Goal: Task Accomplishment & Management: Complete application form

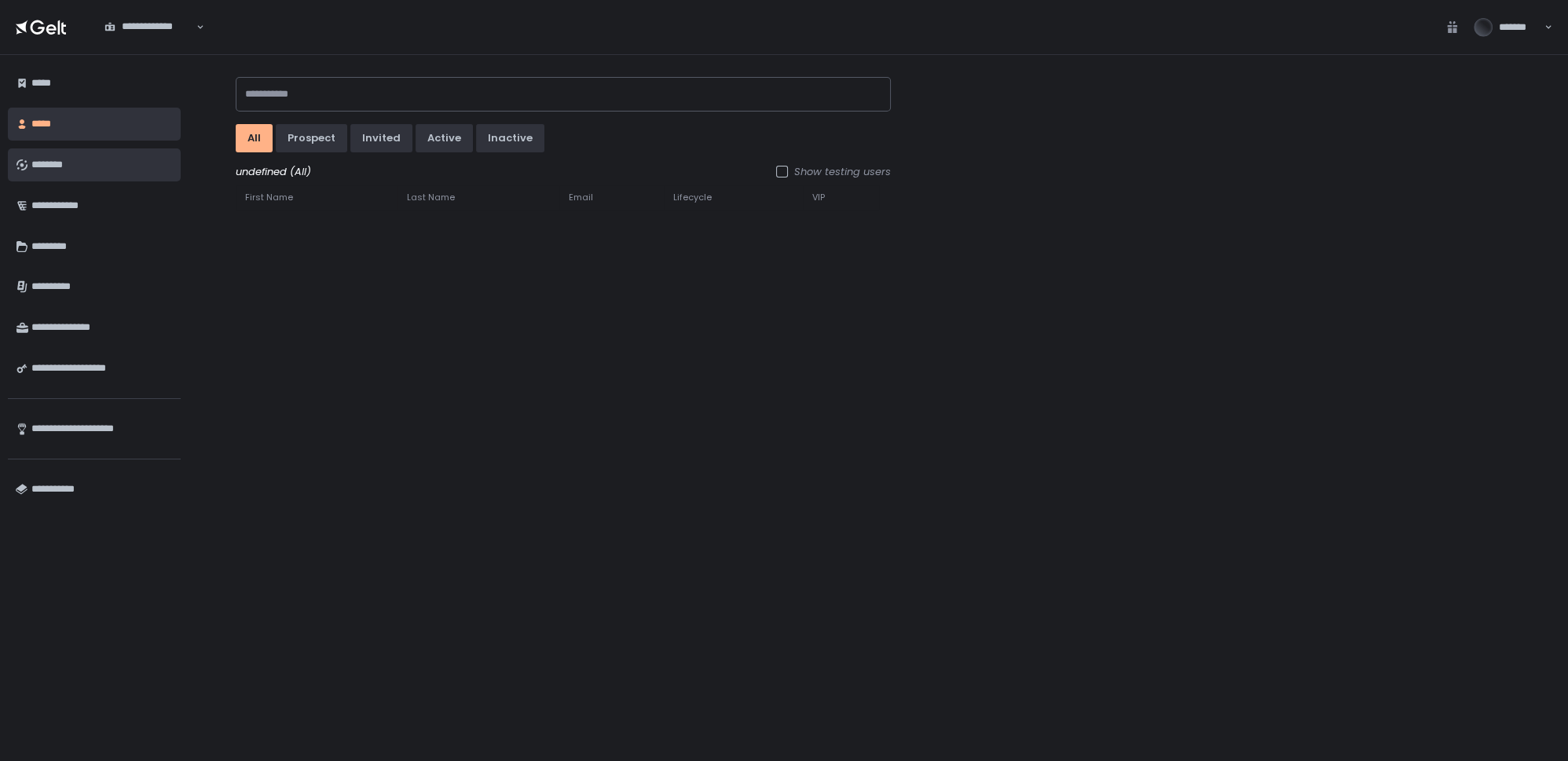
click at [47, 170] on div "********" at bounding box center [102, 165] width 141 height 27
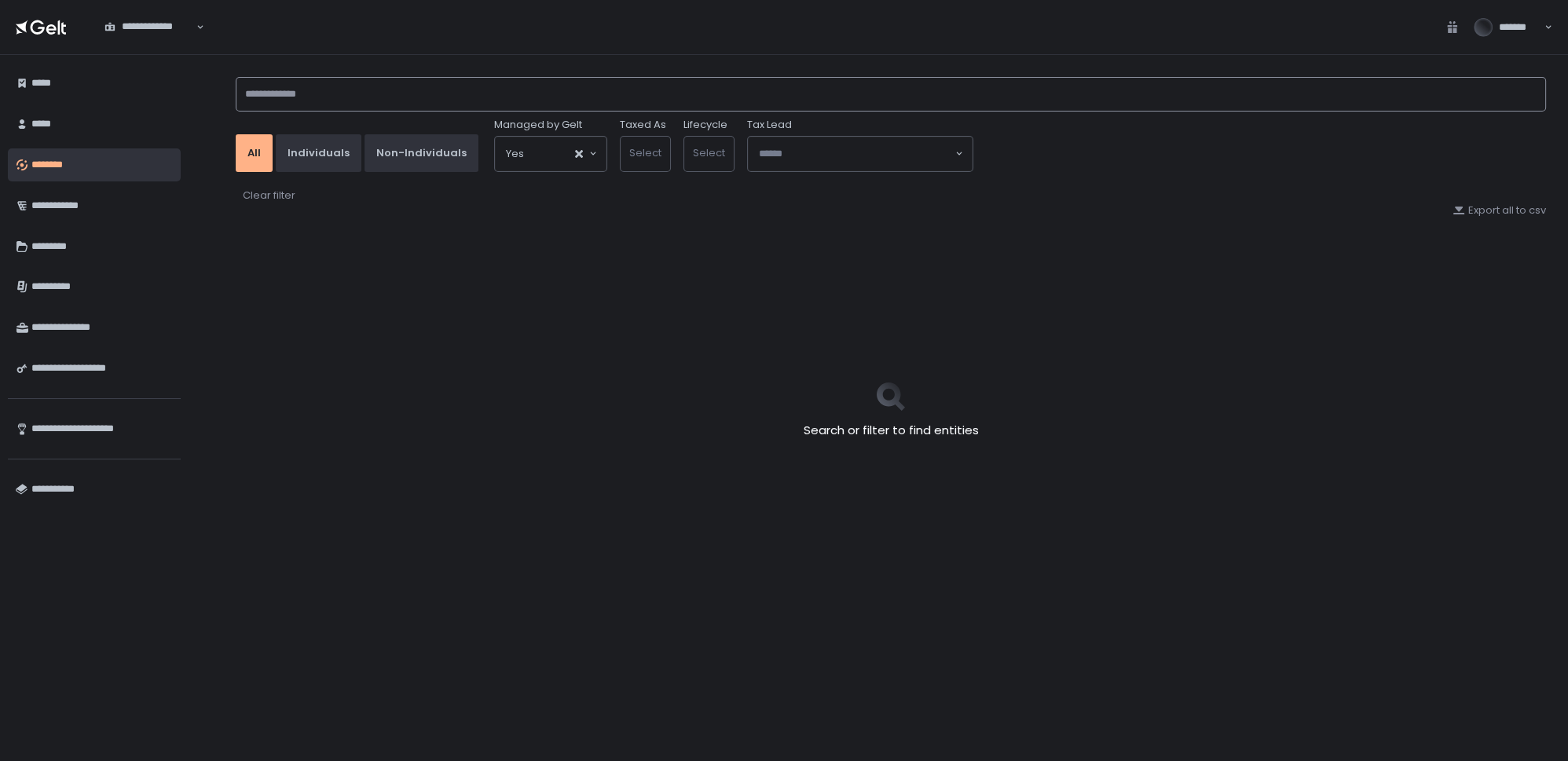
click at [333, 97] on input at bounding box center [891, 94] width 1311 height 35
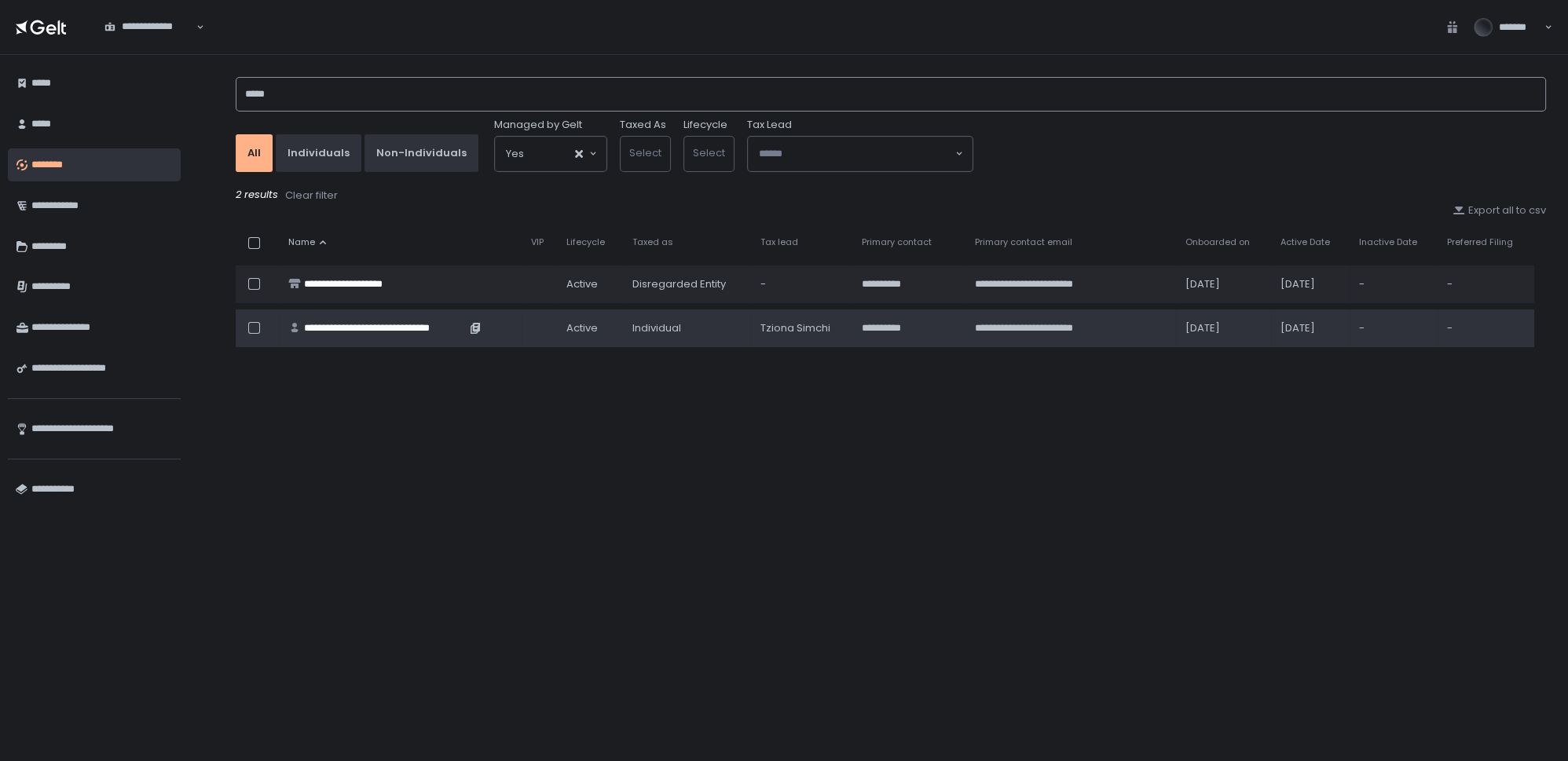
type input "*****"
click at [337, 322] on div "**********" at bounding box center [384, 329] width 162 height 14
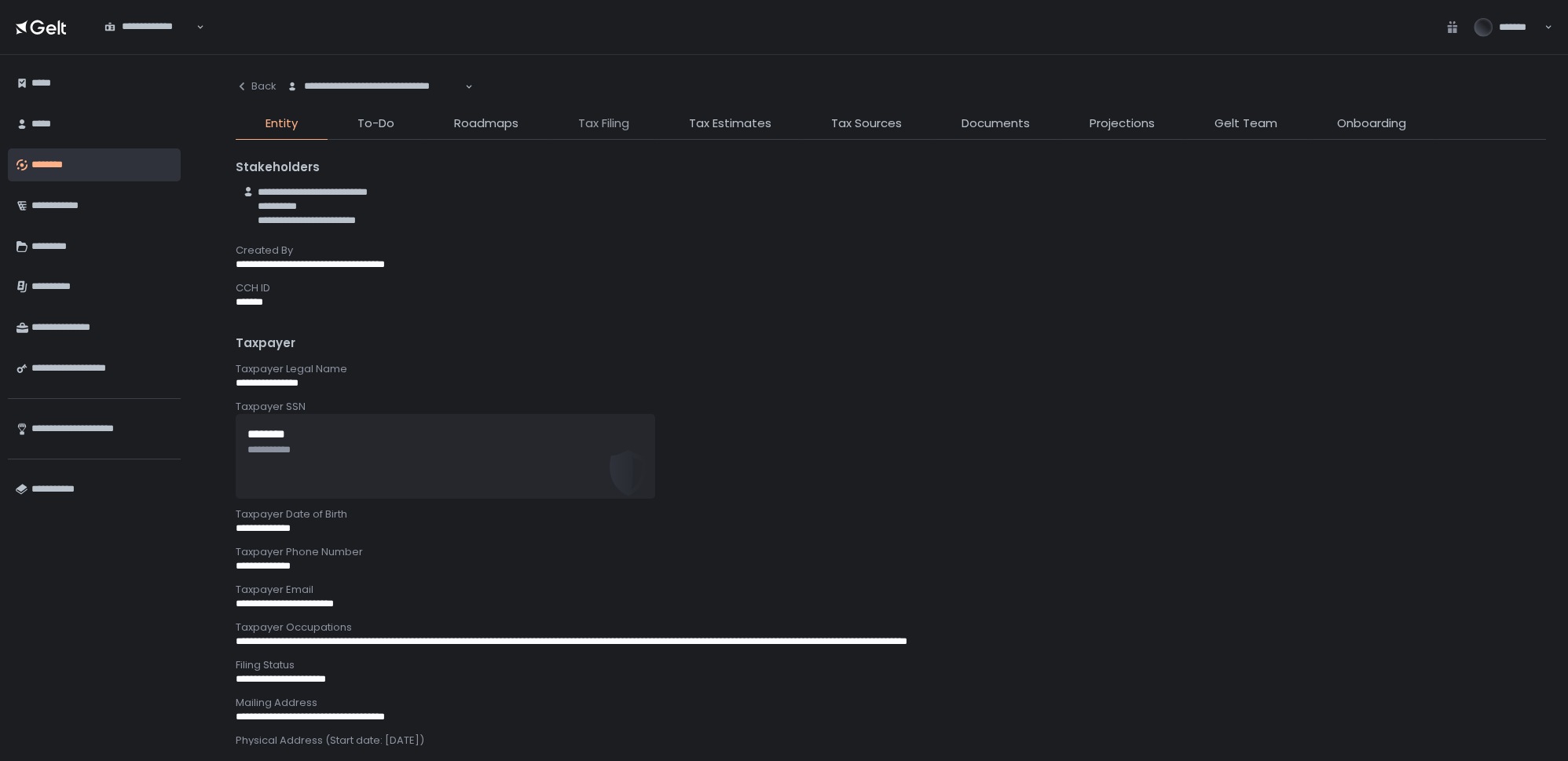
click at [595, 120] on span "Tax Filing" at bounding box center [603, 123] width 51 height 18
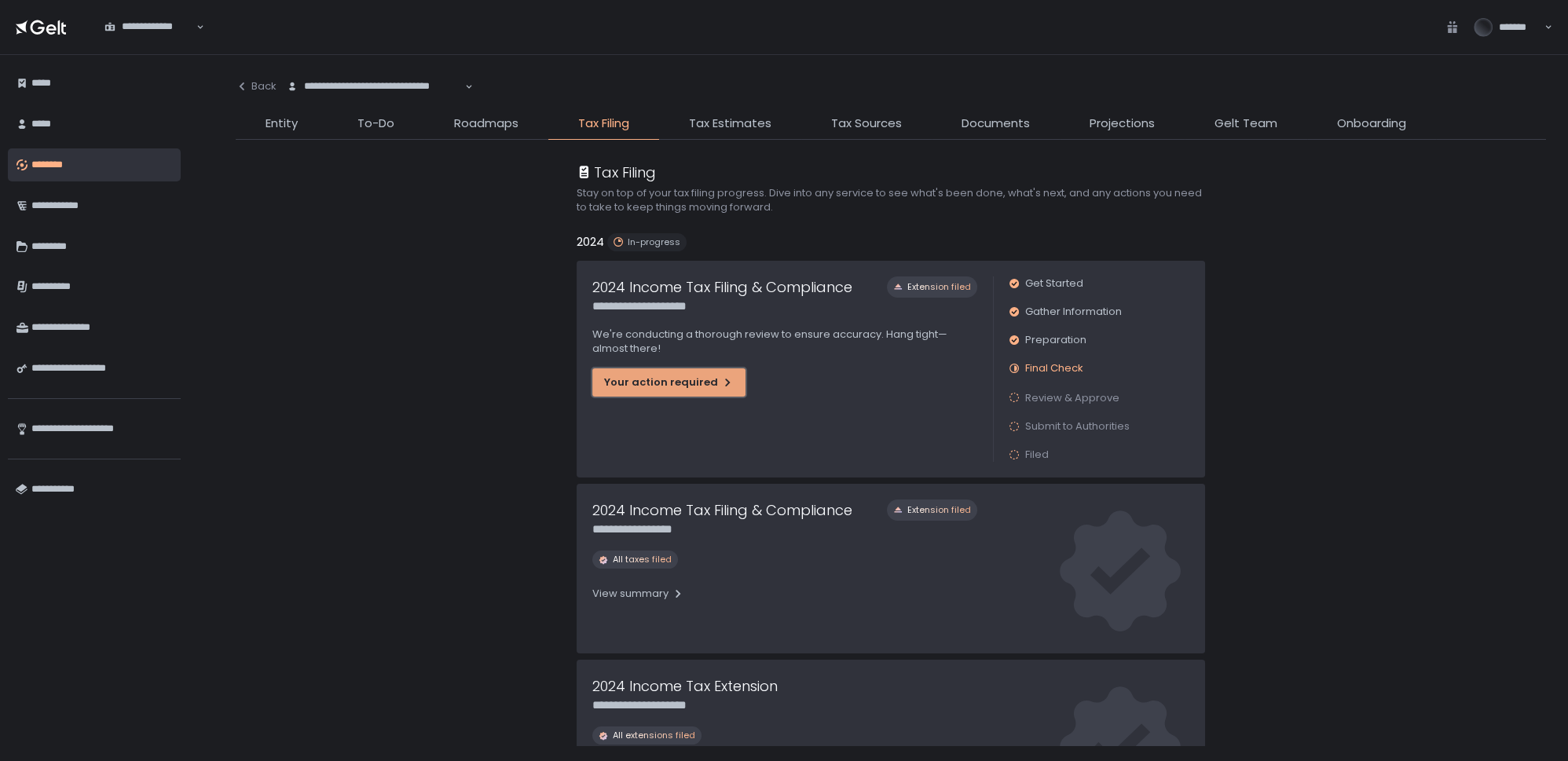
click at [612, 380] on div "Your action required" at bounding box center [668, 382] width 130 height 14
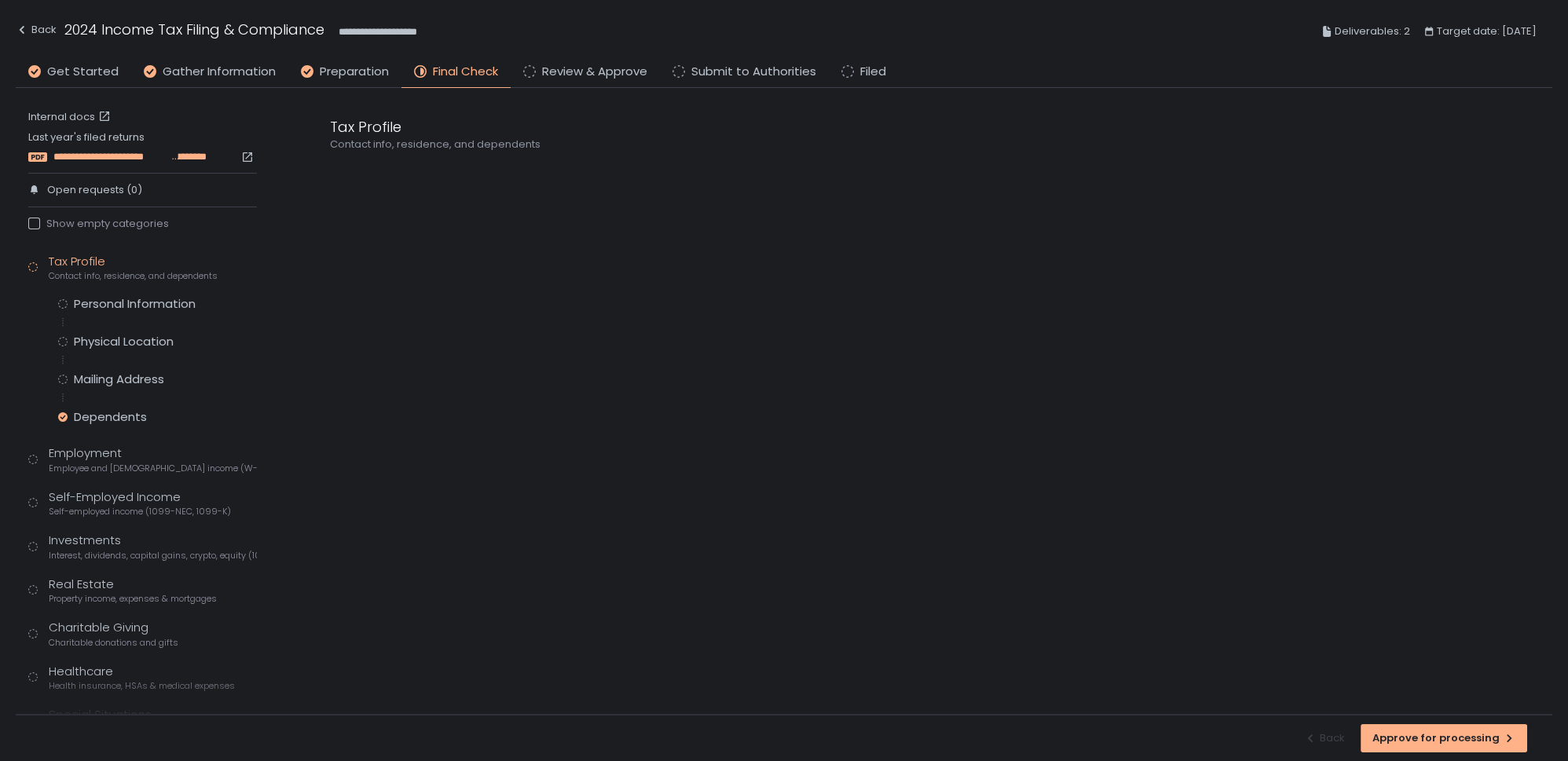
click at [185, 159] on span "**********" at bounding box center [188, 157] width 38 height 14
click at [136, 300] on div "Personal Information" at bounding box center [135, 305] width 122 height 16
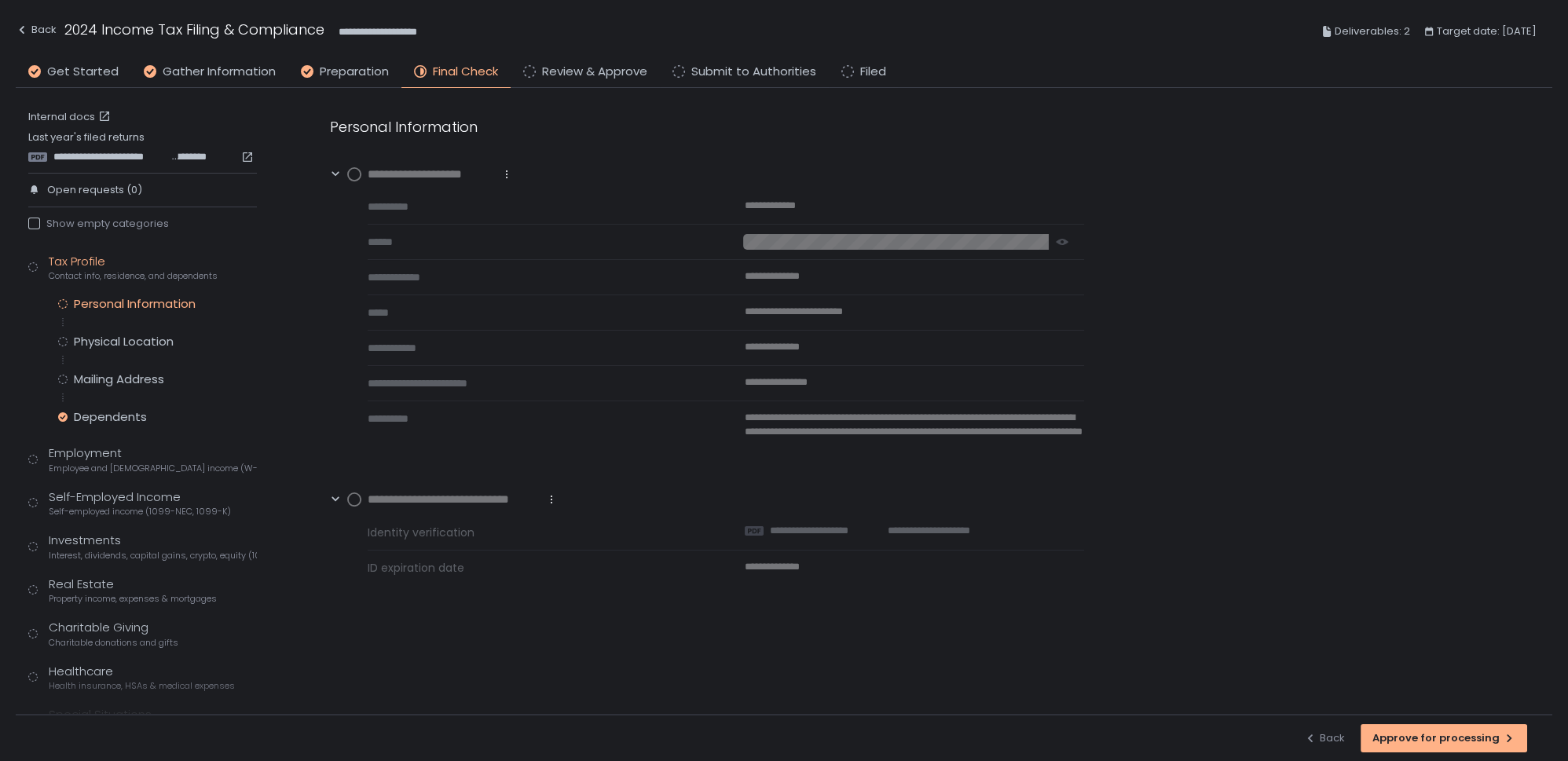
click at [351, 171] on circle at bounding box center [355, 174] width 13 height 13
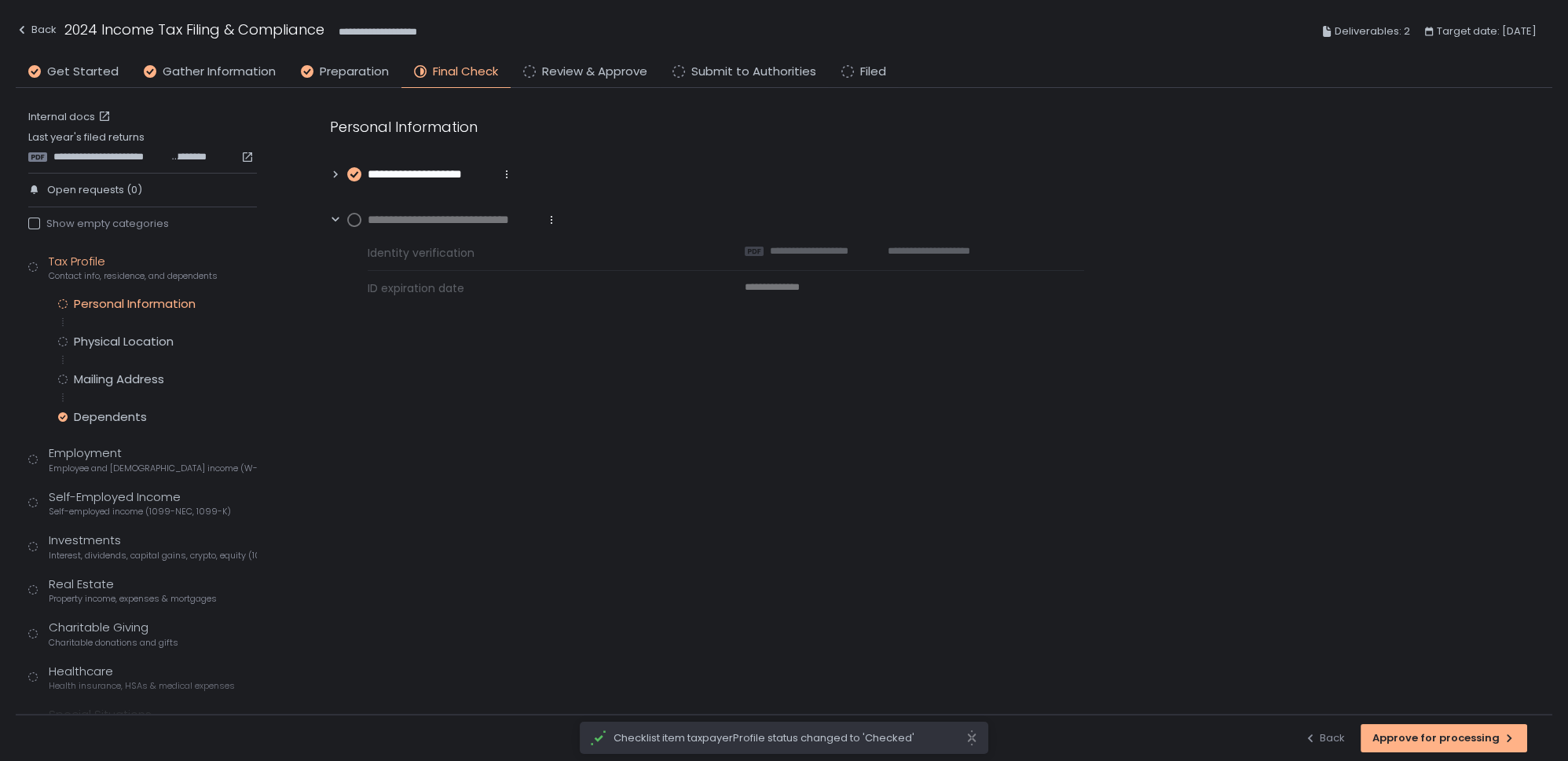
click at [348, 217] on circle at bounding box center [355, 220] width 13 height 13
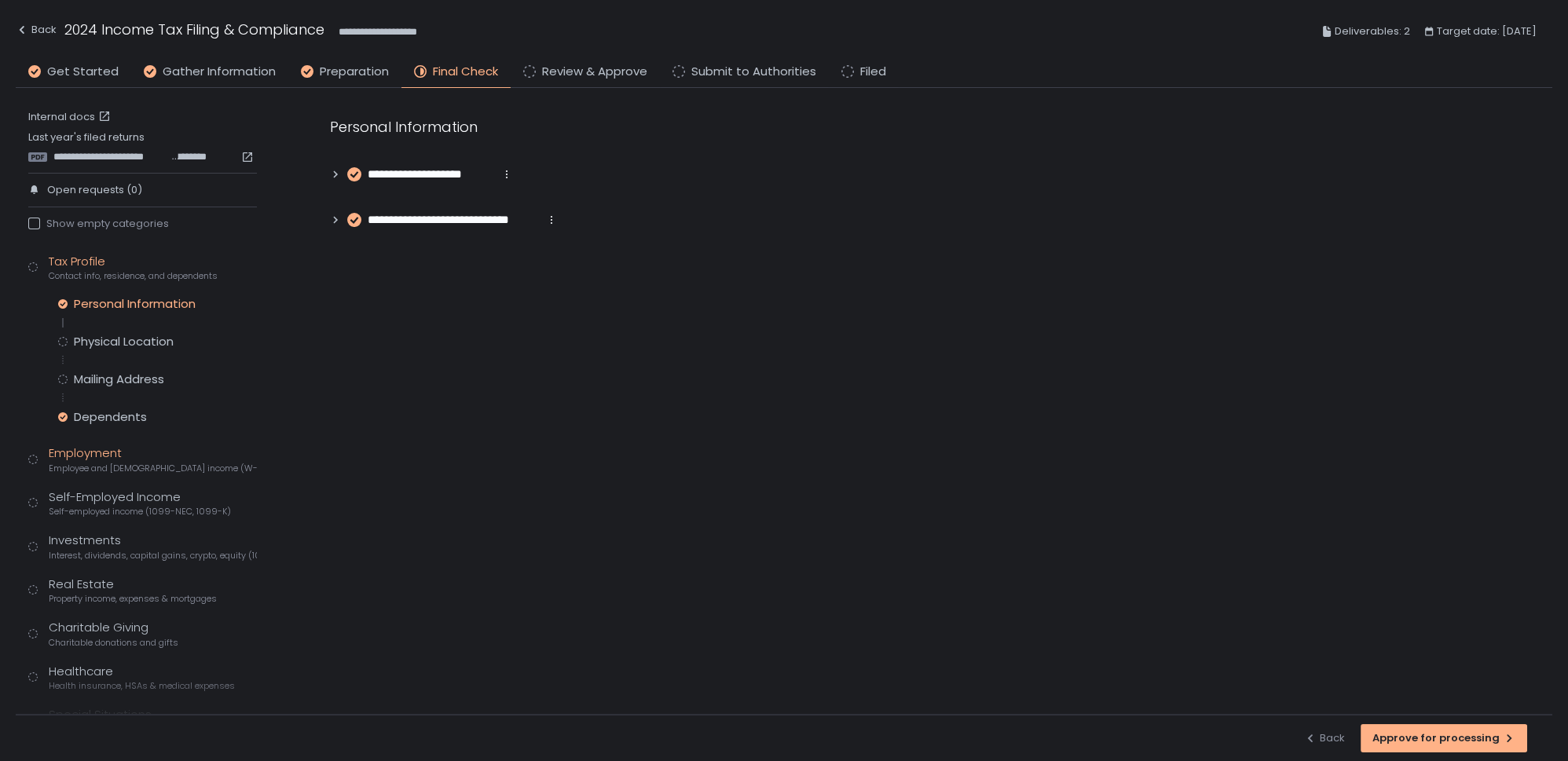
click at [101, 452] on div "Employment Employee and [DEMOGRAPHIC_DATA] income (W-2s)" at bounding box center [153, 459] width 208 height 29
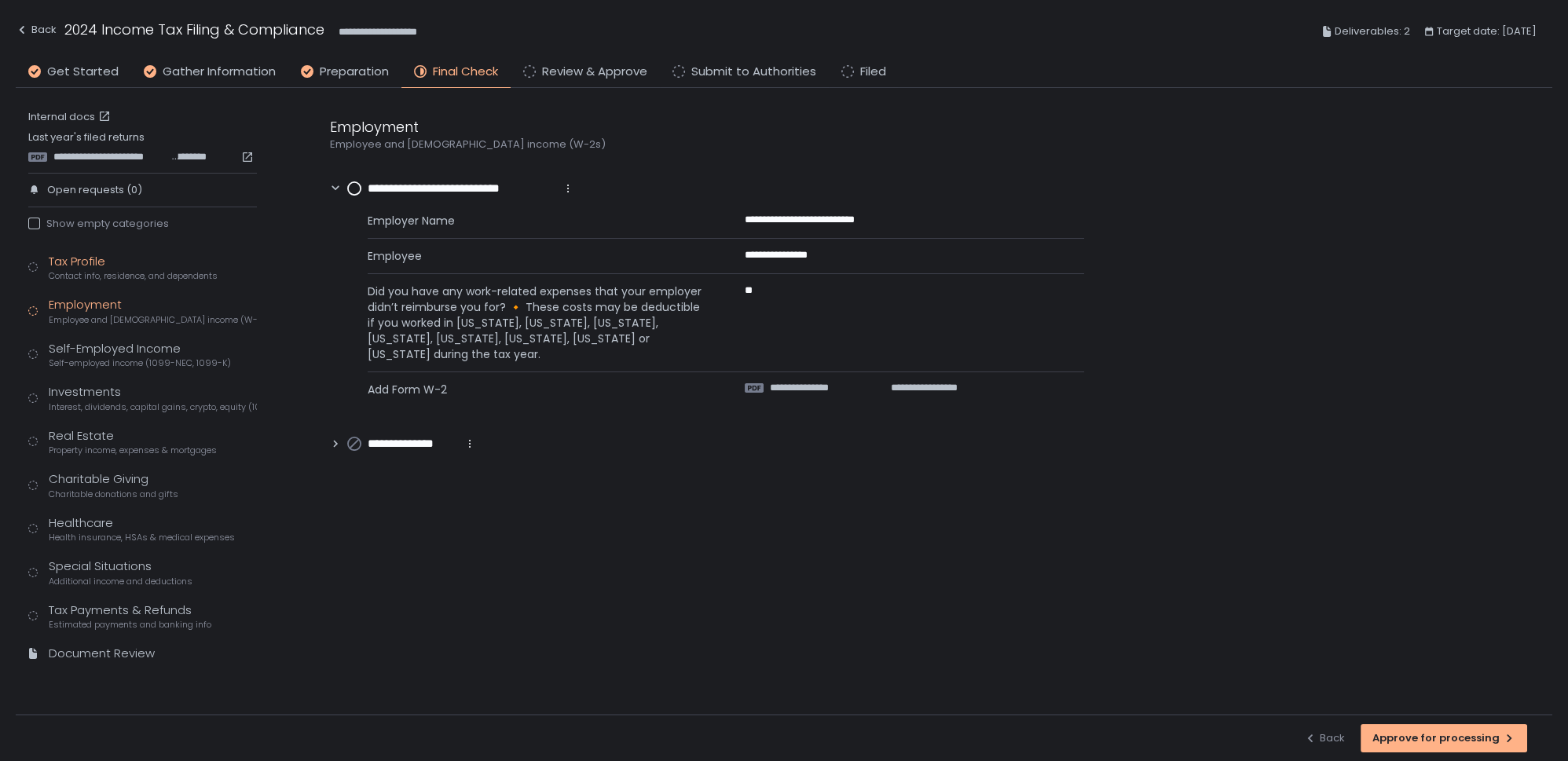
click at [75, 274] on span "Contact info, residence, and dependents" at bounding box center [133, 276] width 169 height 12
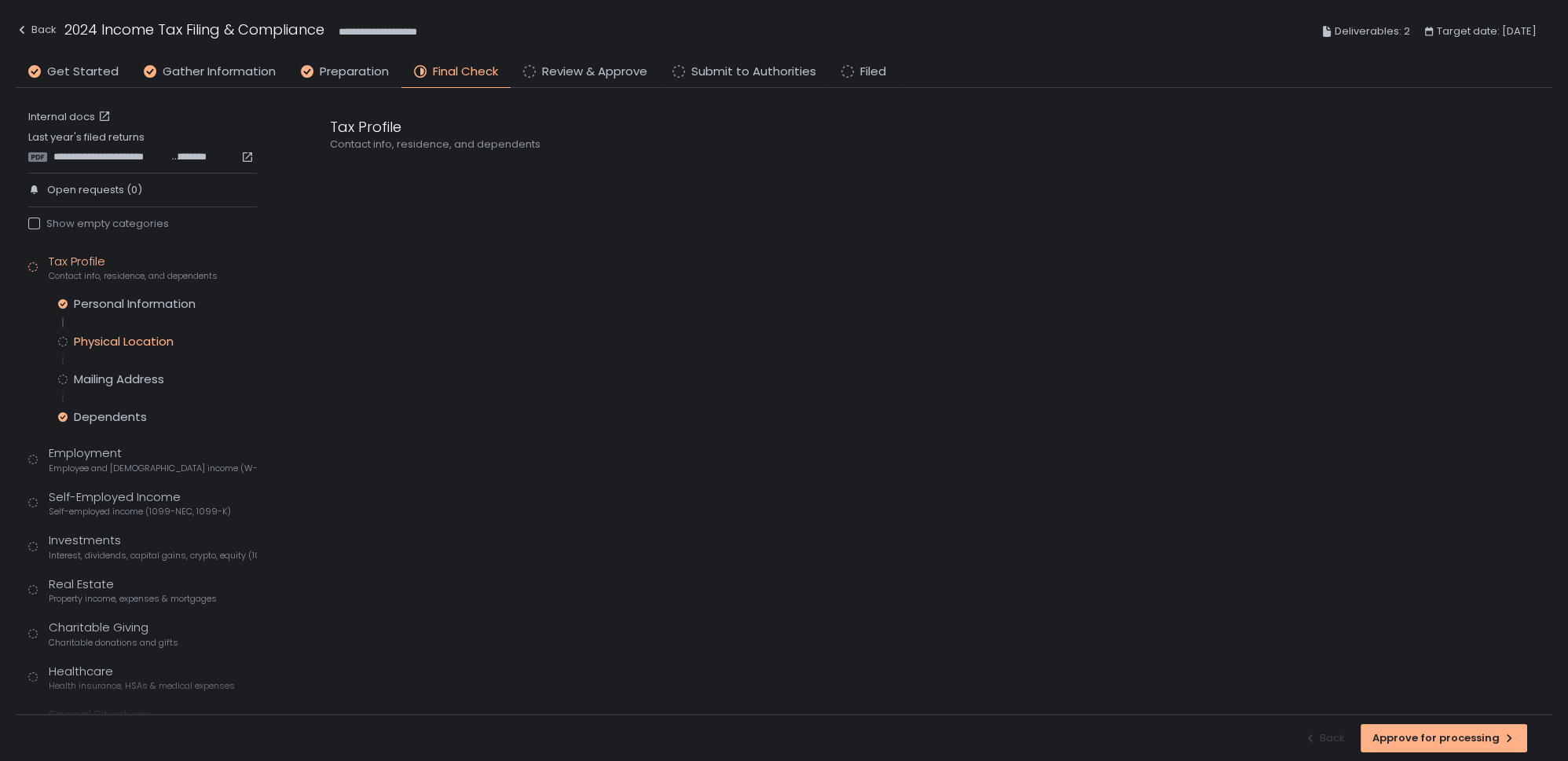
click at [102, 346] on div "Physical Location" at bounding box center [124, 342] width 100 height 16
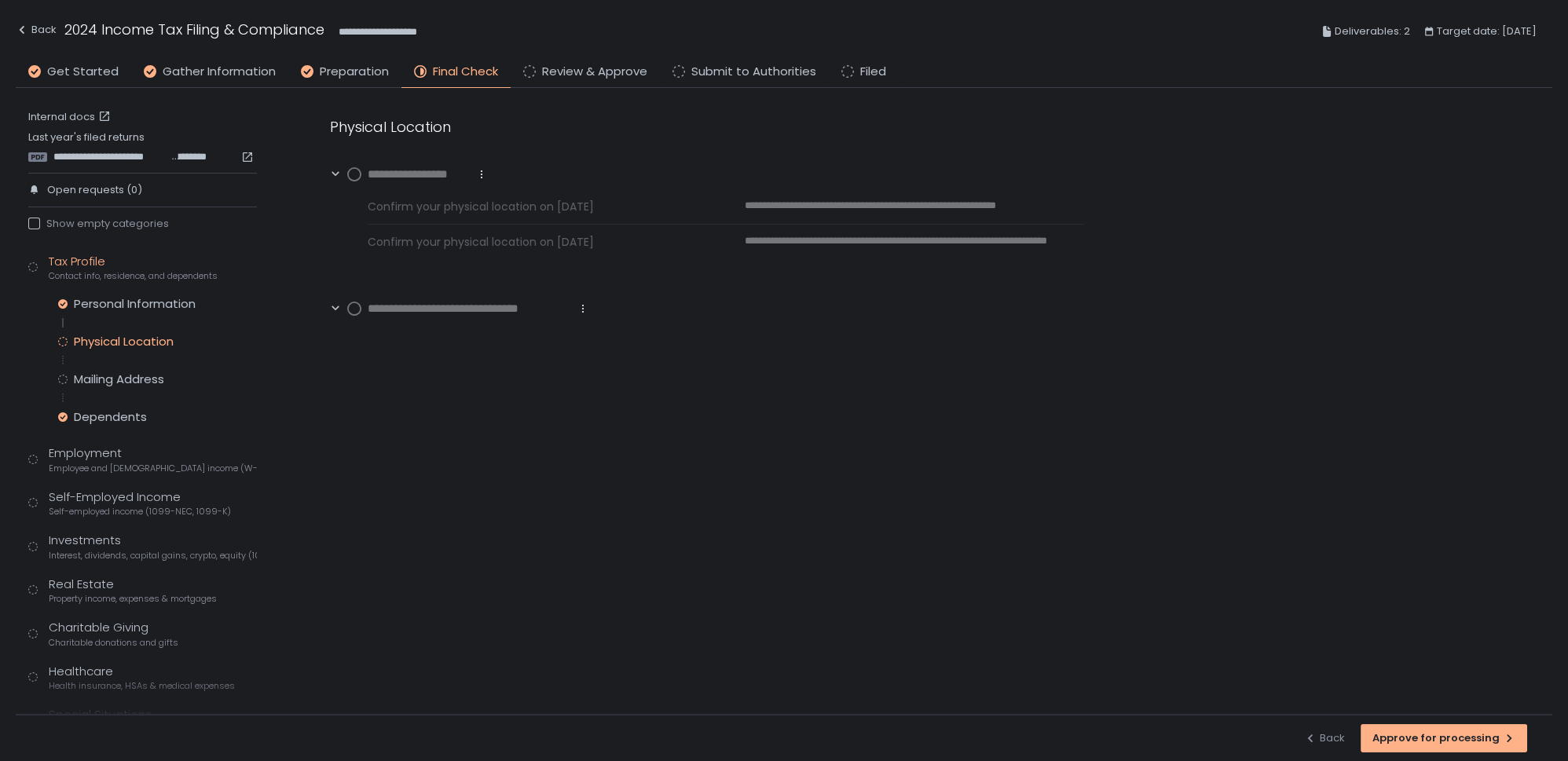
click at [352, 174] on circle at bounding box center [355, 174] width 13 height 13
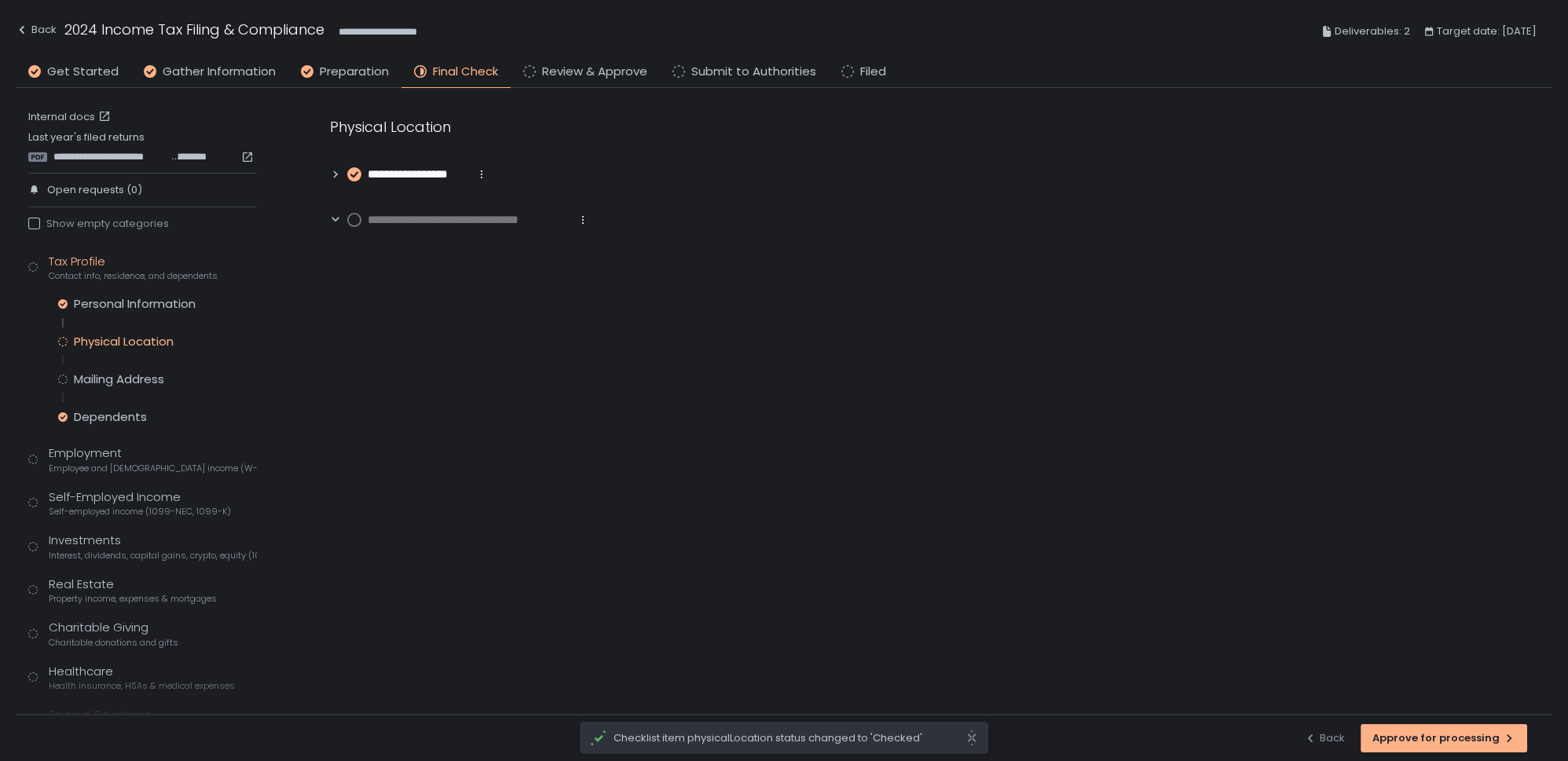
click at [333, 218] on icon at bounding box center [335, 220] width 11 height 11
click at [354, 222] on circle at bounding box center [355, 220] width 13 height 13
click at [332, 171] on icon at bounding box center [335, 174] width 11 height 11
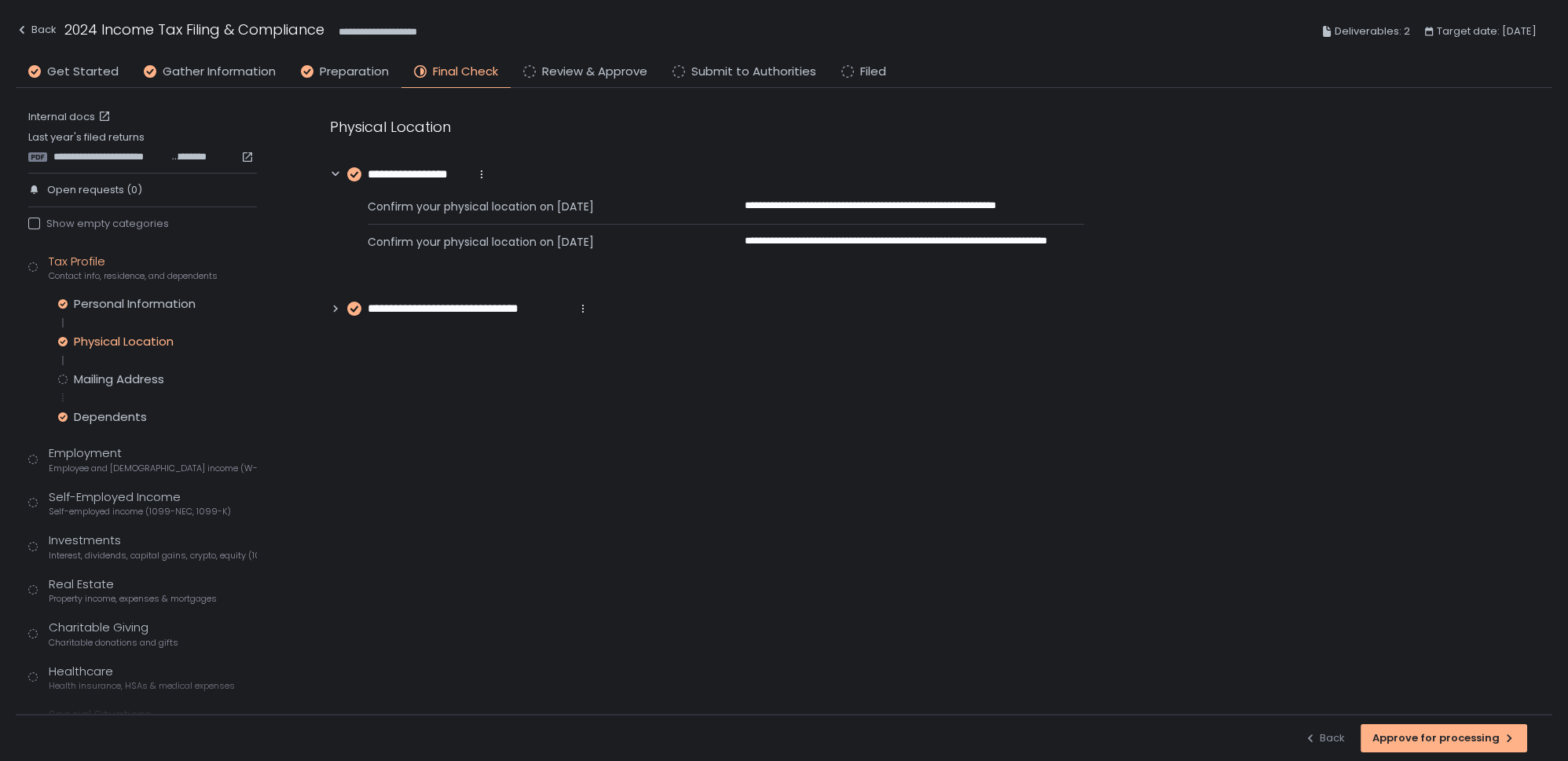
click at [95, 386] on div "Personal Information Physical Location Mailing Address Dependents" at bounding box center [157, 361] width 198 height 129
click at [96, 381] on div "Mailing Address" at bounding box center [119, 380] width 90 height 16
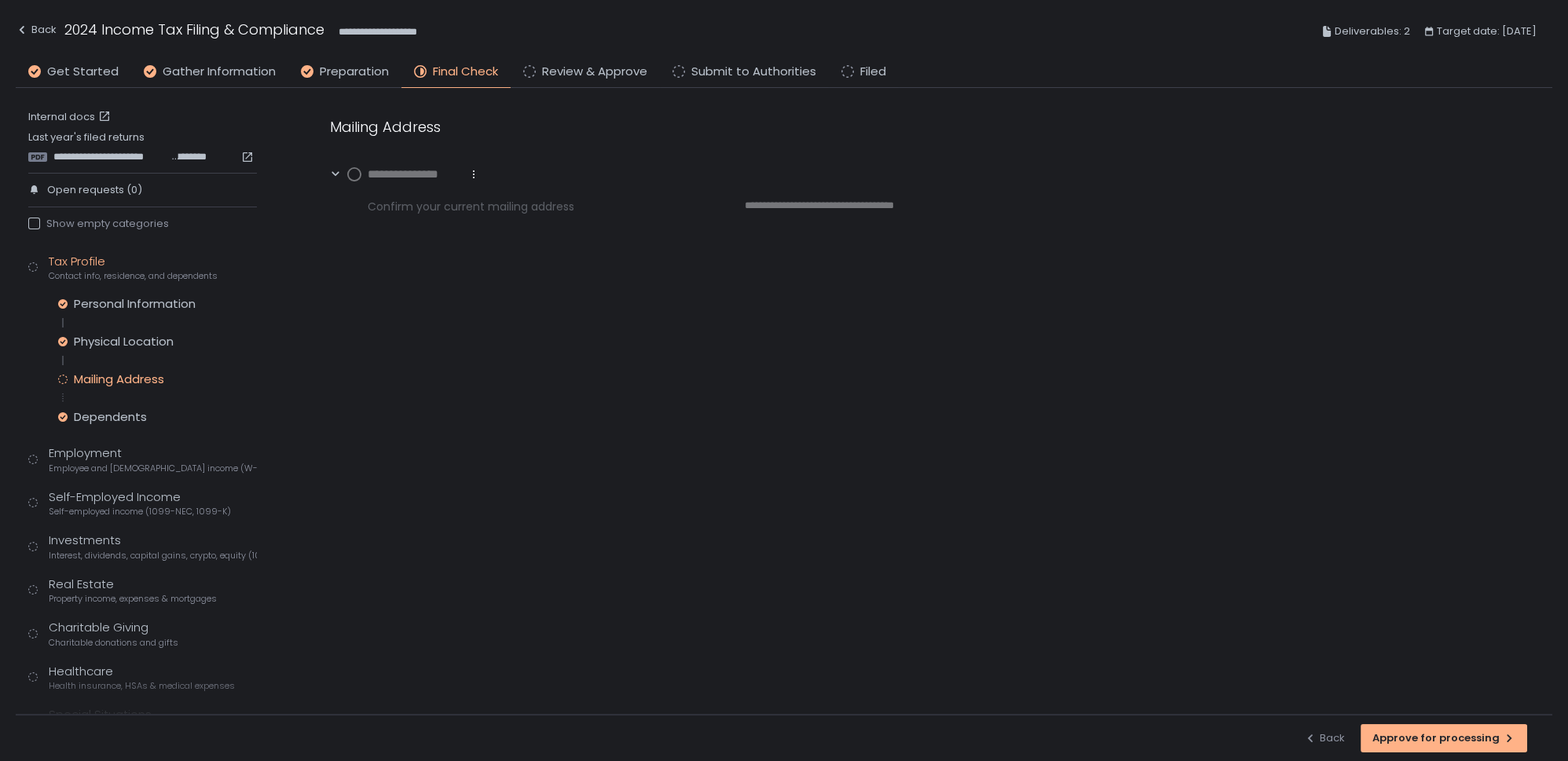
click at [354, 175] on circle at bounding box center [355, 174] width 13 height 13
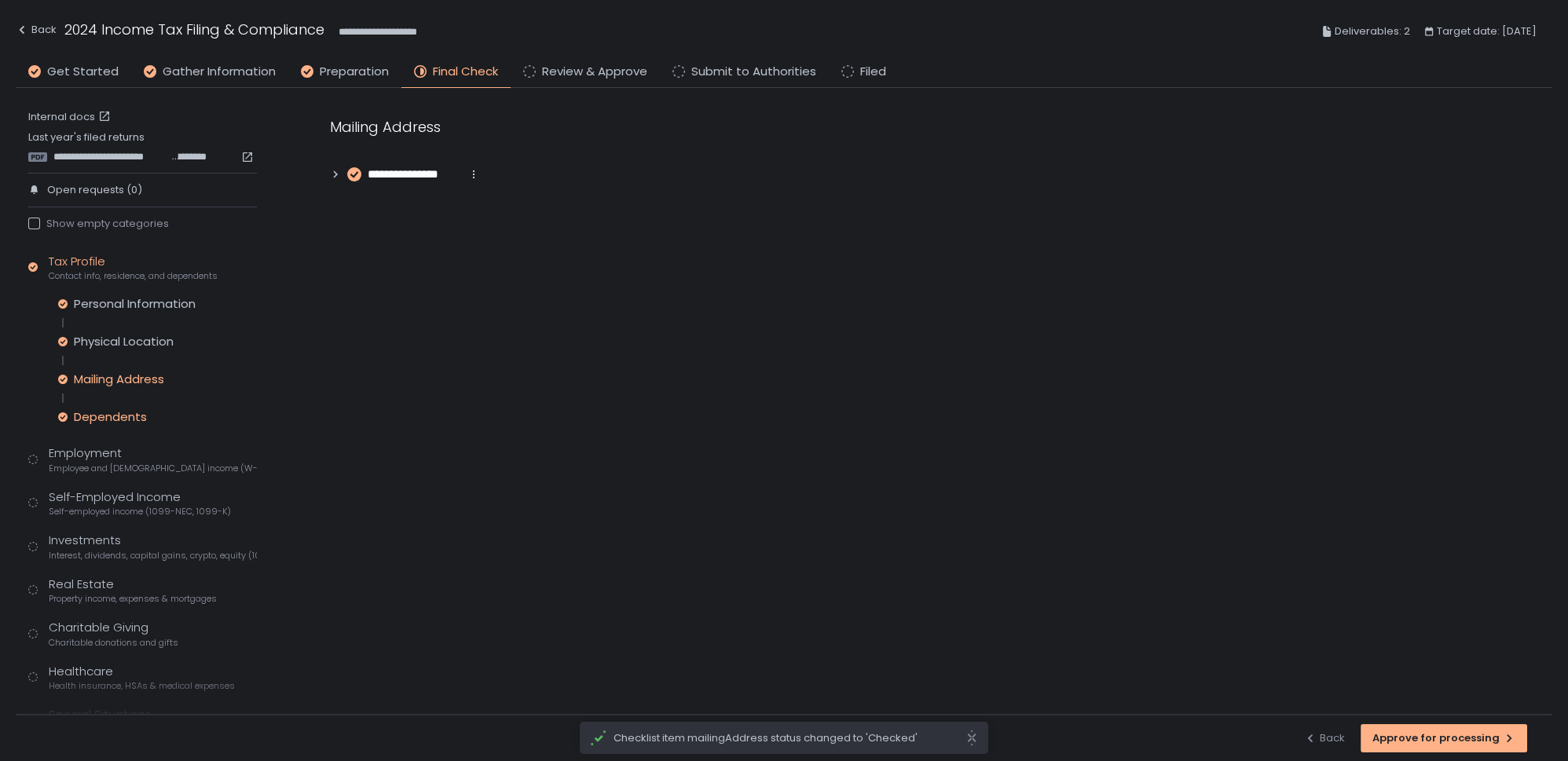
click at [94, 413] on div "Dependents" at bounding box center [111, 417] width 73 height 16
click at [335, 172] on icon at bounding box center [336, 174] width 4 height 7
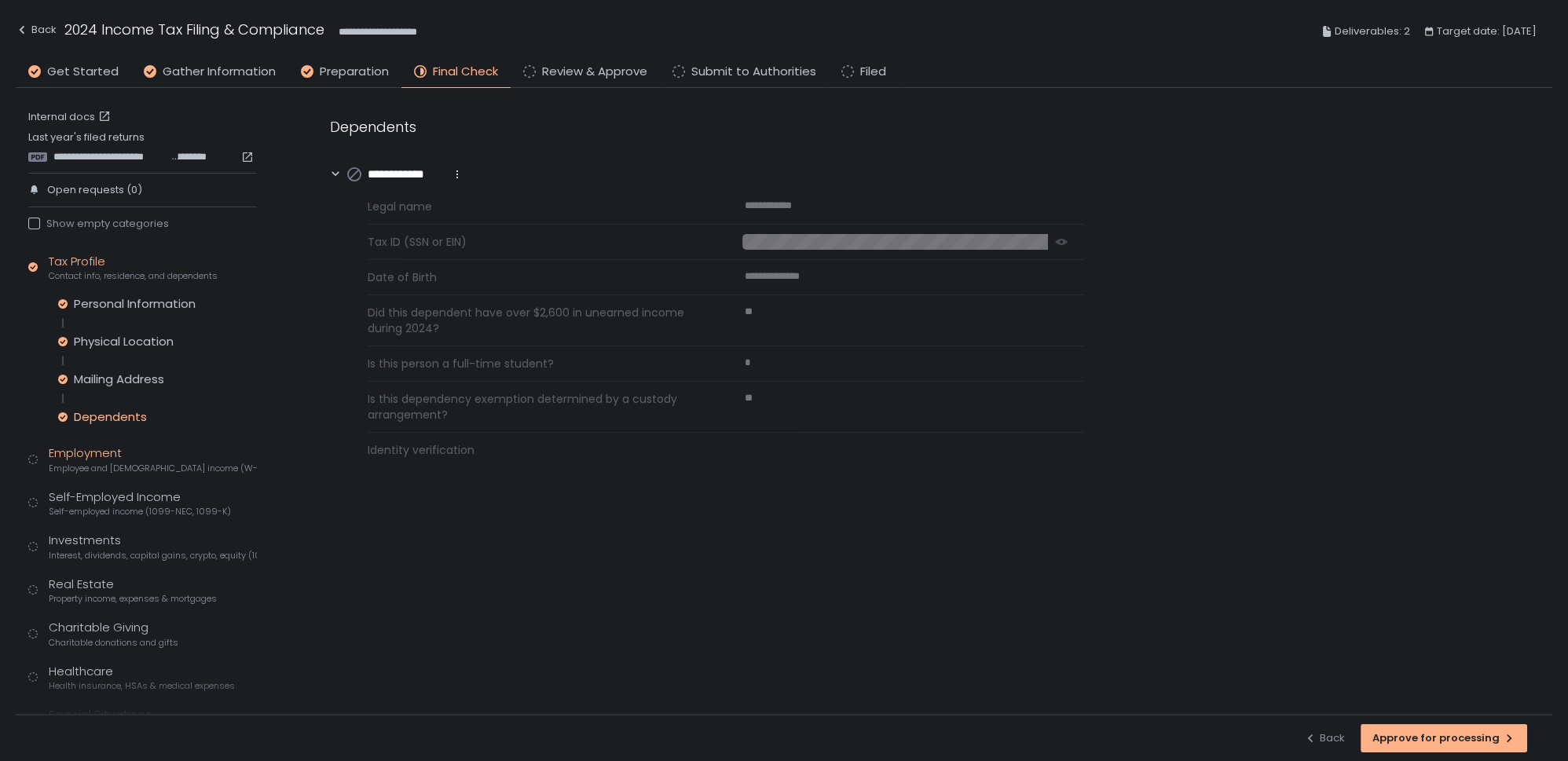
click at [139, 456] on div "Employment Employee and [DEMOGRAPHIC_DATA] income (W-2s)" at bounding box center [153, 459] width 208 height 29
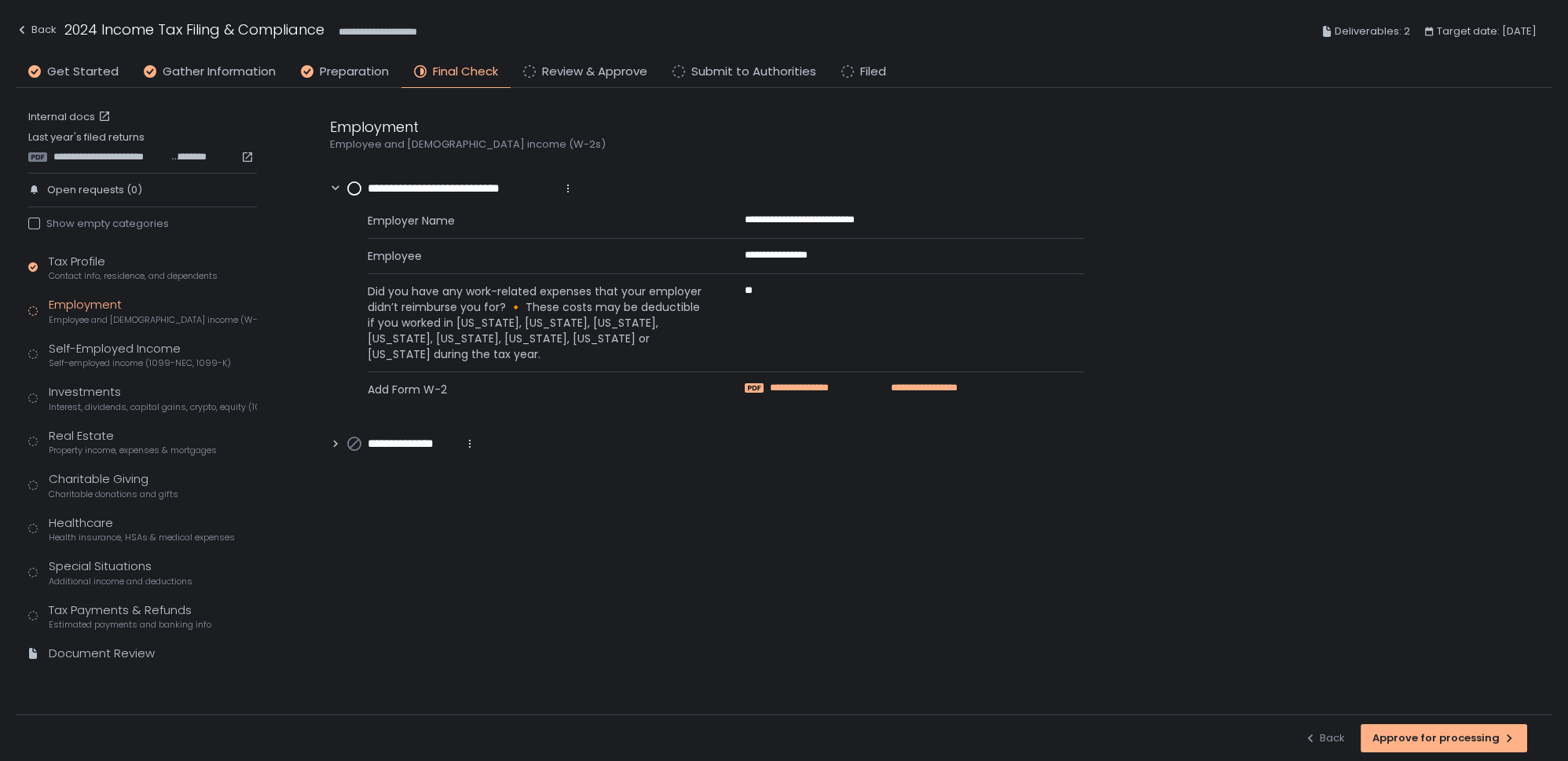
click at [785, 386] on span "**********" at bounding box center [826, 389] width 112 height 14
click at [73, 110] on link "Internal docs" at bounding box center [71, 117] width 86 height 14
click at [355, 188] on circle at bounding box center [355, 188] width 13 height 13
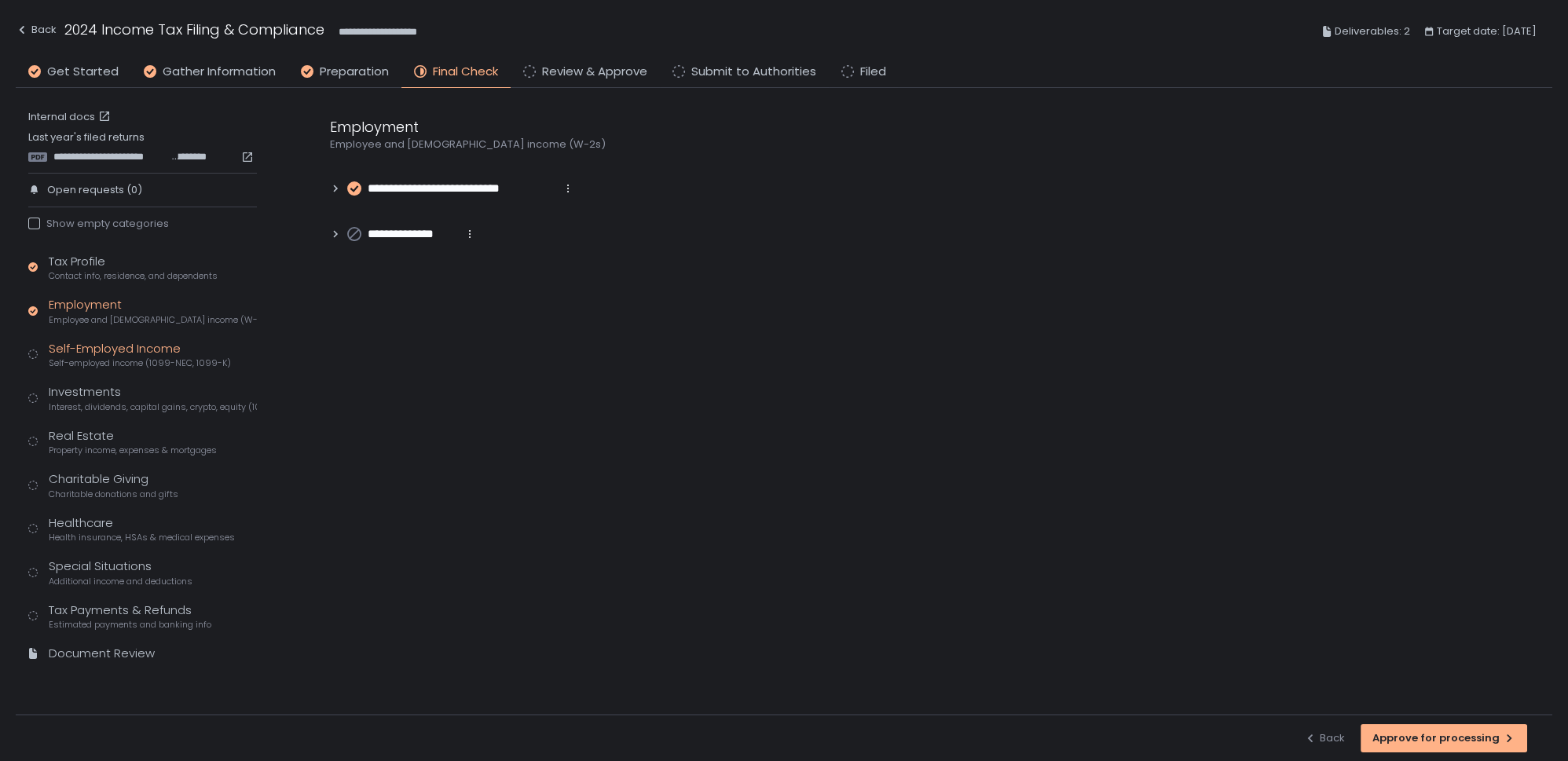
click at [111, 350] on div "Self-Employed Income Self-employed income (1099-NEC, 1099-K)" at bounding box center [140, 355] width 182 height 29
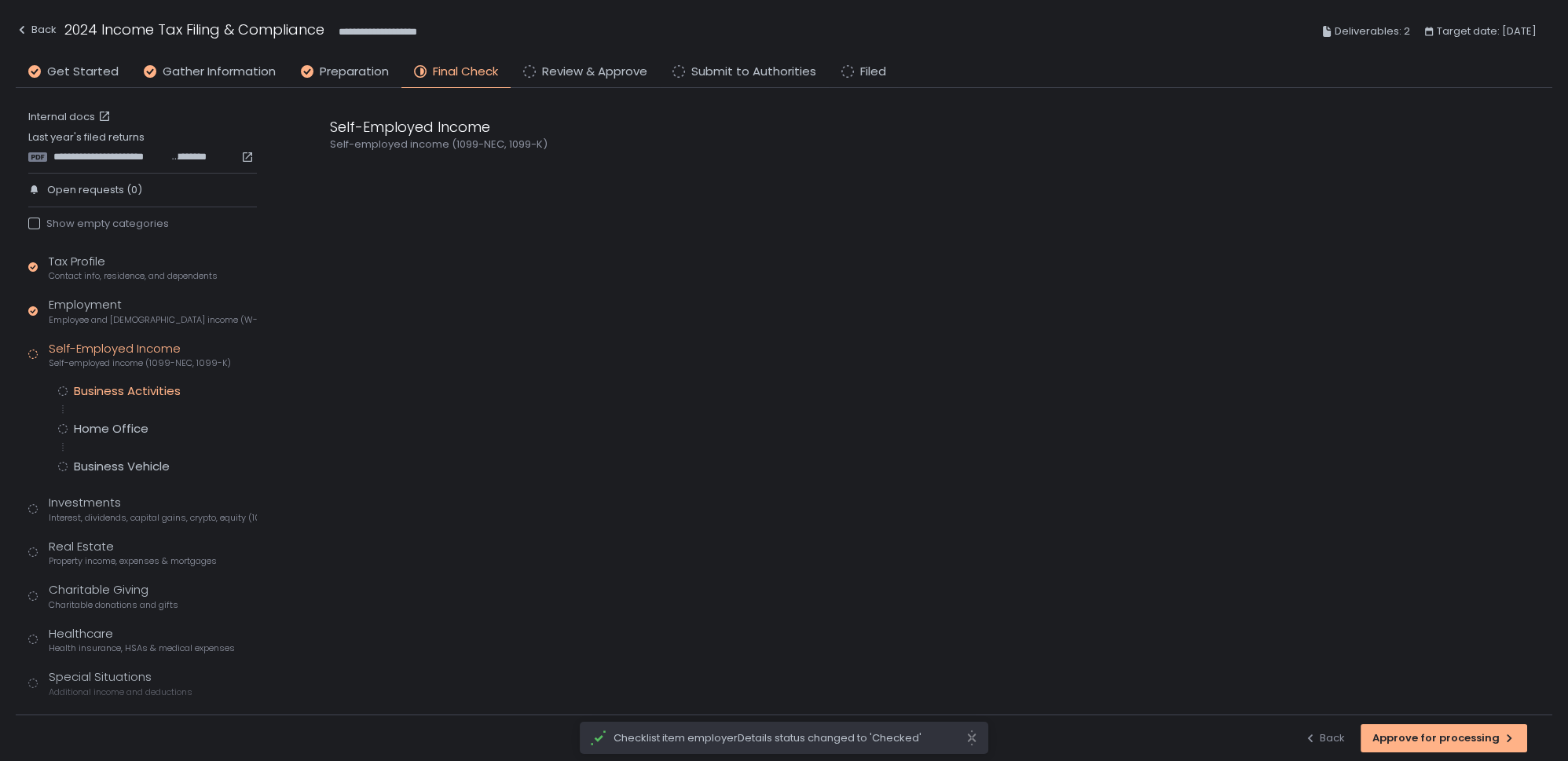
click at [147, 384] on div "Business Activities" at bounding box center [128, 391] width 107 height 16
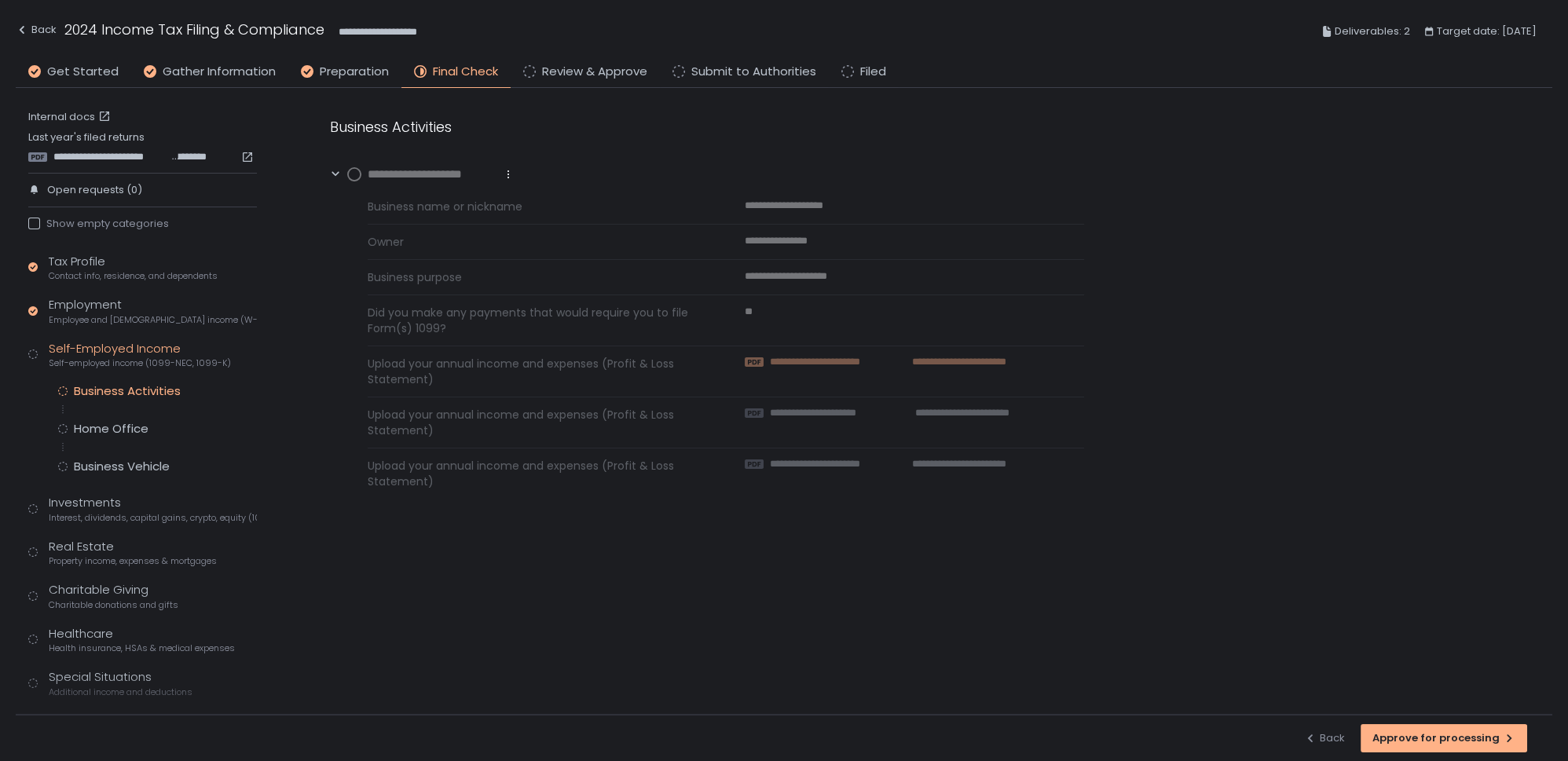
click at [852, 362] on span "**********" at bounding box center [831, 362] width 122 height 14
click at [354, 170] on circle at bounding box center [355, 174] width 13 height 13
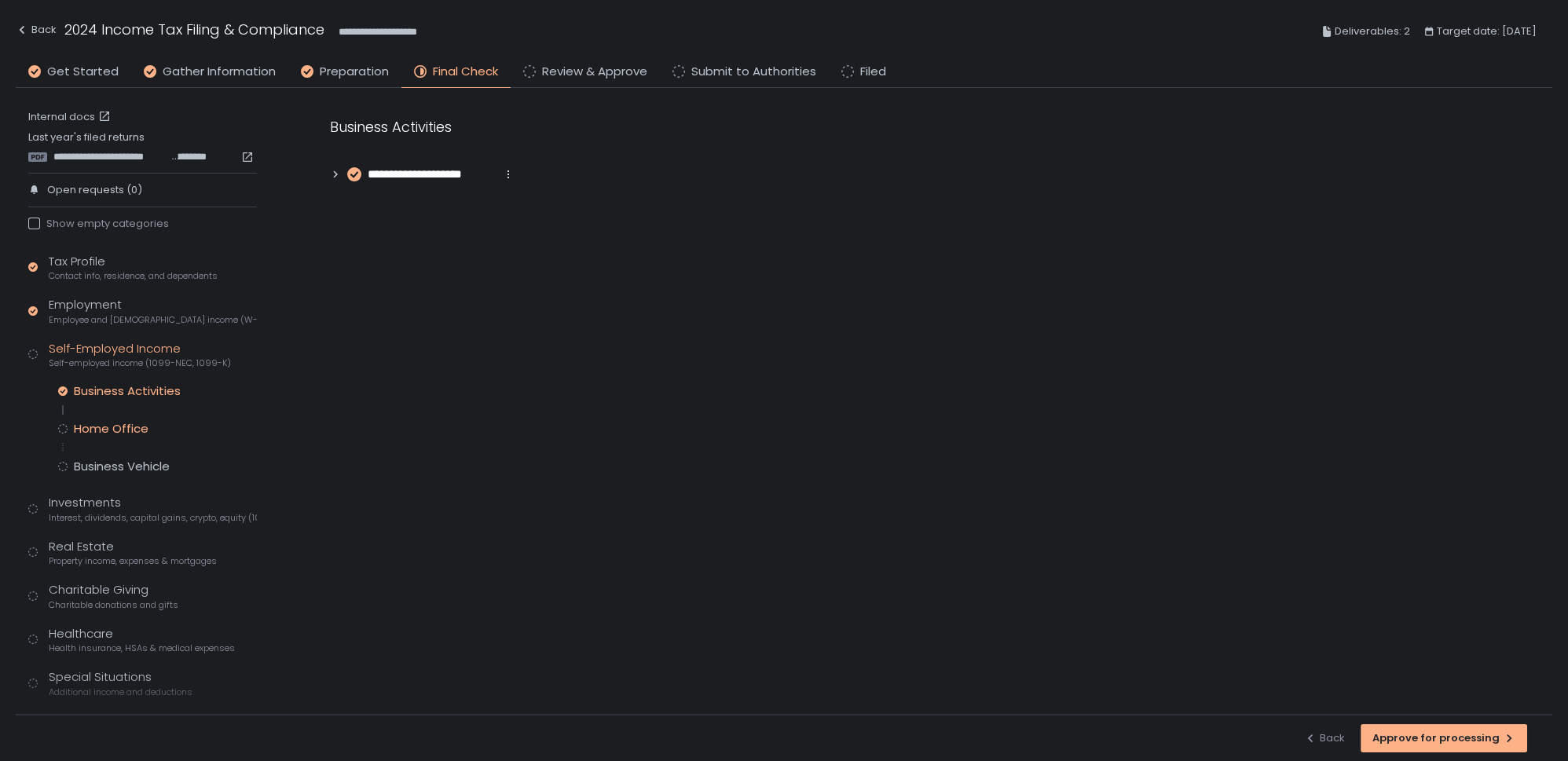
click at [105, 425] on div "Home Office" at bounding box center [112, 429] width 75 height 16
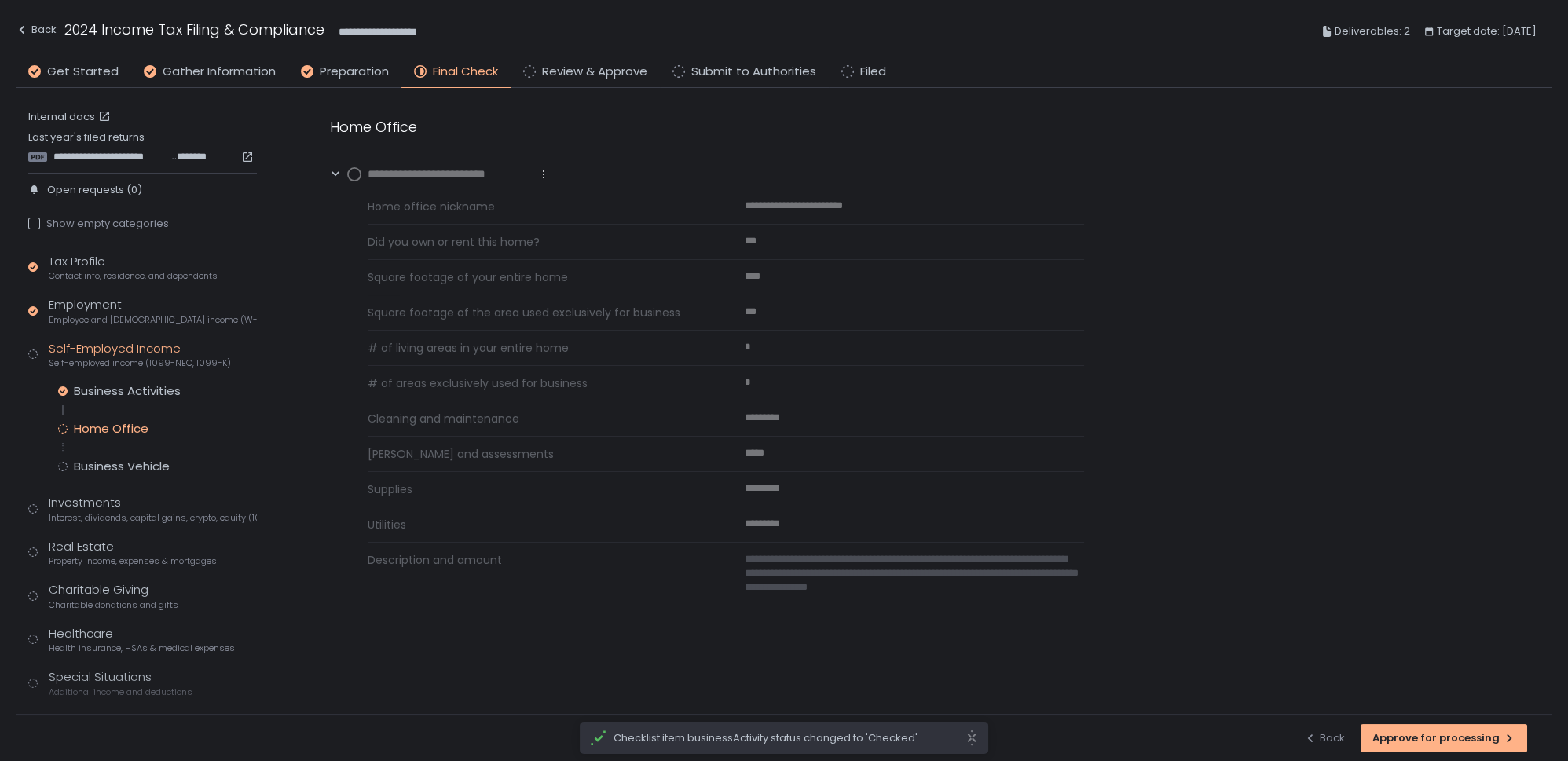
click at [351, 175] on circle at bounding box center [355, 174] width 13 height 13
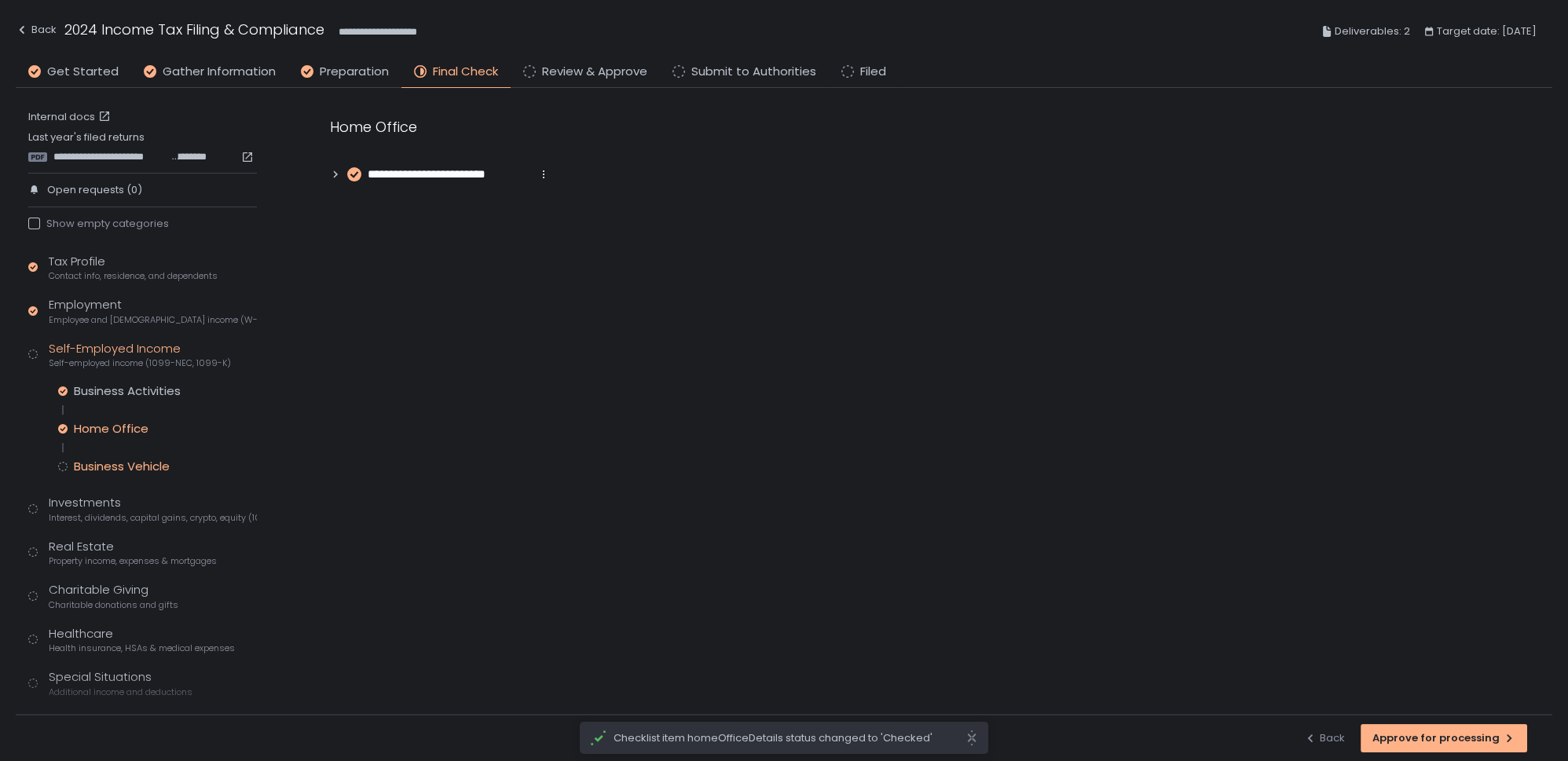
click at [89, 464] on div "Business Vehicle" at bounding box center [122, 467] width 96 height 16
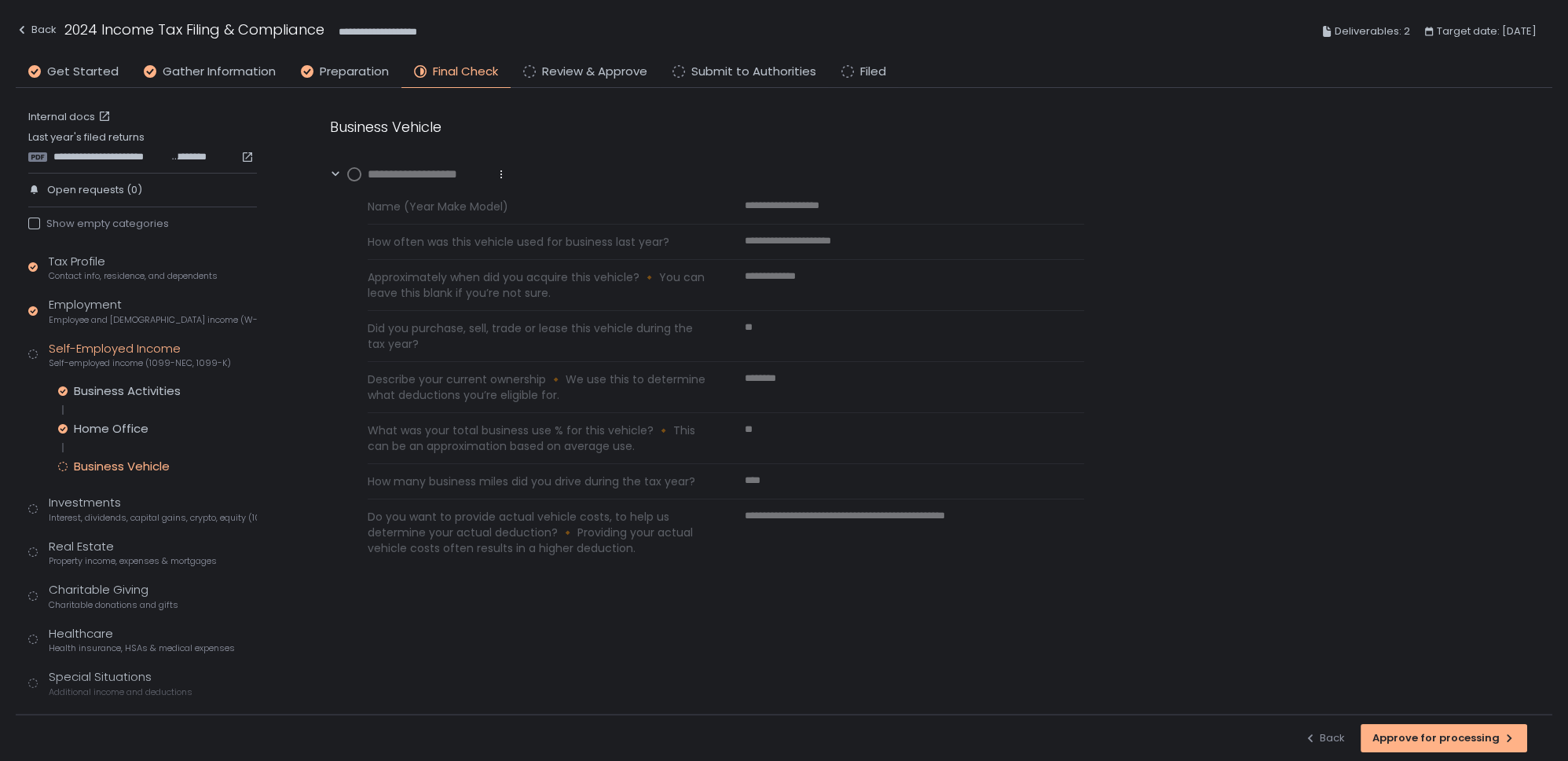
click at [355, 174] on circle at bounding box center [355, 174] width 13 height 13
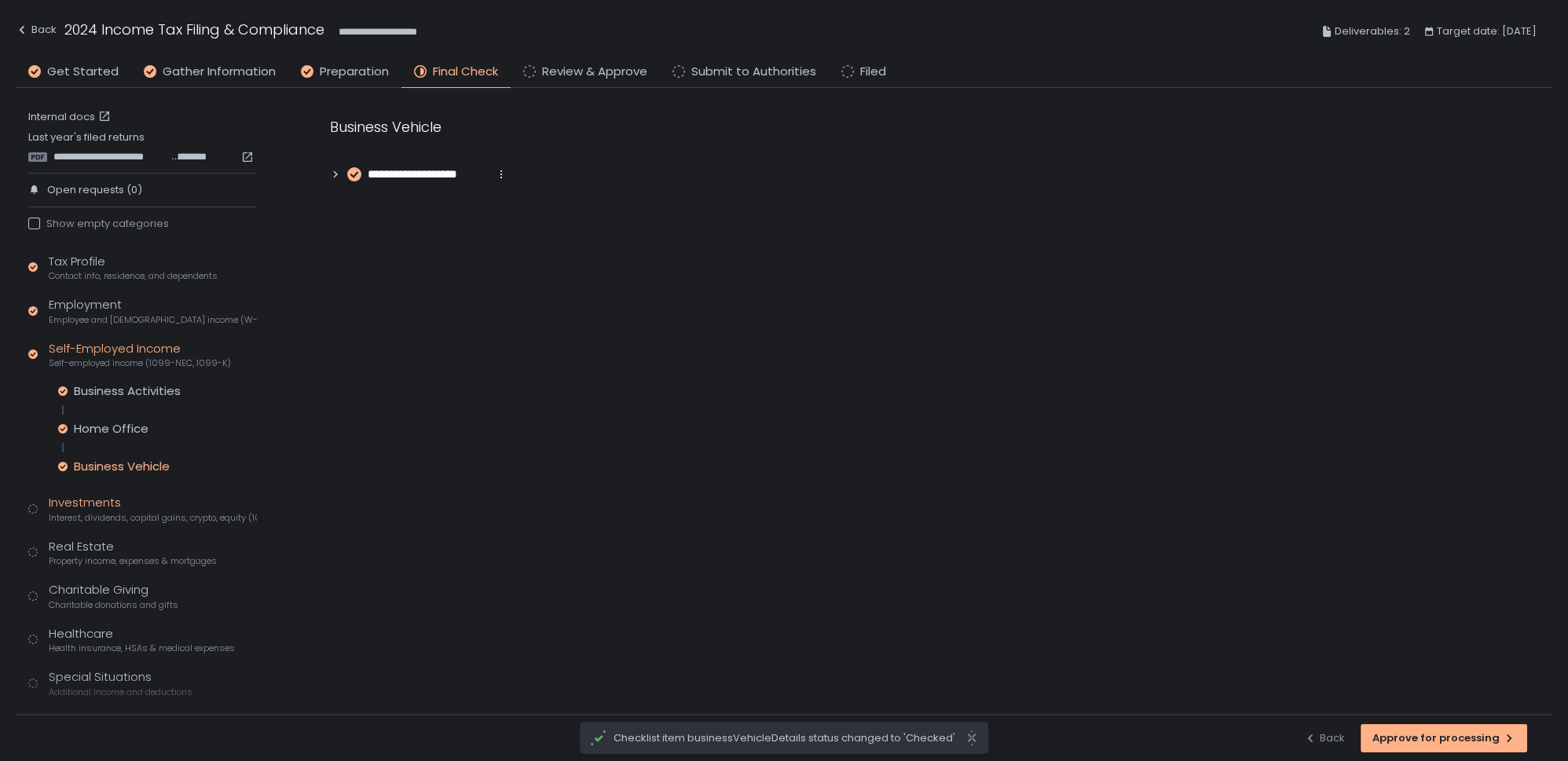
click at [81, 507] on div "Investments Interest, dividends, capital gains, crypto, equity (1099s, K-1s)" at bounding box center [153, 508] width 208 height 29
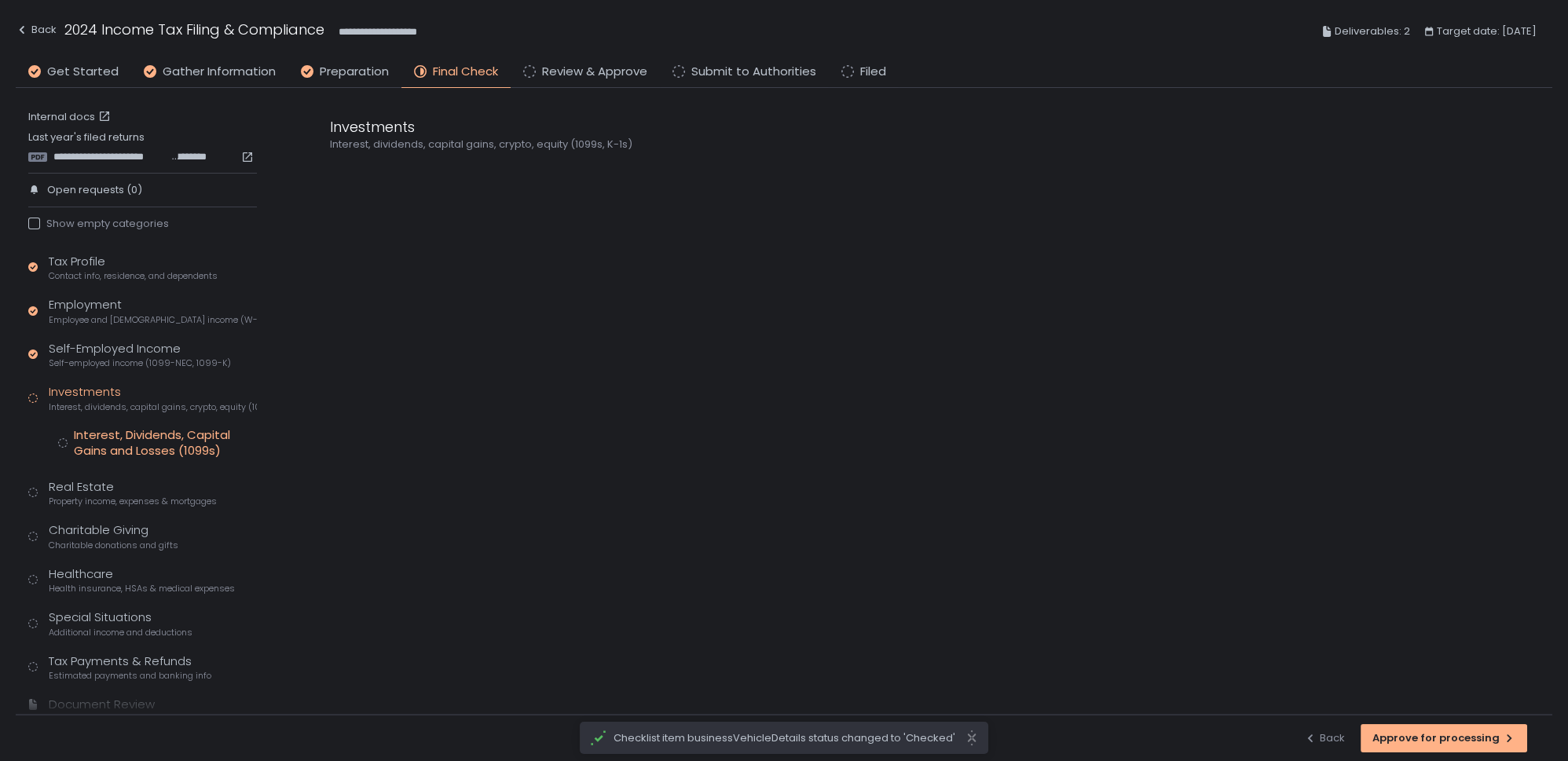
click at [117, 444] on div "Interest, Dividends, Capital Gains and Losses (1099s)" at bounding box center [165, 442] width 183 height 31
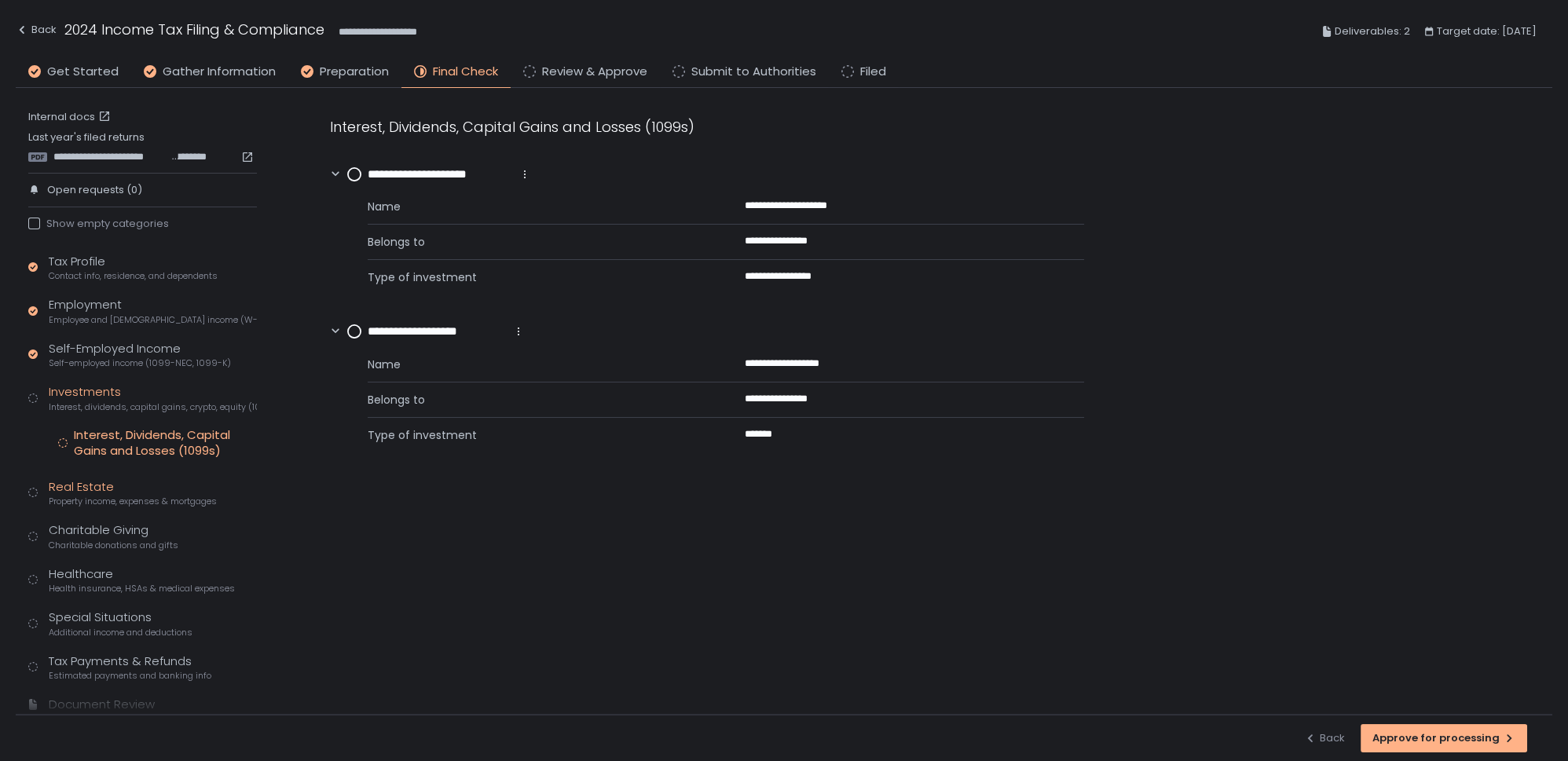
click at [102, 489] on div "Real Estate Property income, expenses & mortgages" at bounding box center [133, 493] width 168 height 29
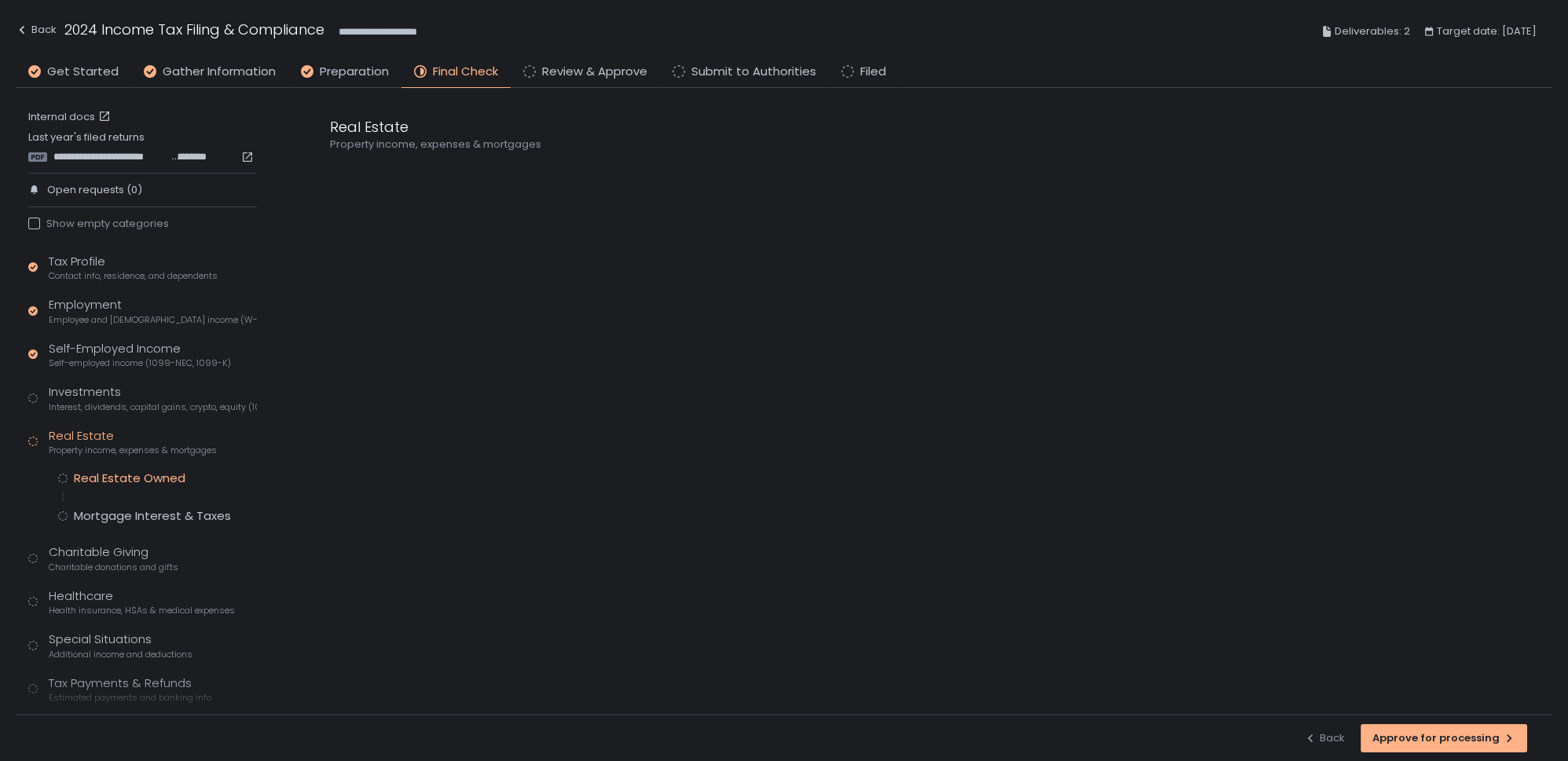
click at [102, 479] on div "Real Estate Owned" at bounding box center [130, 479] width 112 height 16
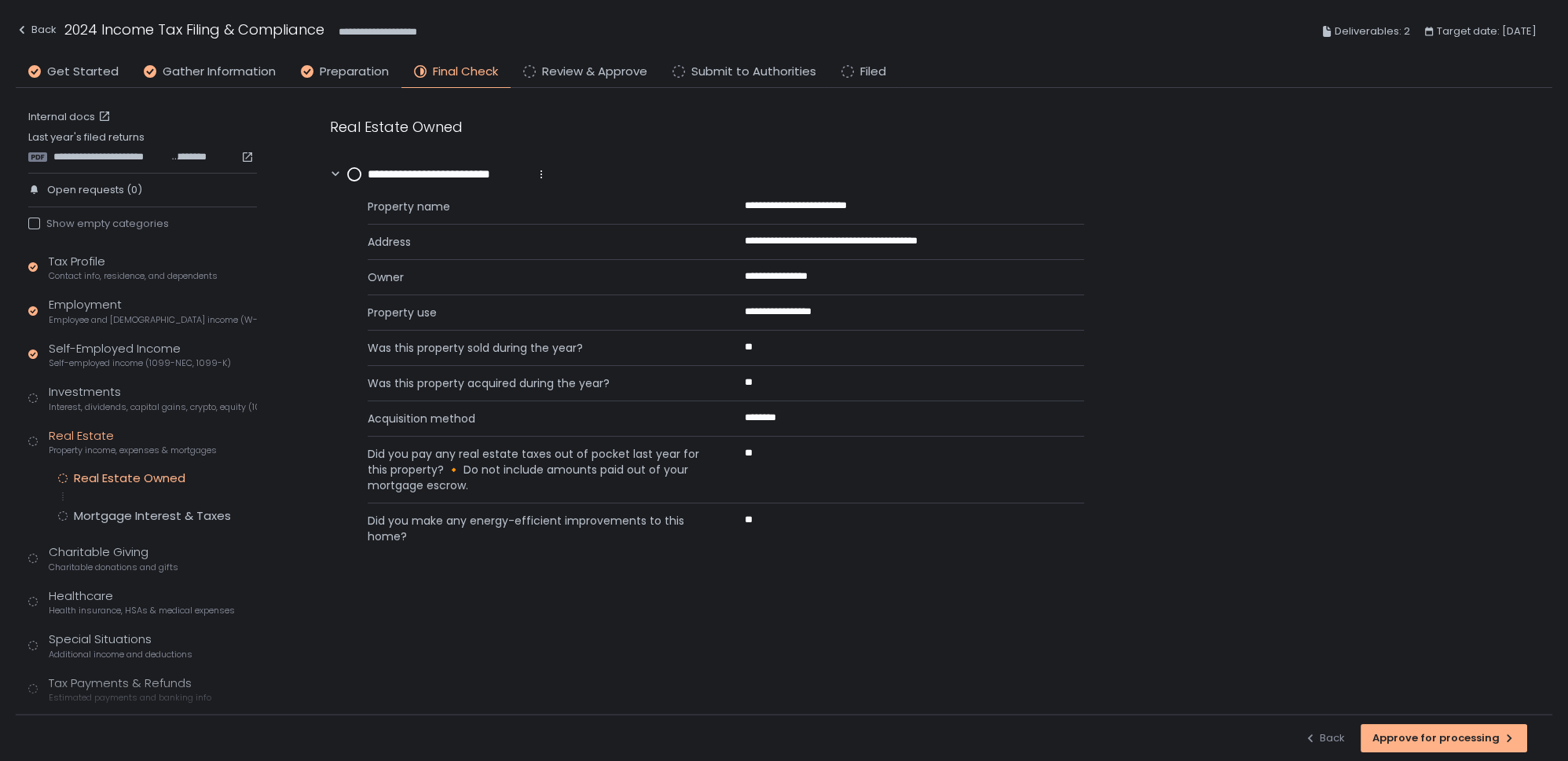
click at [352, 176] on circle at bounding box center [355, 174] width 13 height 13
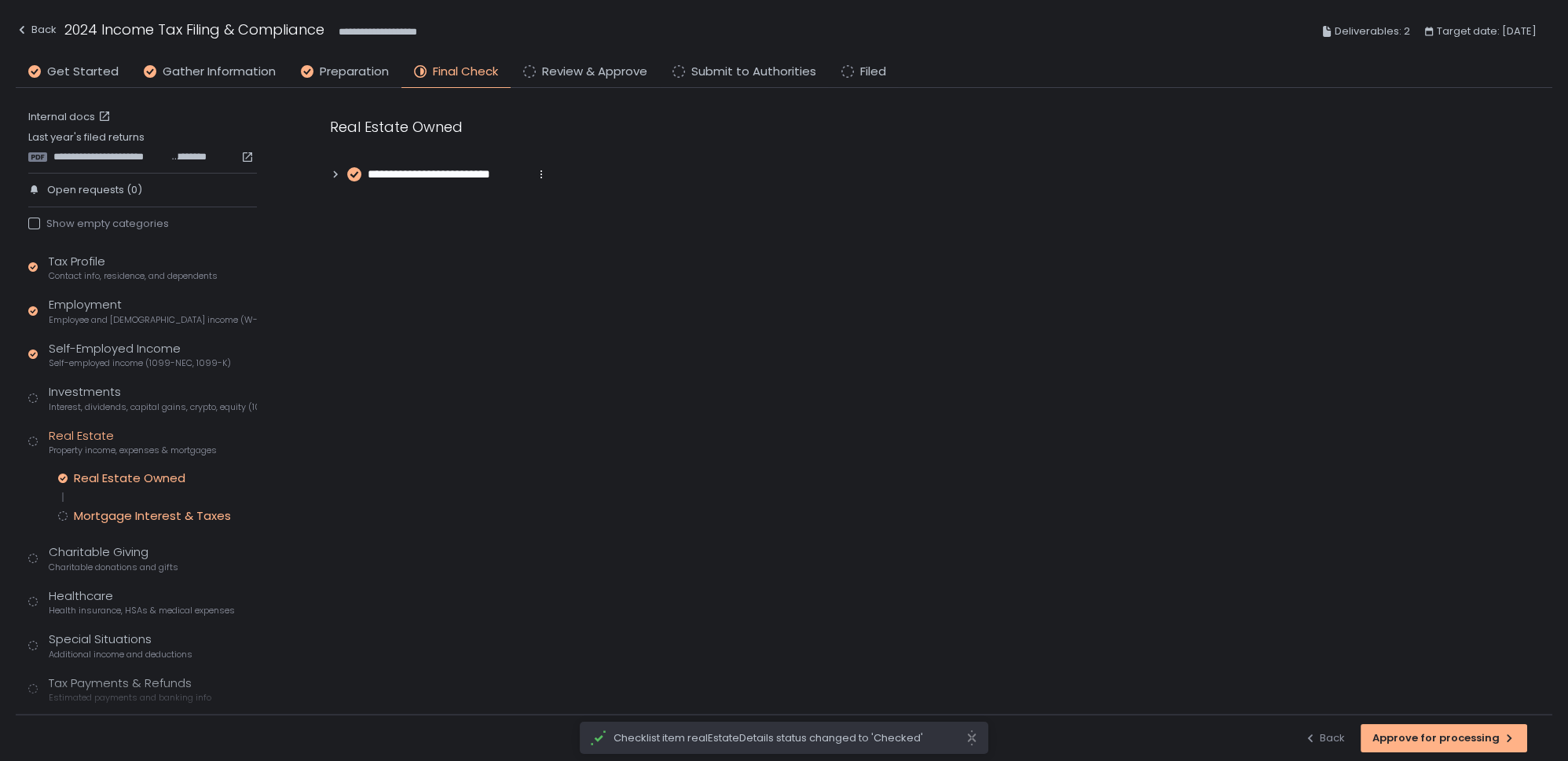
click at [92, 522] on div "Mortgage Interest & Taxes" at bounding box center [153, 516] width 157 height 16
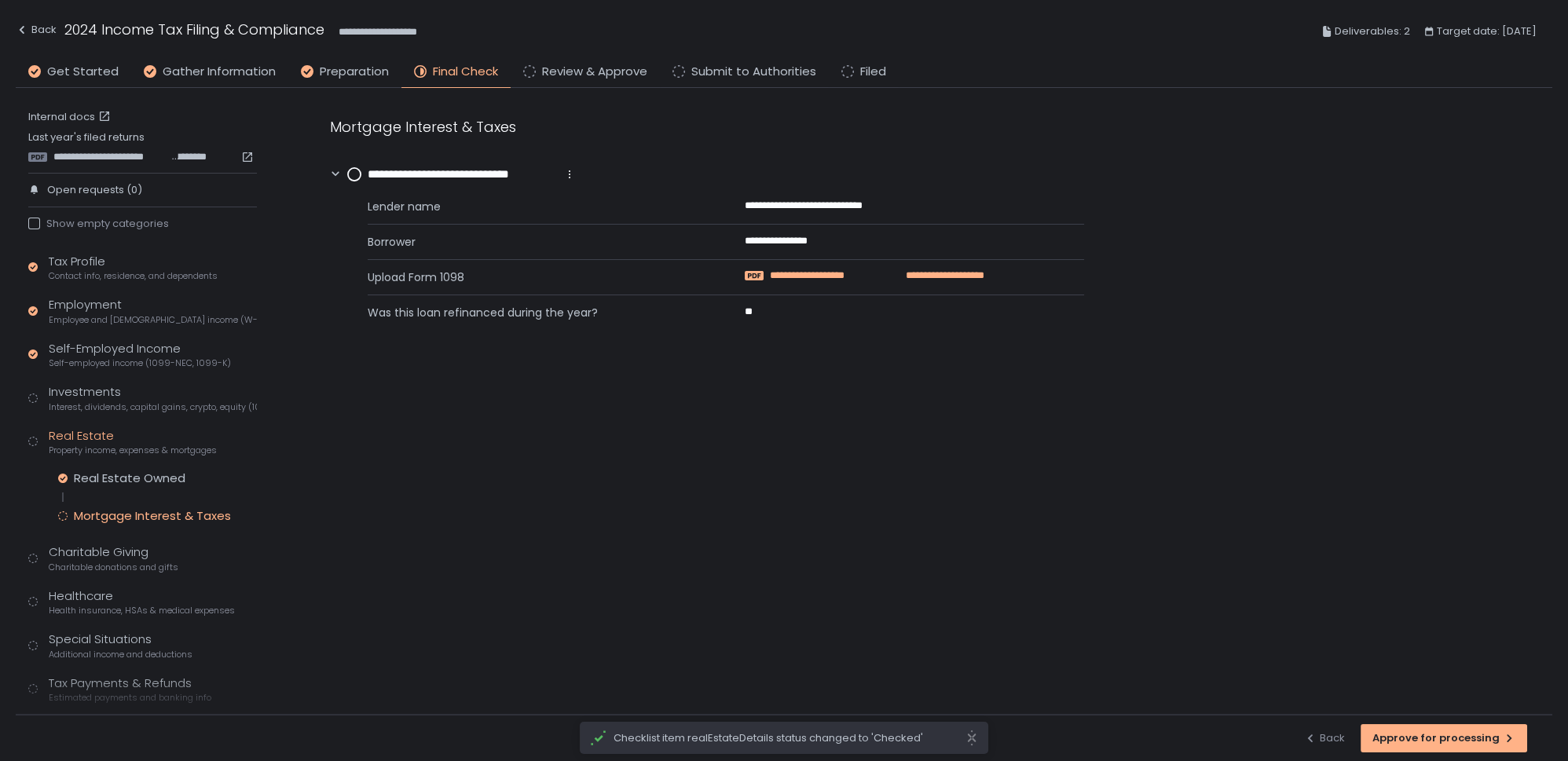
click at [824, 273] on span "**********" at bounding box center [830, 276] width 120 height 14
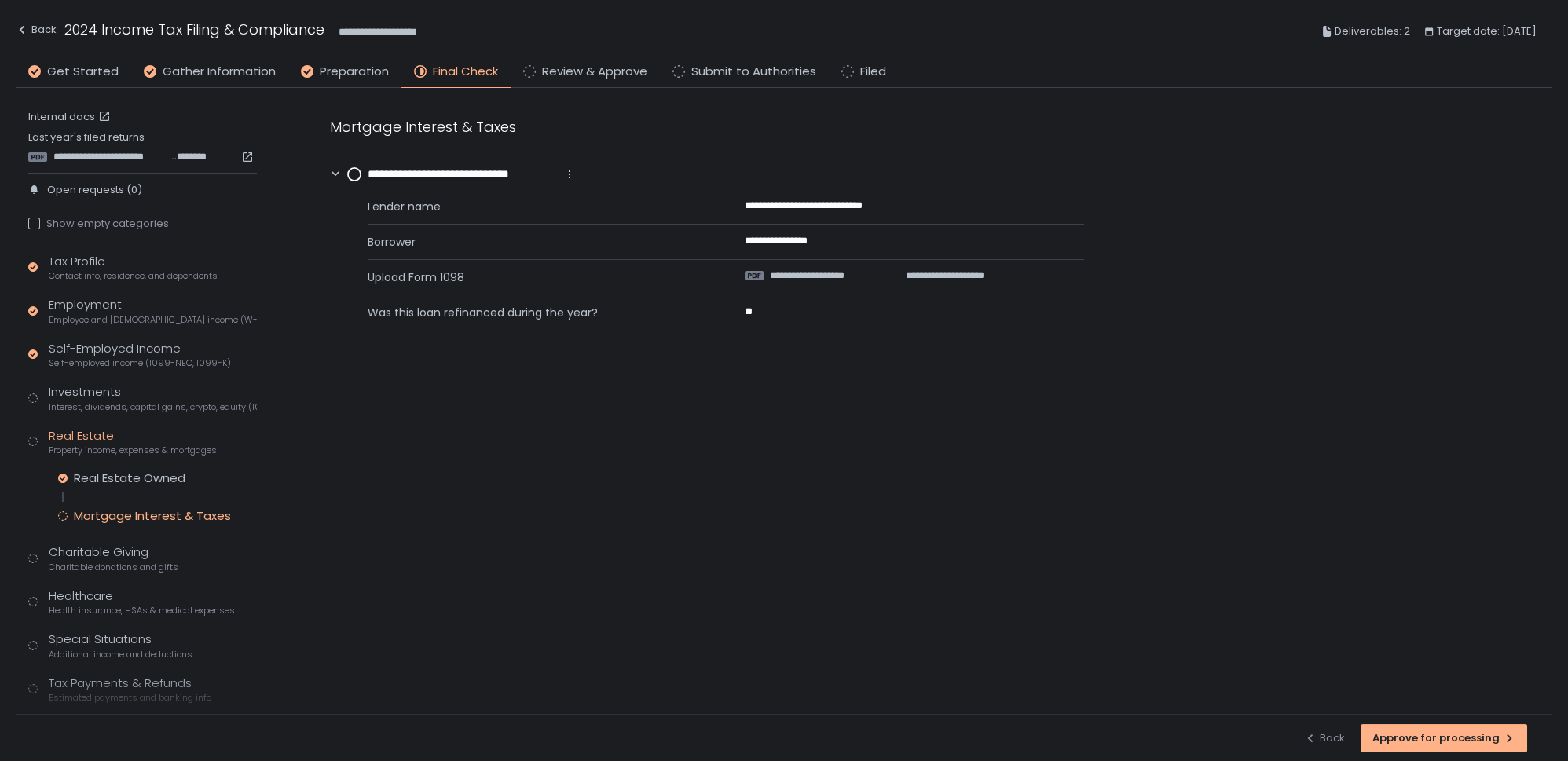
click at [351, 170] on circle at bounding box center [355, 174] width 13 height 13
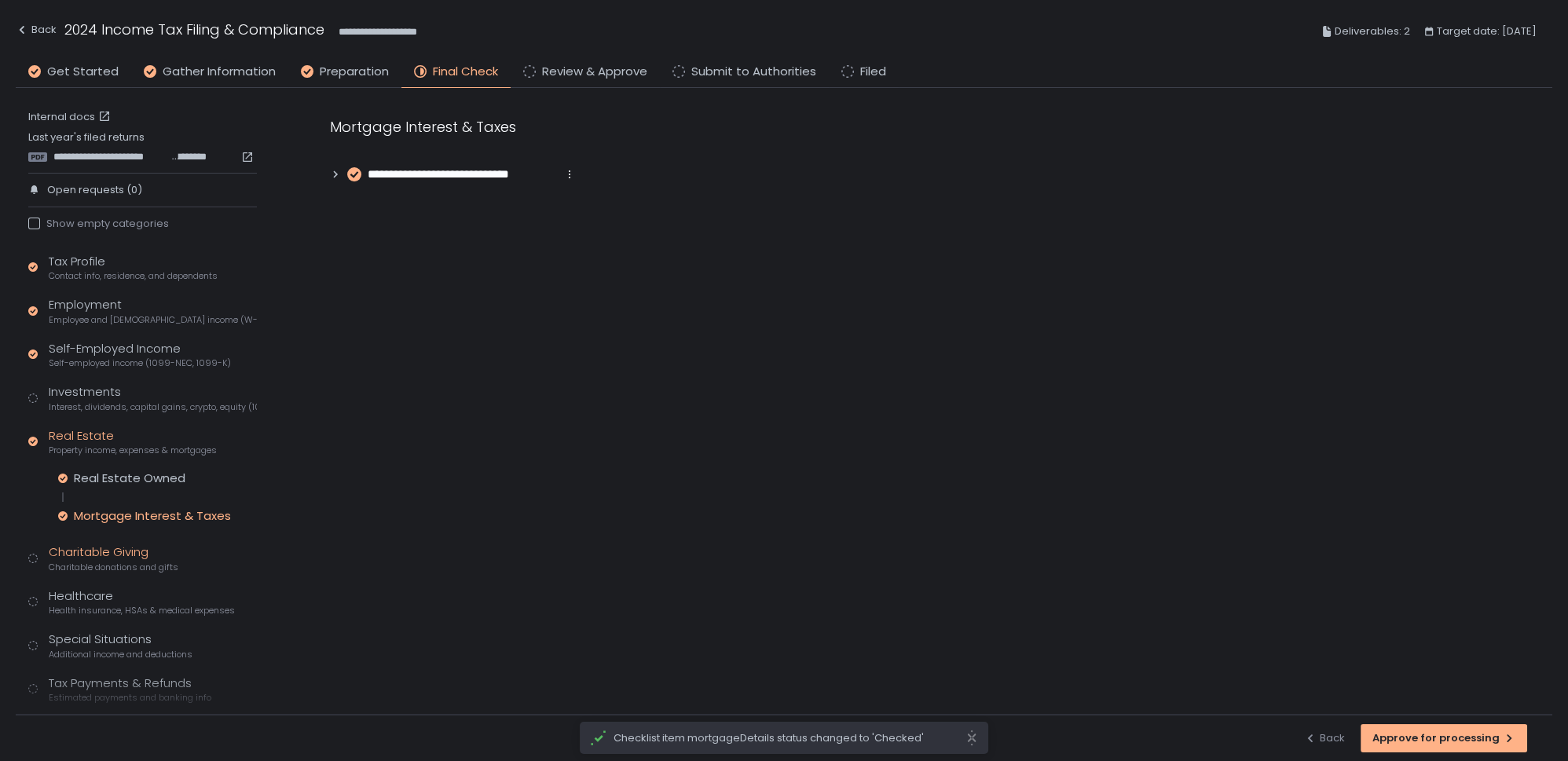
click at [102, 554] on div "Charitable Giving Charitable donations and gifts" at bounding box center [113, 558] width 130 height 29
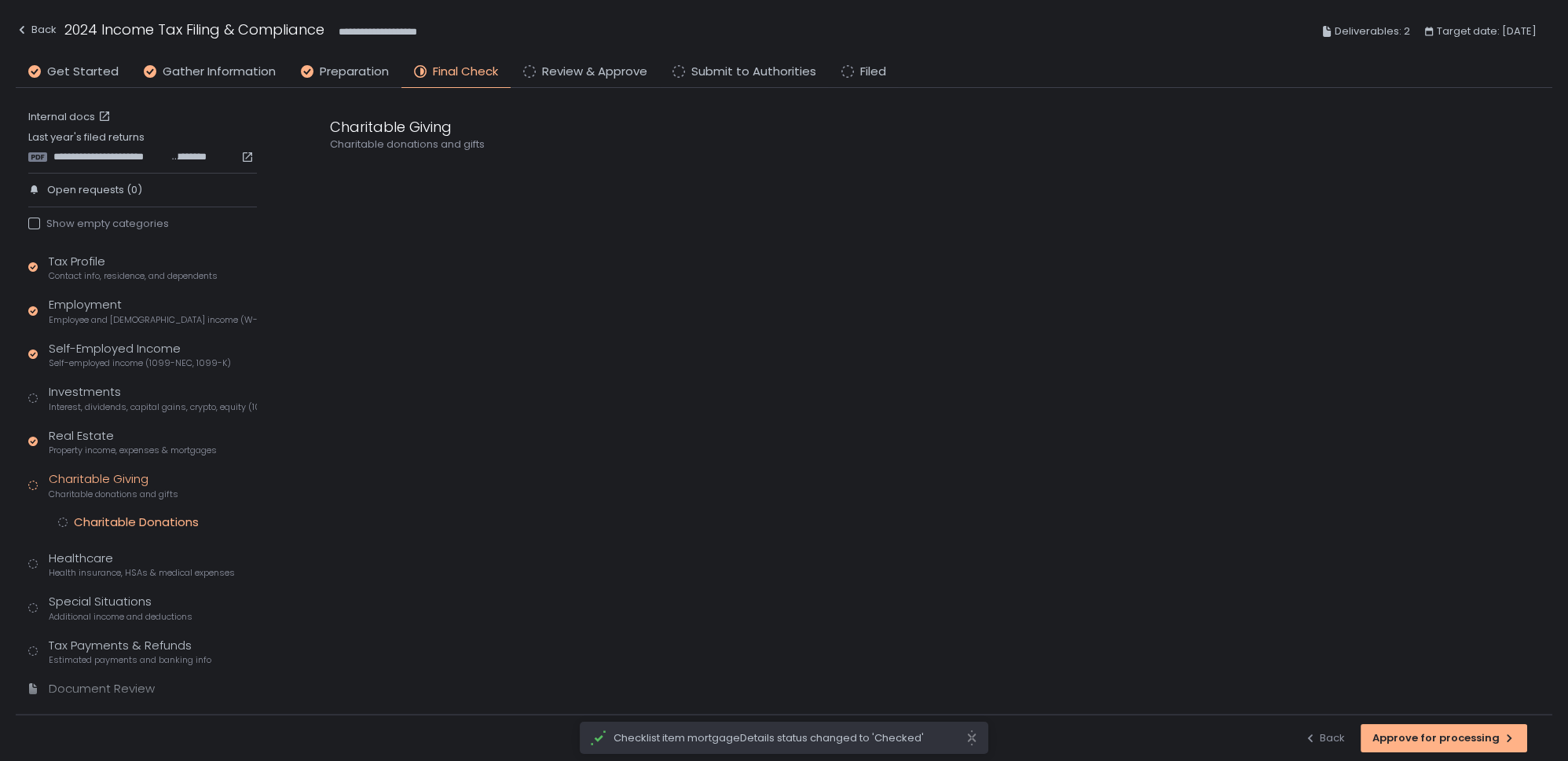
click at [116, 524] on div "Charitable Donations" at bounding box center [137, 523] width 125 height 16
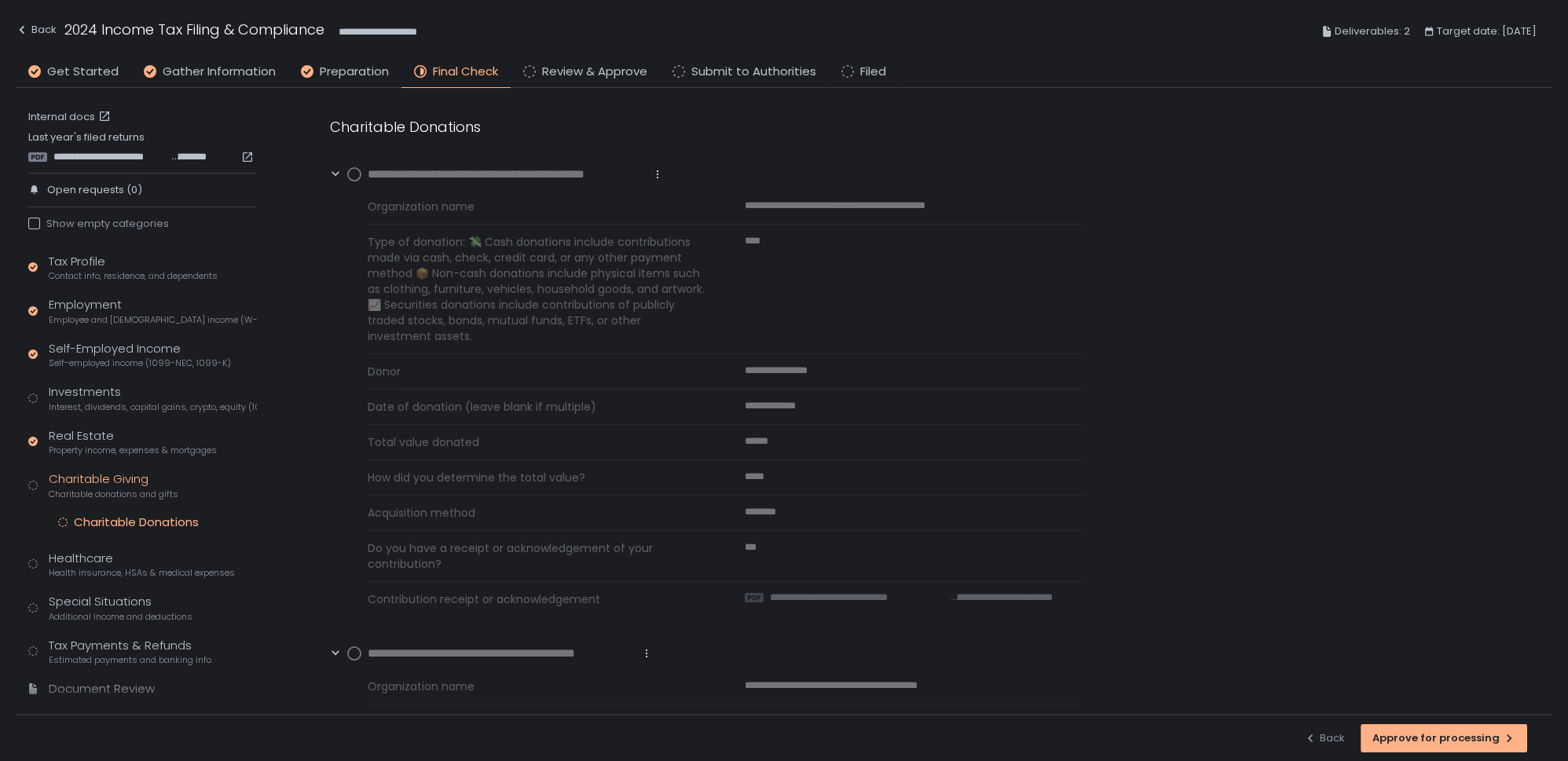
click at [353, 174] on circle at bounding box center [355, 174] width 13 height 13
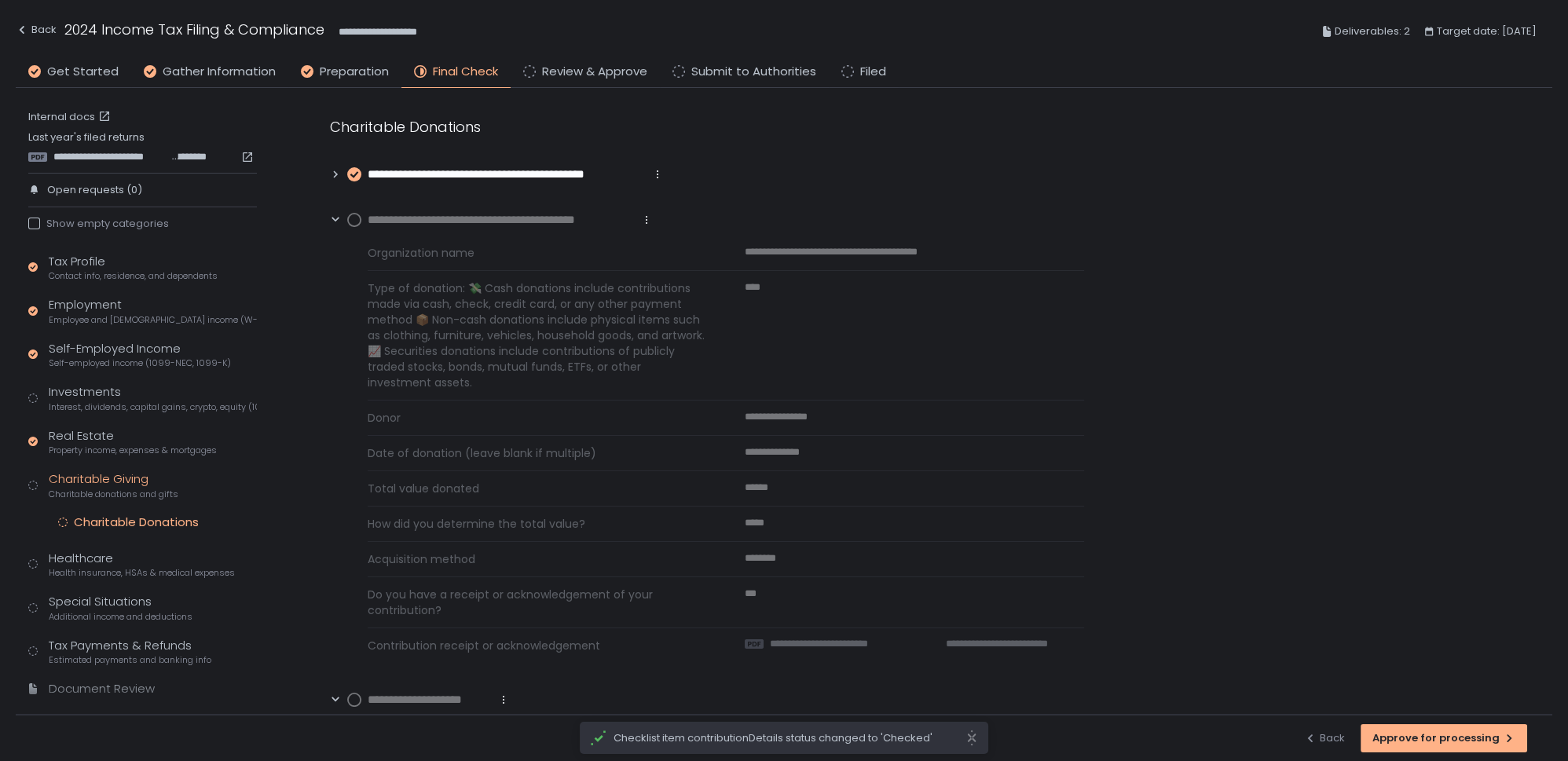
click at [353, 218] on circle at bounding box center [355, 220] width 13 height 13
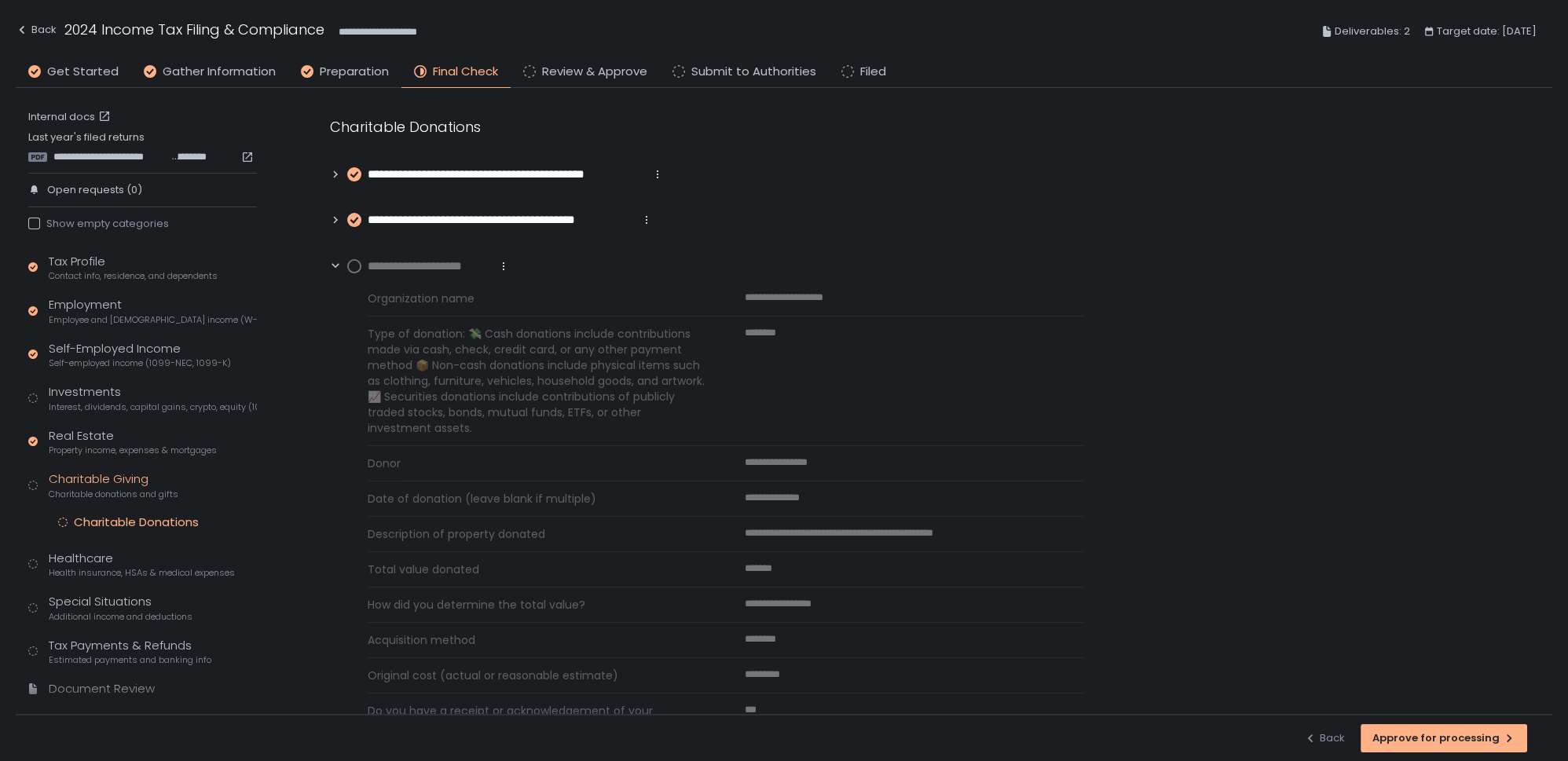
click at [353, 266] on circle at bounding box center [355, 266] width 13 height 13
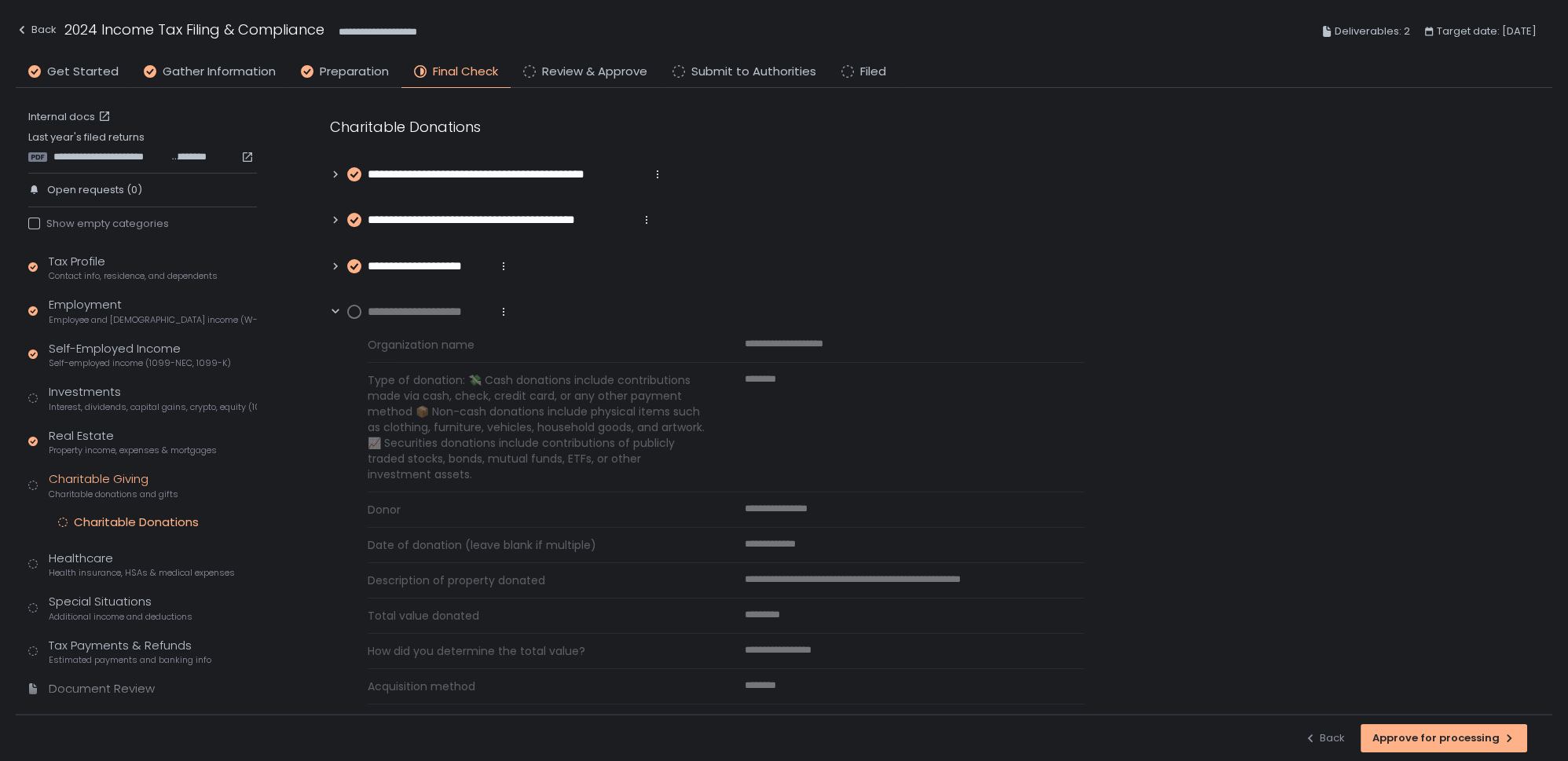
click at [357, 313] on circle at bounding box center [355, 312] width 13 height 13
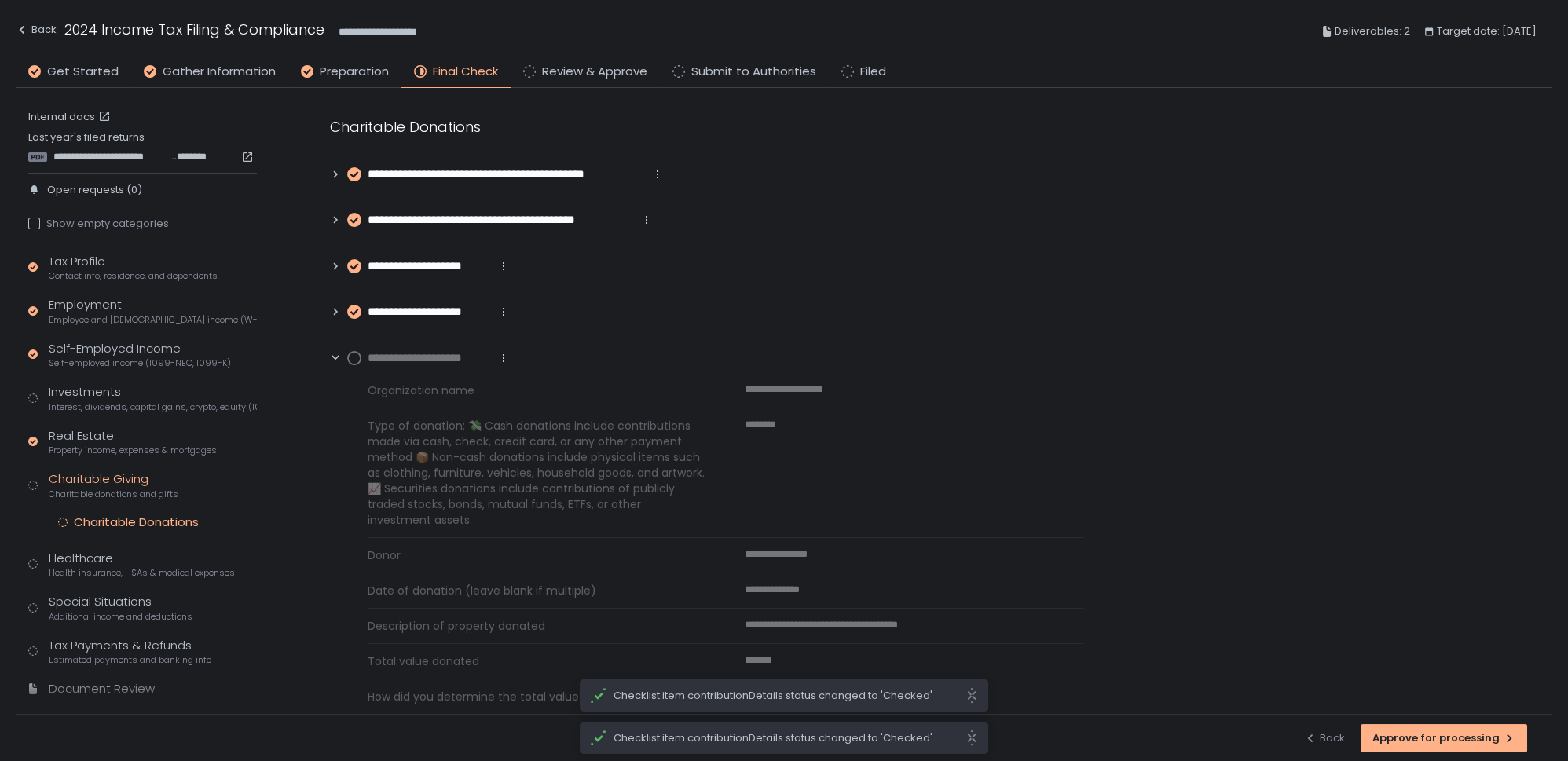
click at [357, 361] on circle at bounding box center [355, 358] width 13 height 13
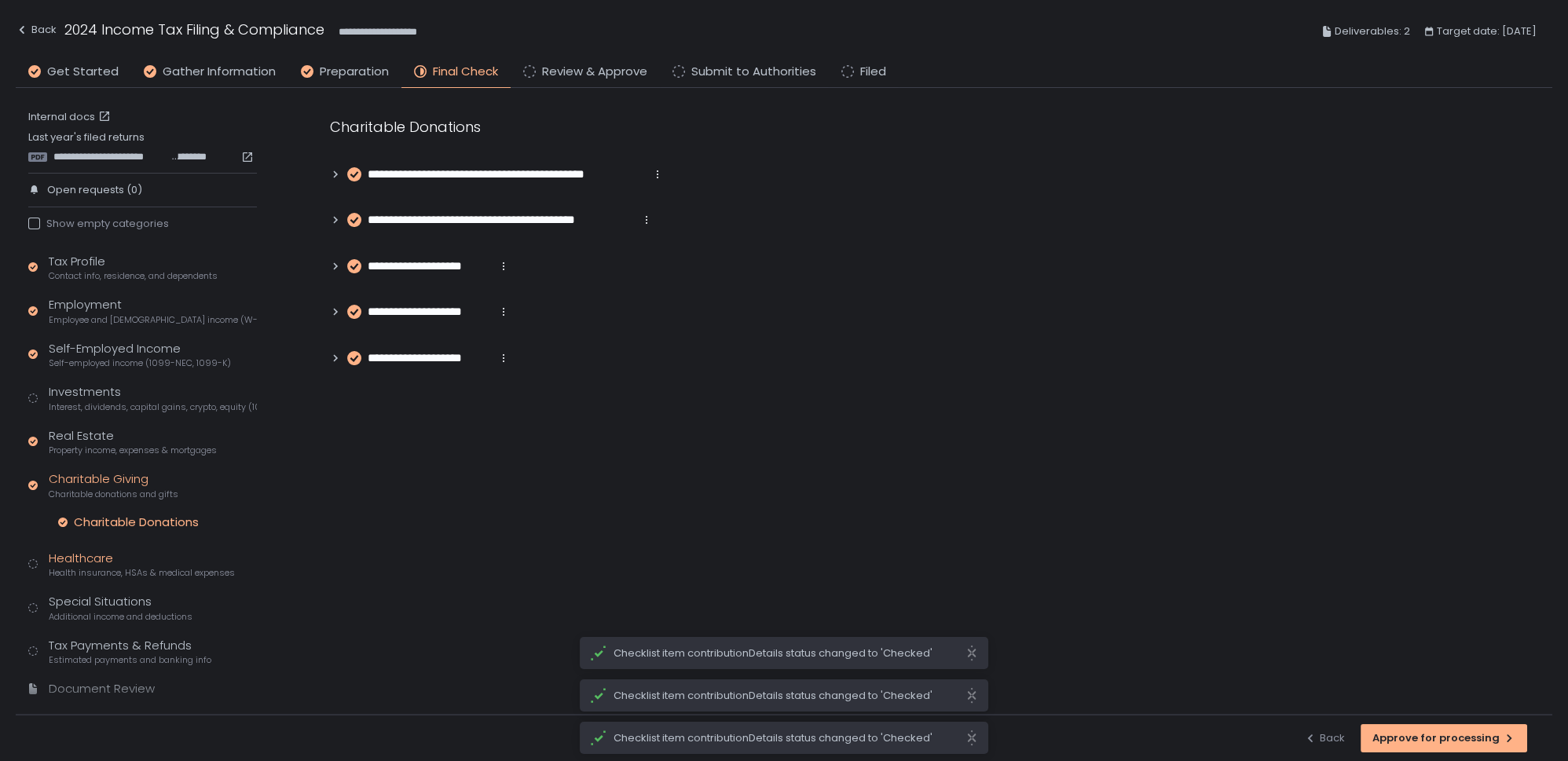
click at [78, 569] on span "Health insurance, HSAs & medical expenses" at bounding box center [142, 573] width 186 height 12
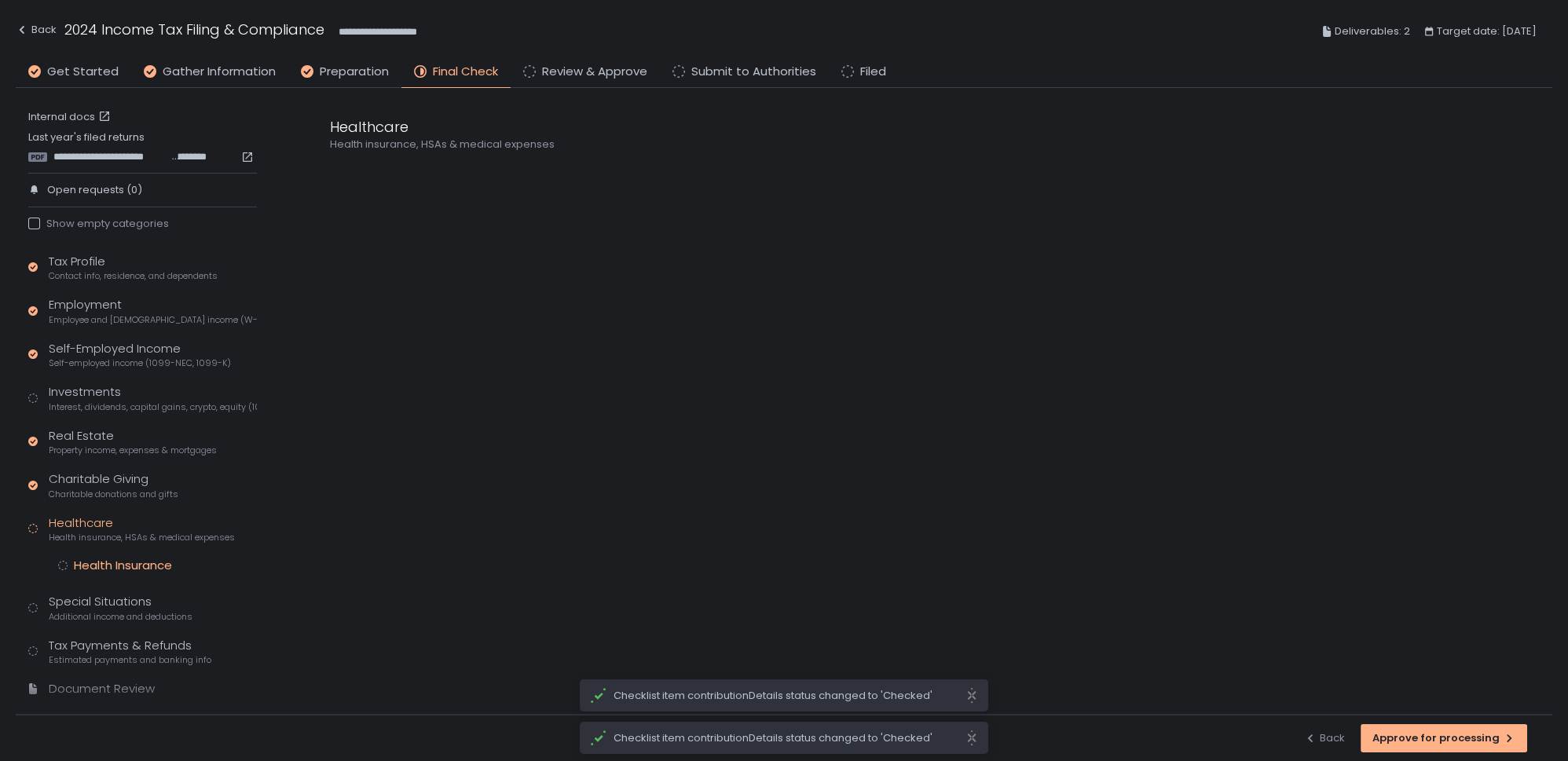
click at [113, 564] on div "Health Insurance" at bounding box center [123, 565] width 98 height 16
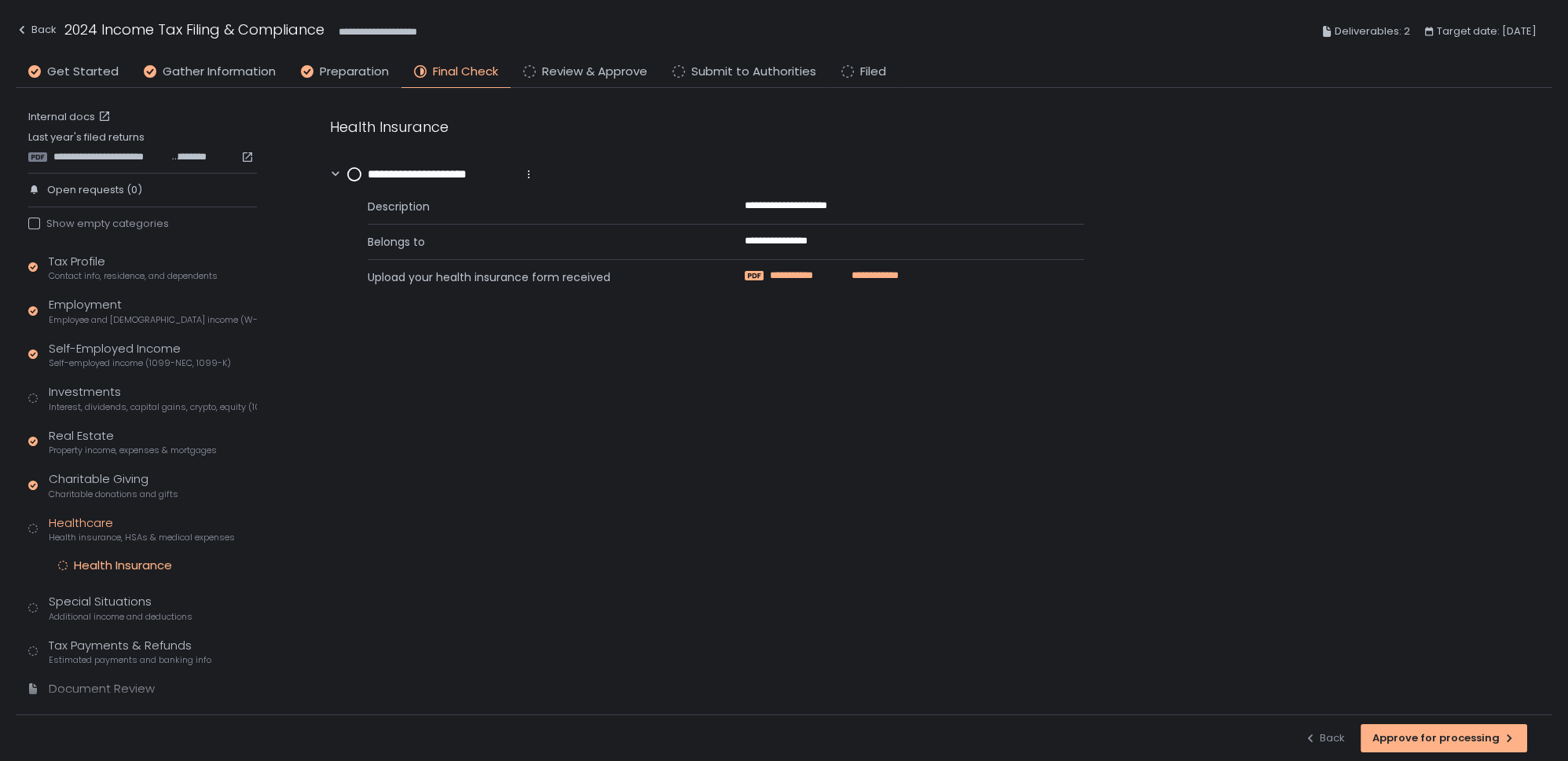
click at [812, 279] on span "**********" at bounding box center [804, 276] width 69 height 14
click at [355, 172] on circle at bounding box center [355, 174] width 13 height 13
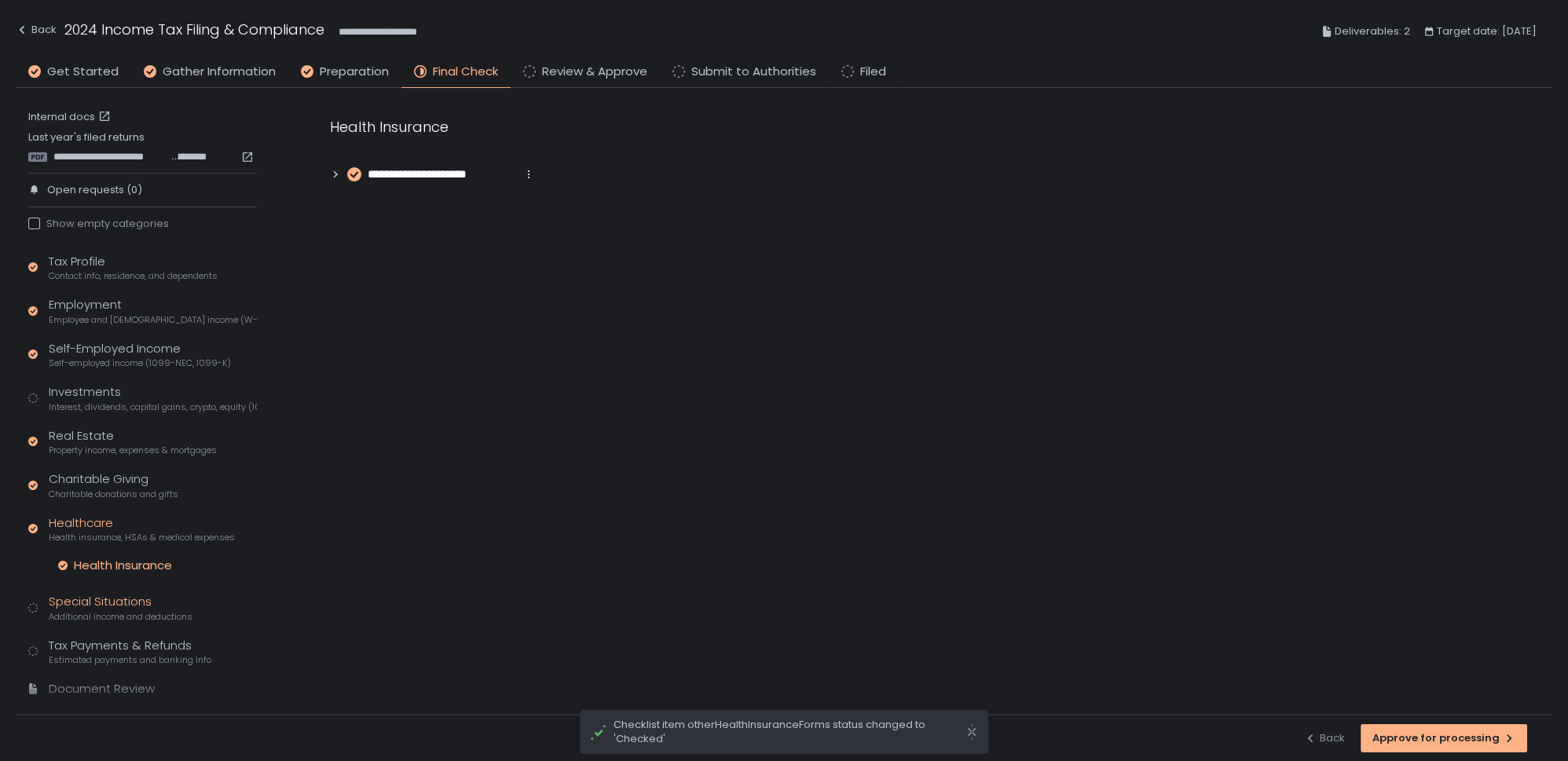
click at [79, 613] on span "Additional income and deductions" at bounding box center [121, 616] width 144 height 12
click at [139, 609] on div "Clean Energy Vehicles" at bounding box center [138, 610] width 128 height 16
click at [479, 173] on icon at bounding box center [474, 174] width 13 height 13
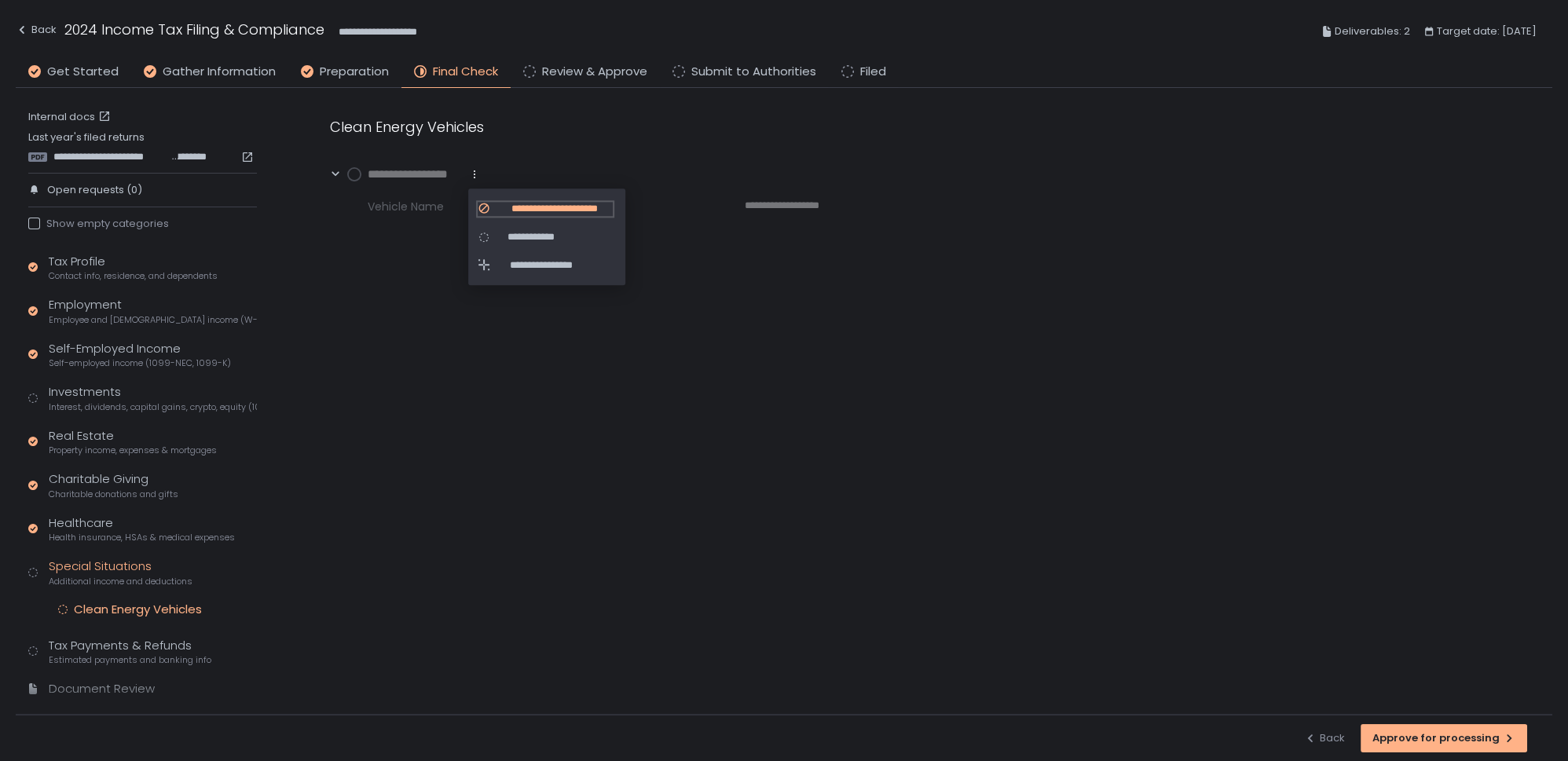
click at [519, 203] on span "**********" at bounding box center [555, 209] width 116 height 14
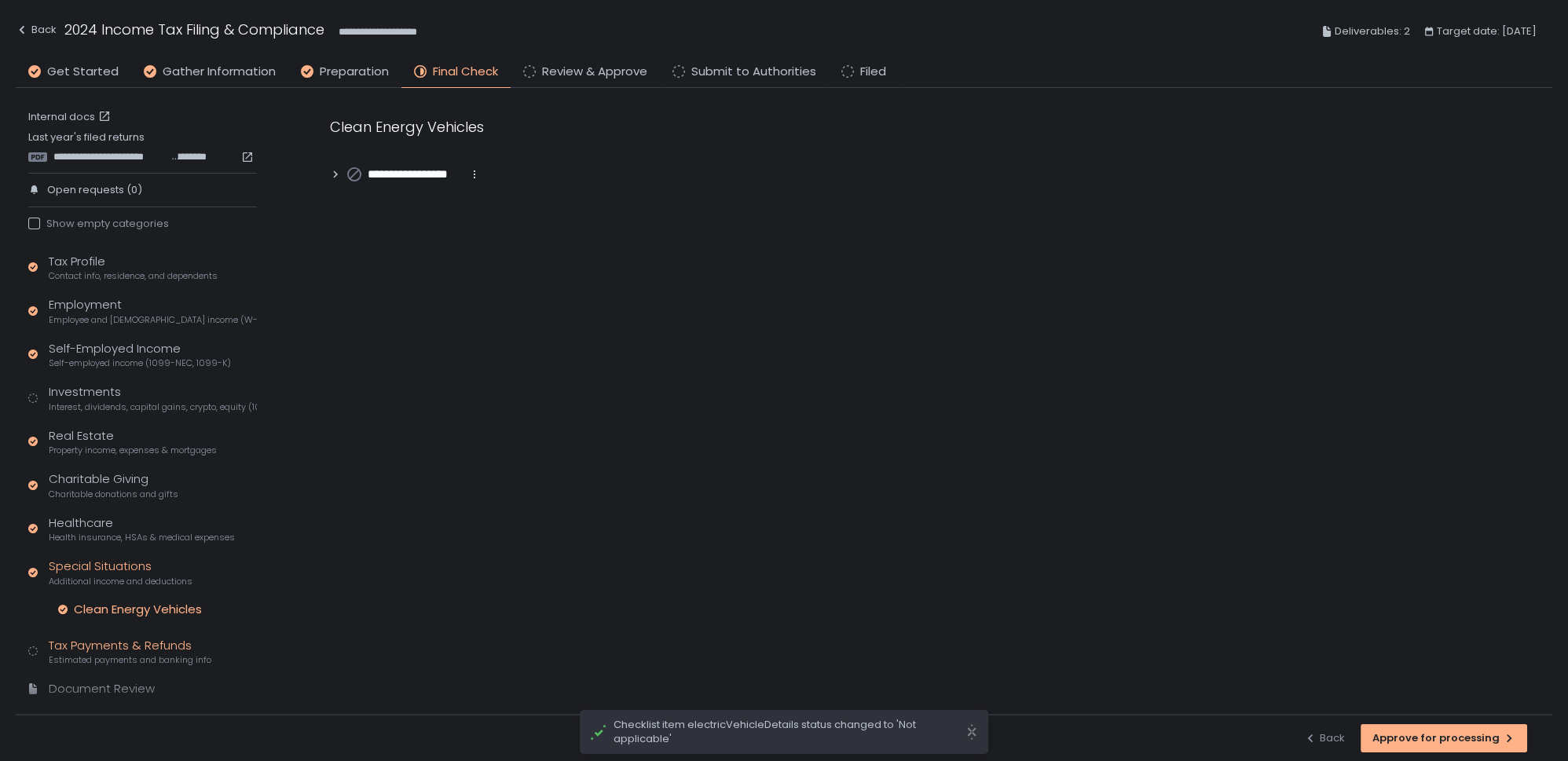
click at [116, 647] on div "Tax Payments & Refunds Estimated payments and banking info" at bounding box center [130, 651] width 163 height 29
click at [156, 653] on div "Estimated Tax Payments" at bounding box center [147, 653] width 147 height 16
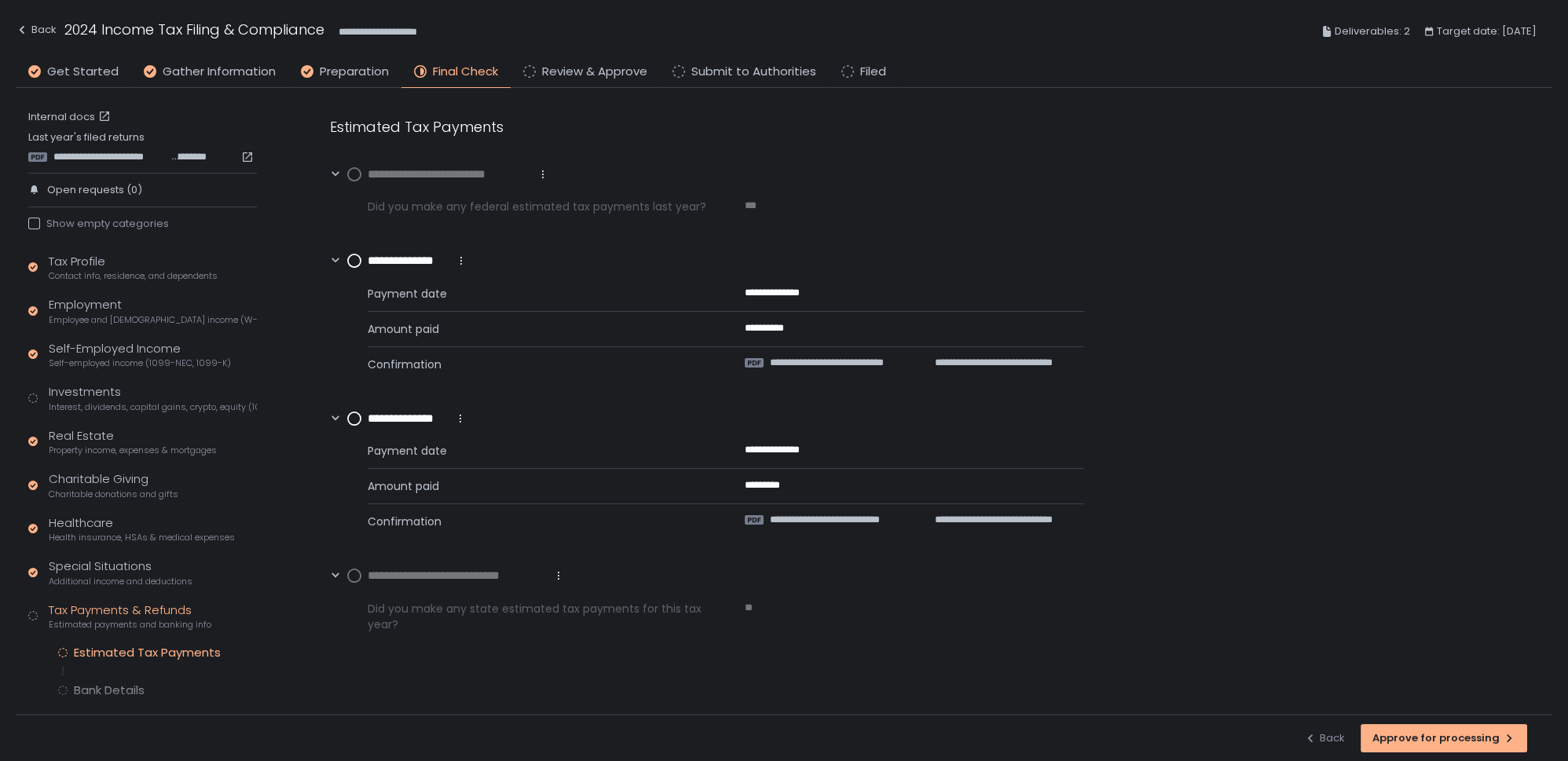
click at [356, 262] on circle at bounding box center [355, 261] width 13 height 13
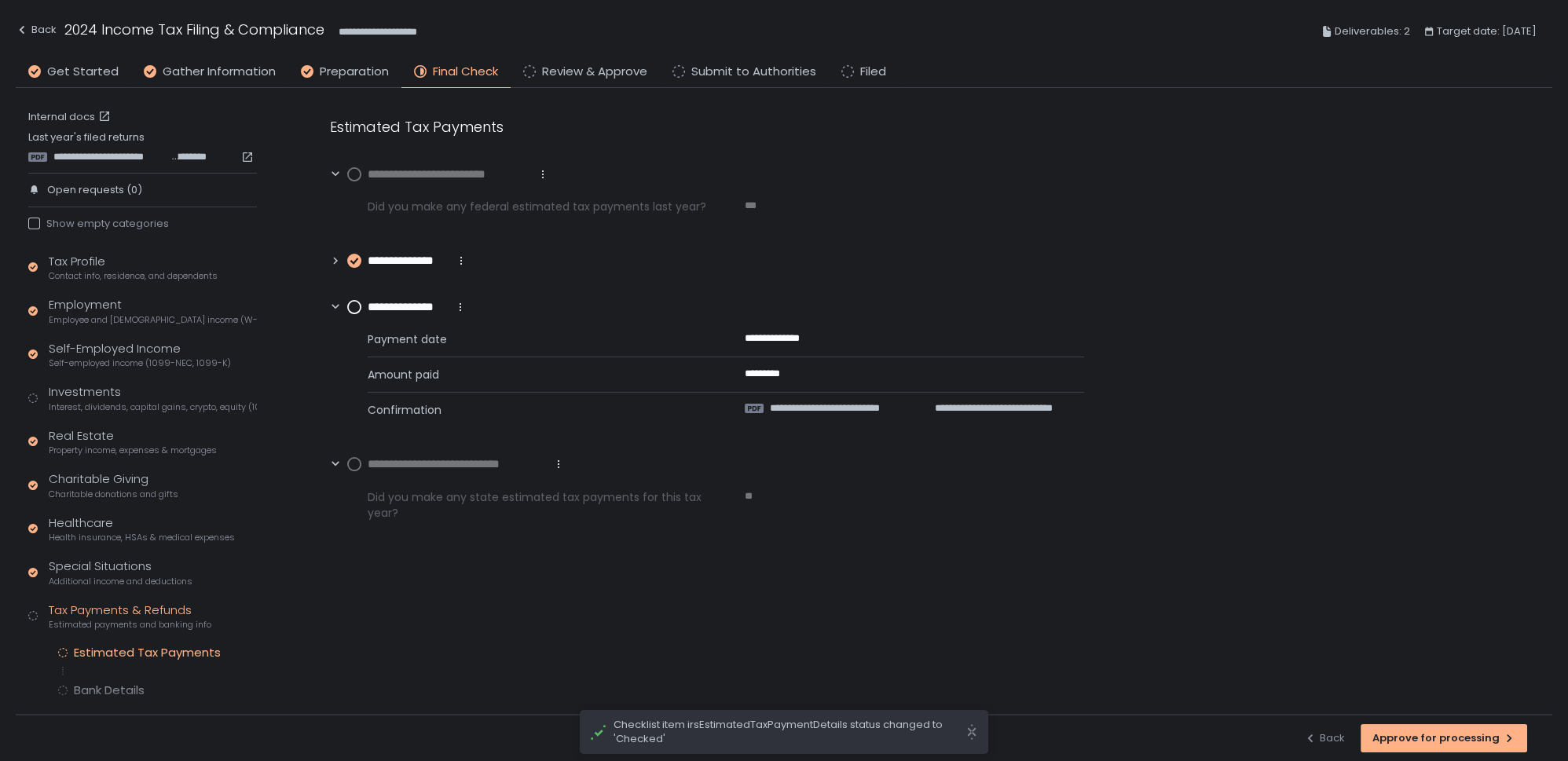
click at [349, 307] on circle at bounding box center [355, 307] width 13 height 13
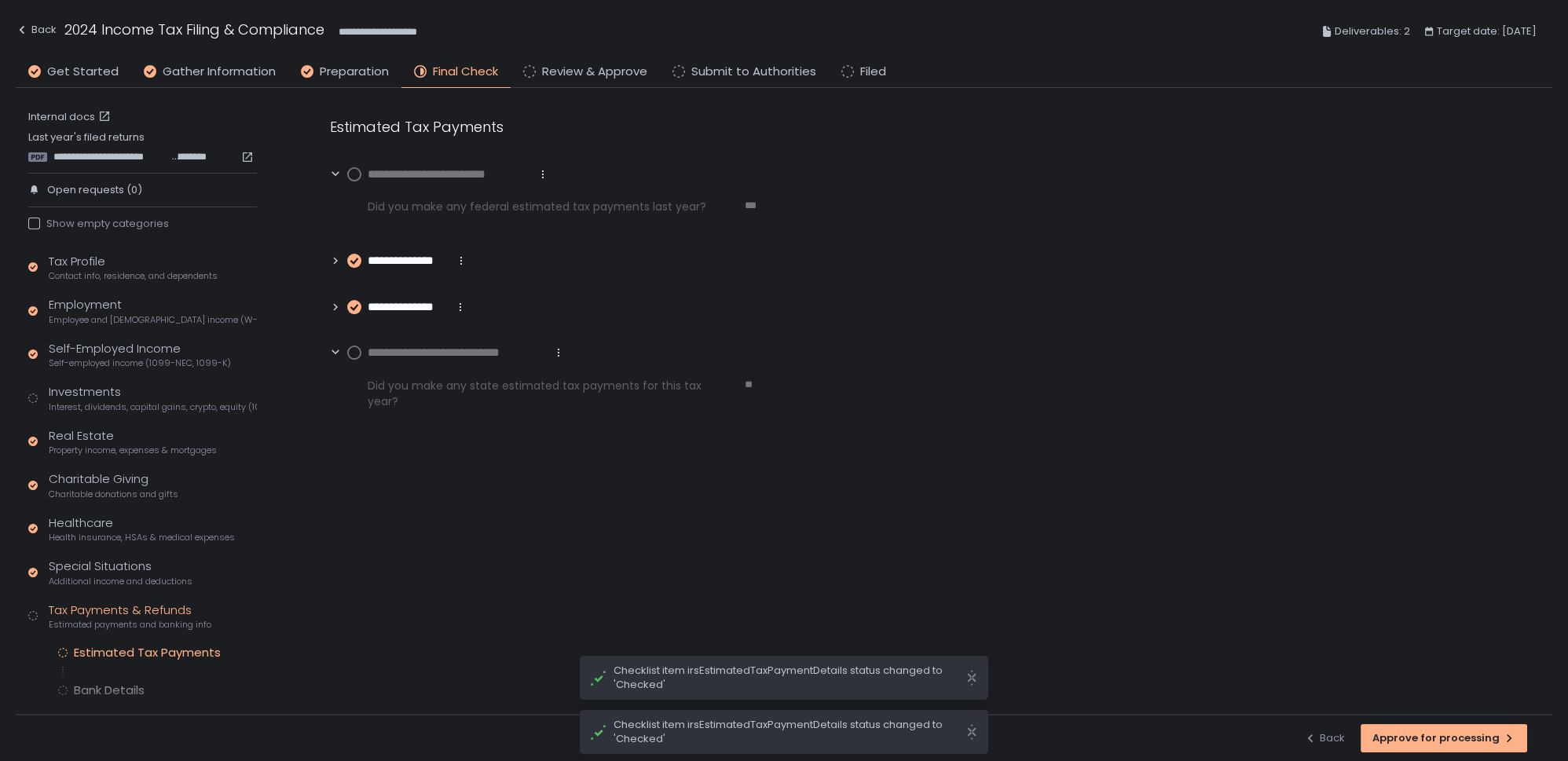
click at [352, 353] on circle at bounding box center [355, 353] width 13 height 13
click at [353, 177] on circle at bounding box center [355, 174] width 13 height 13
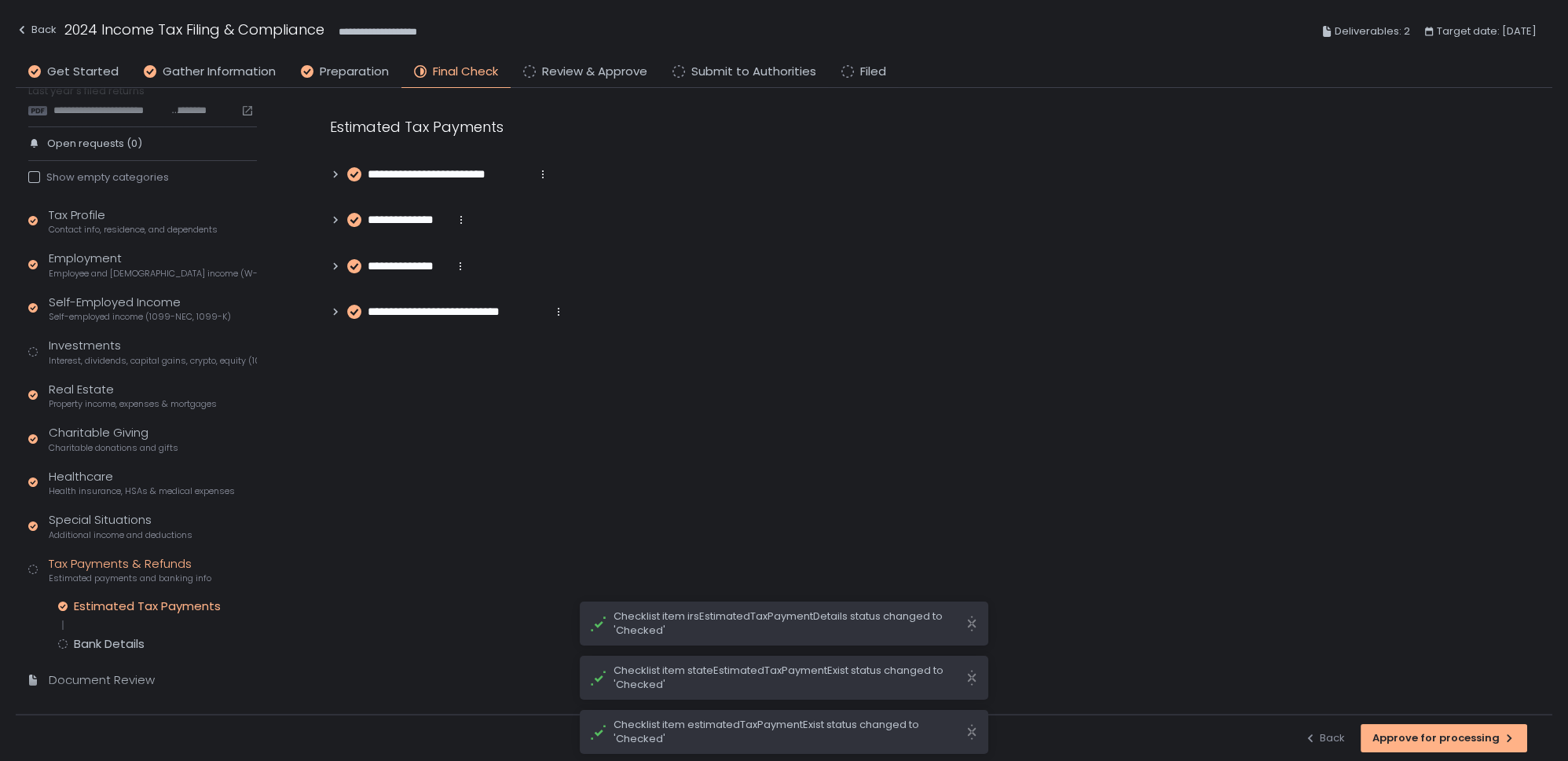
scroll to position [65, 0]
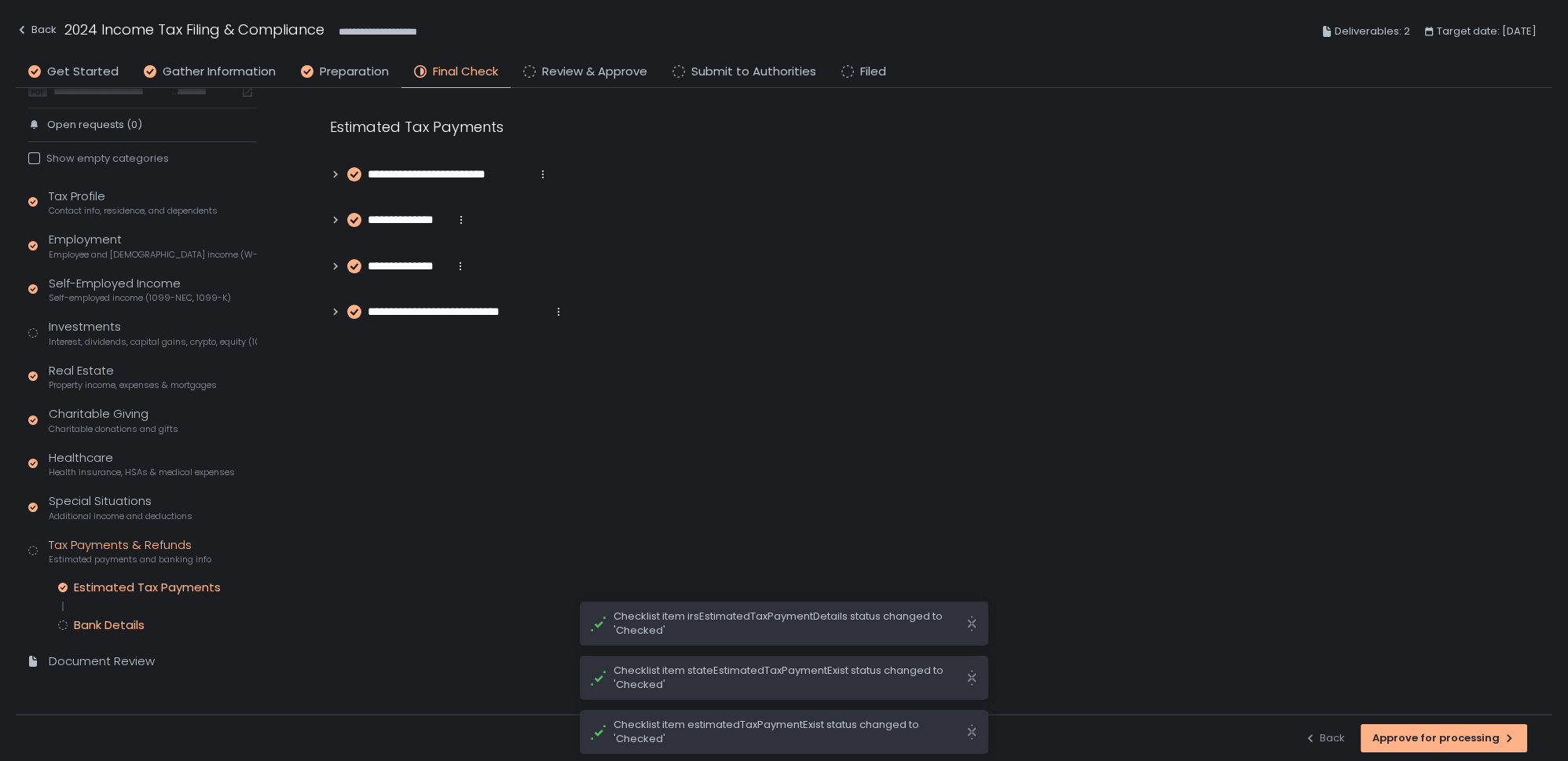
click at [112, 622] on div "Bank Details" at bounding box center [109, 625] width 71 height 16
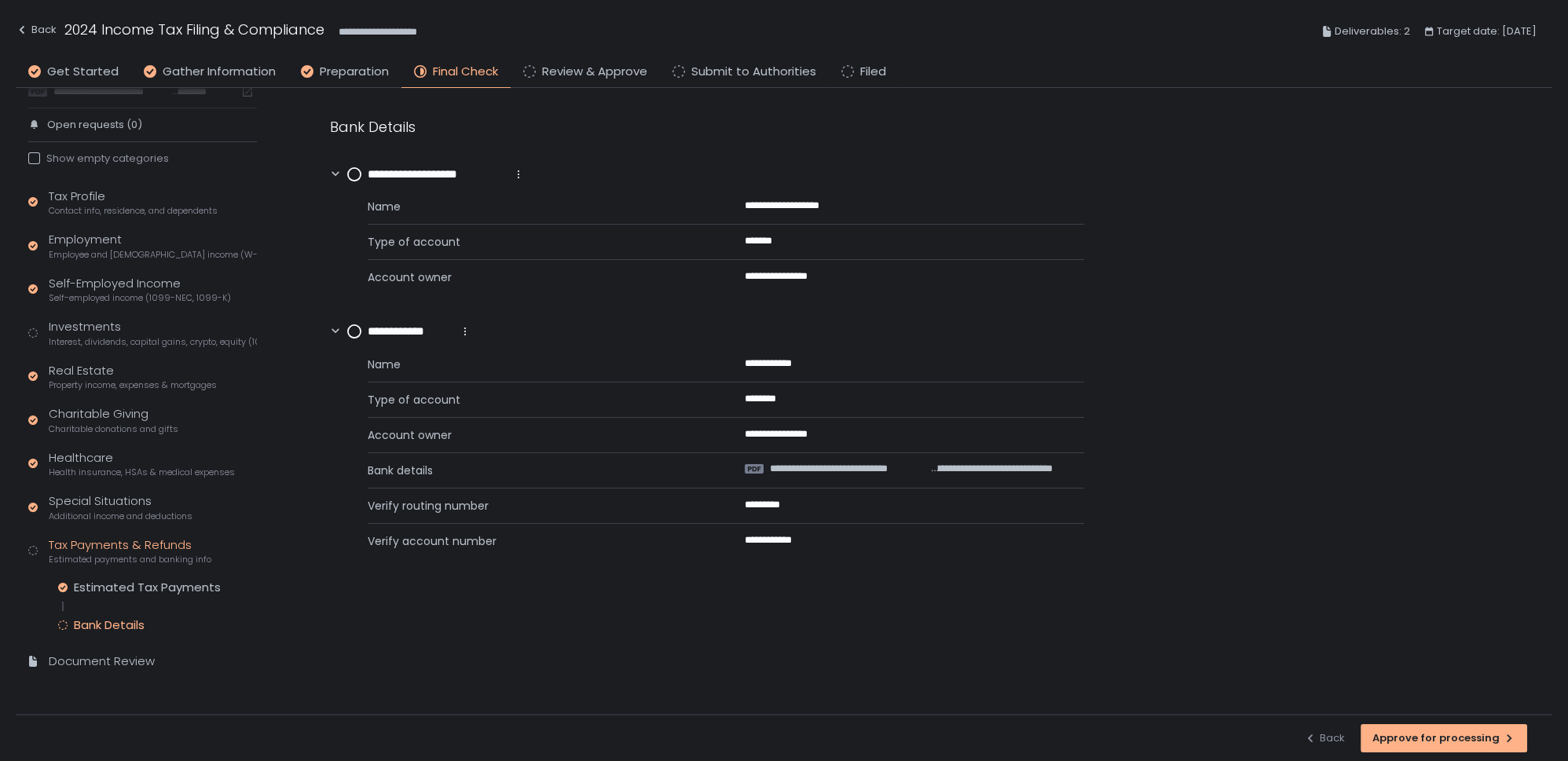
click at [356, 330] on circle at bounding box center [355, 331] width 13 height 13
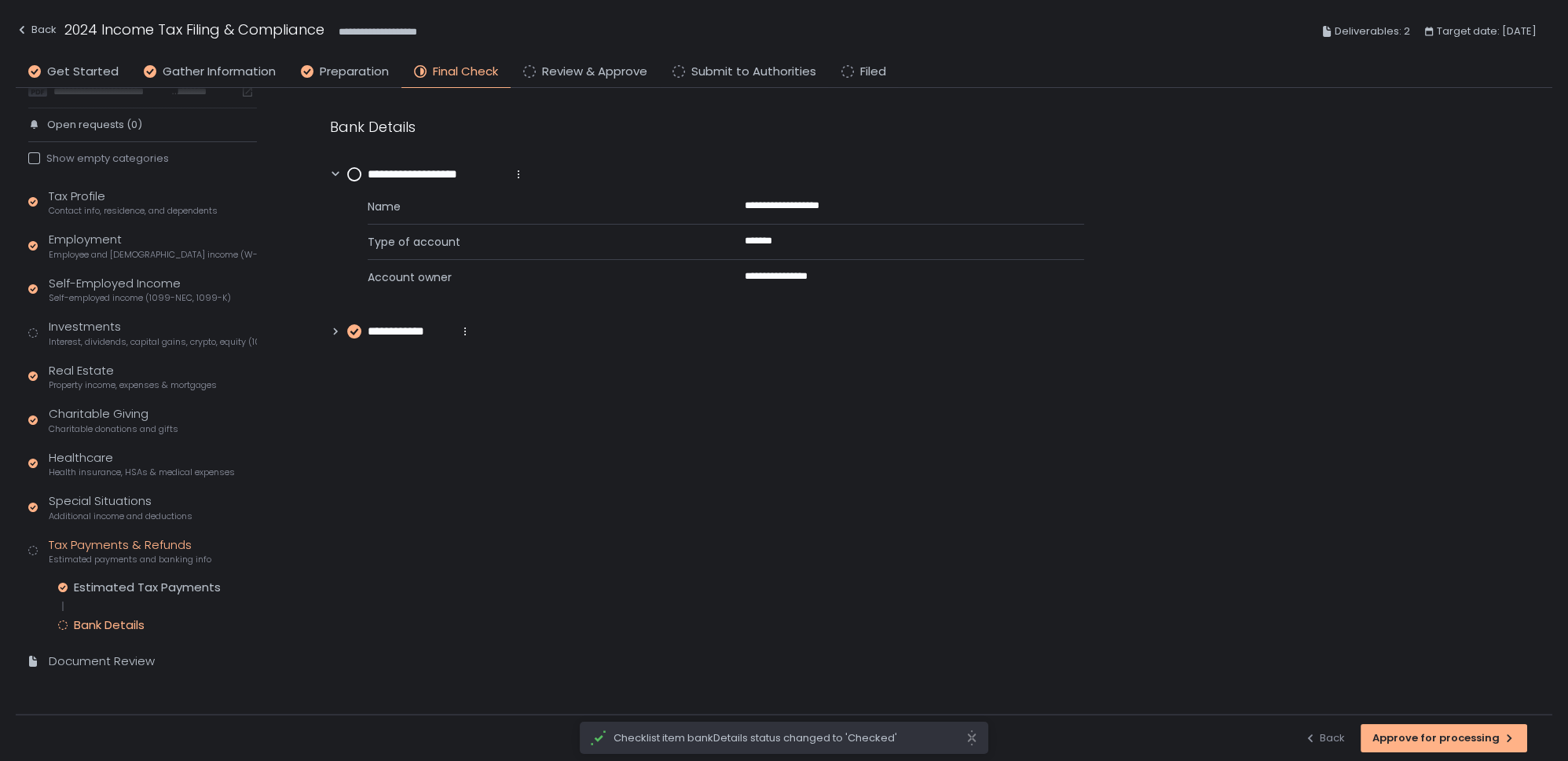
click at [512, 174] on icon at bounding box center [518, 174] width 13 height 13
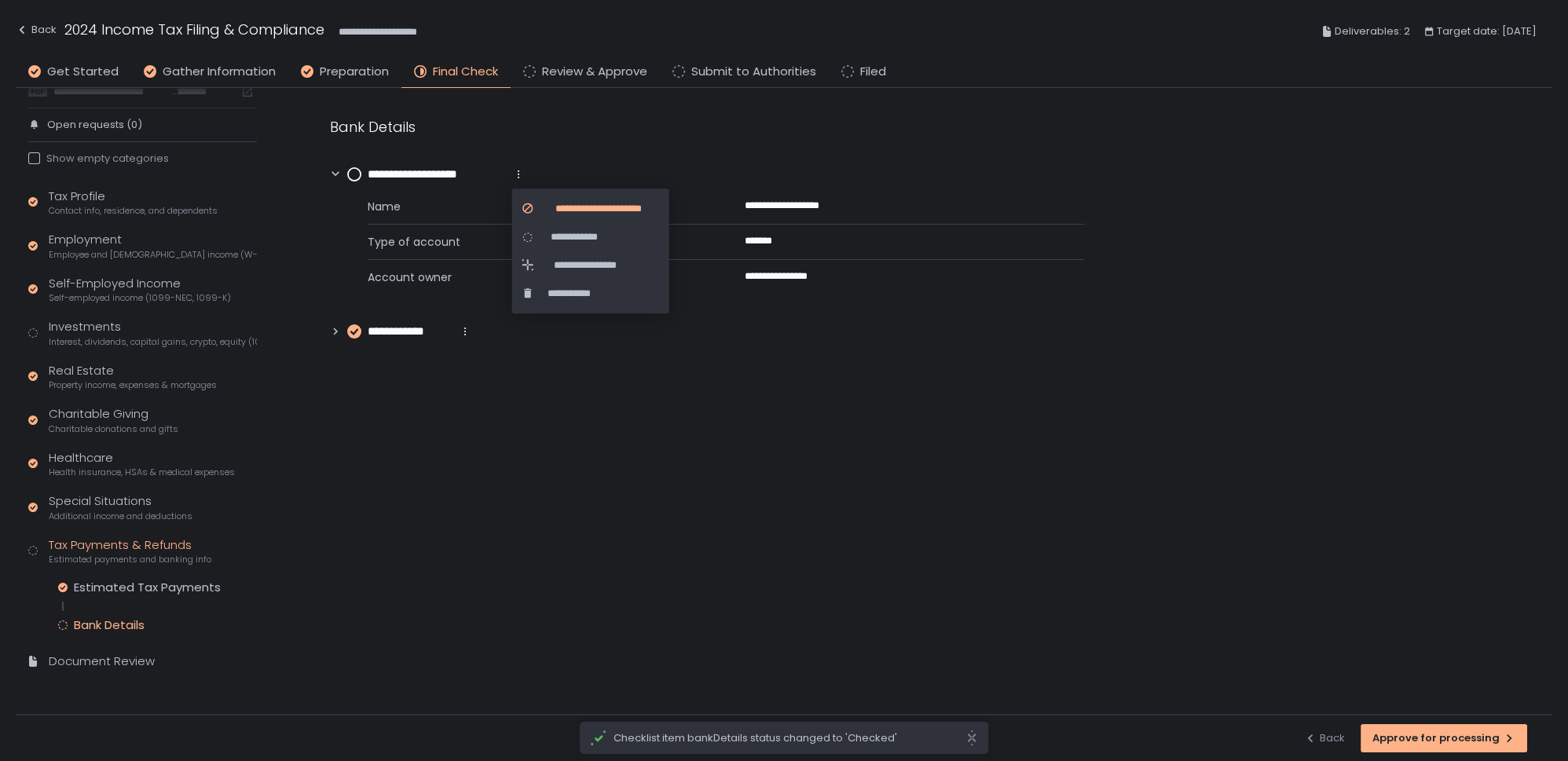
click at [531, 202] on icon "button" at bounding box center [528, 208] width 13 height 13
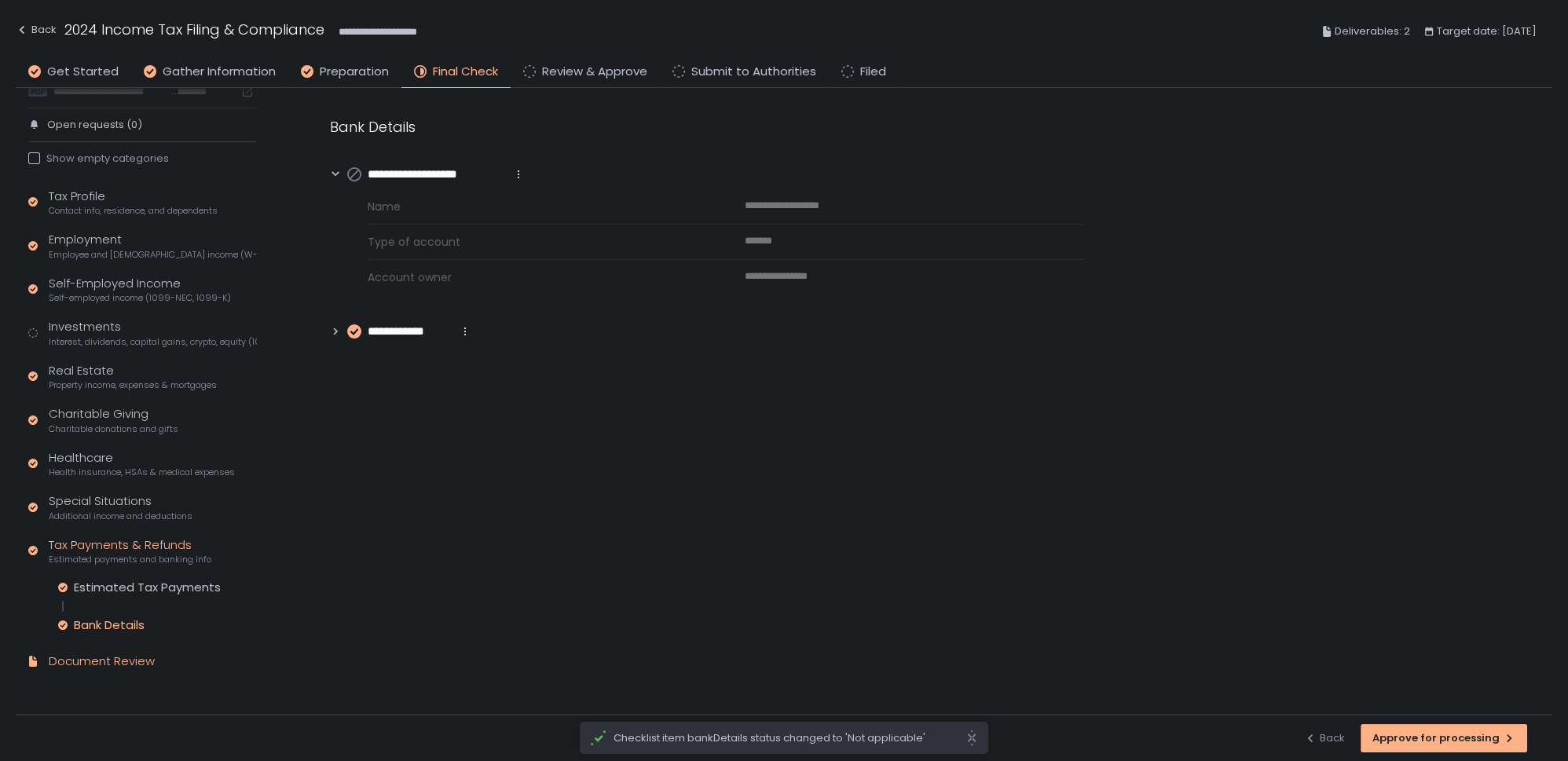
click at [80, 658] on div "Document Review" at bounding box center [102, 662] width 106 height 18
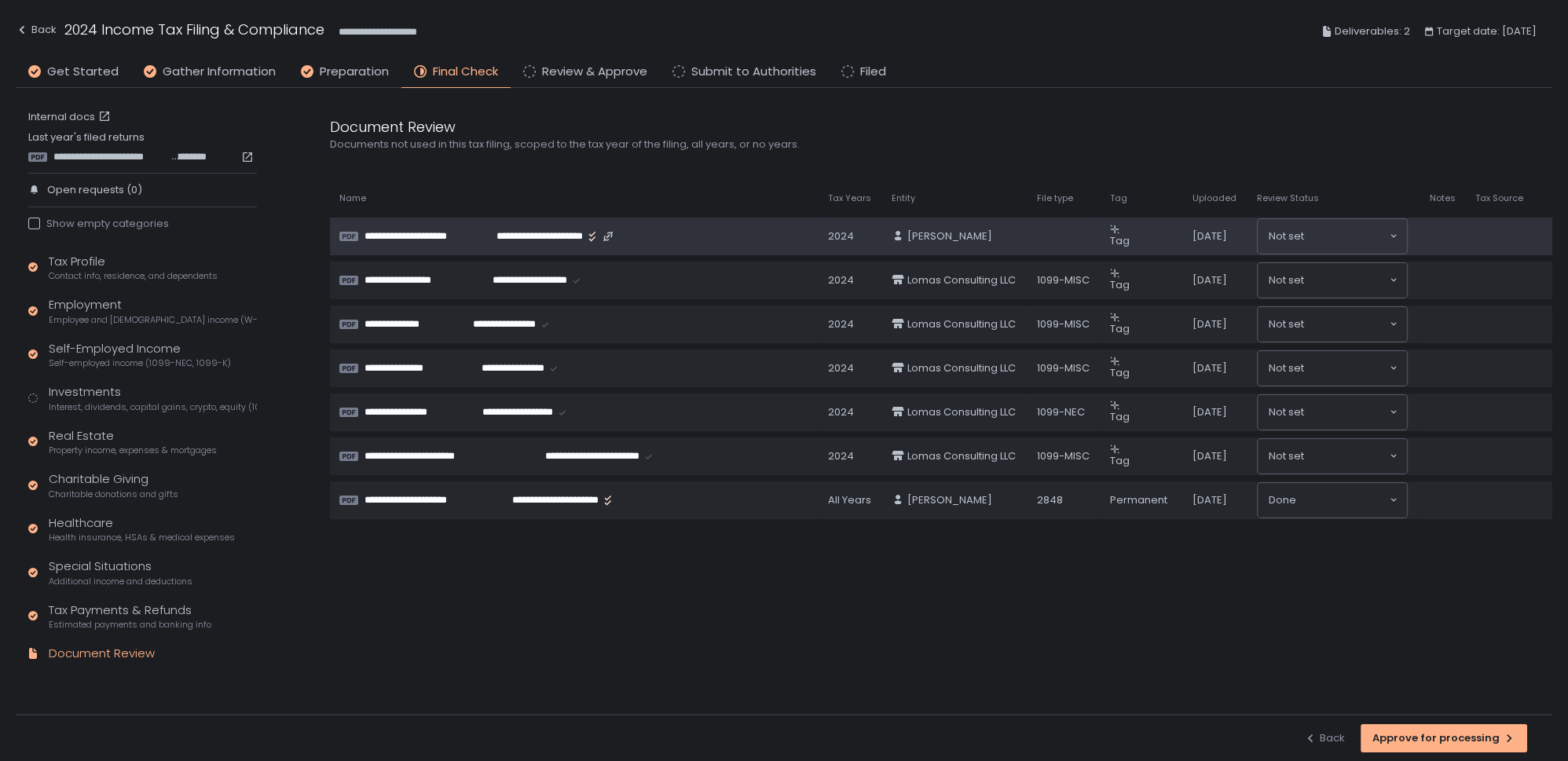
click at [450, 235] on span "**********" at bounding box center [419, 237] width 109 height 14
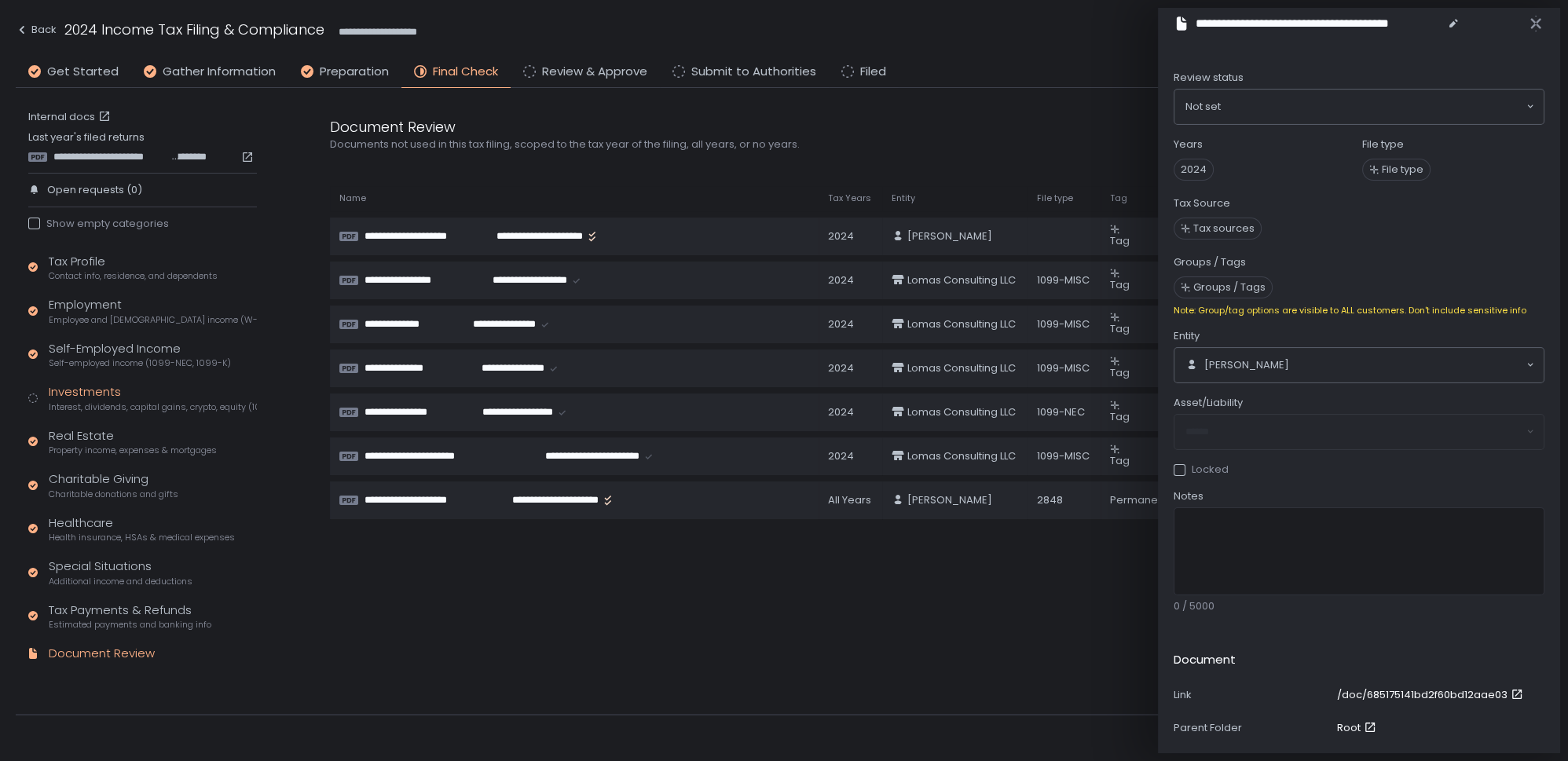
click at [74, 393] on div "Investments Interest, dividends, capital gains, crypto, equity (1099s, K-1s)" at bounding box center [153, 397] width 208 height 29
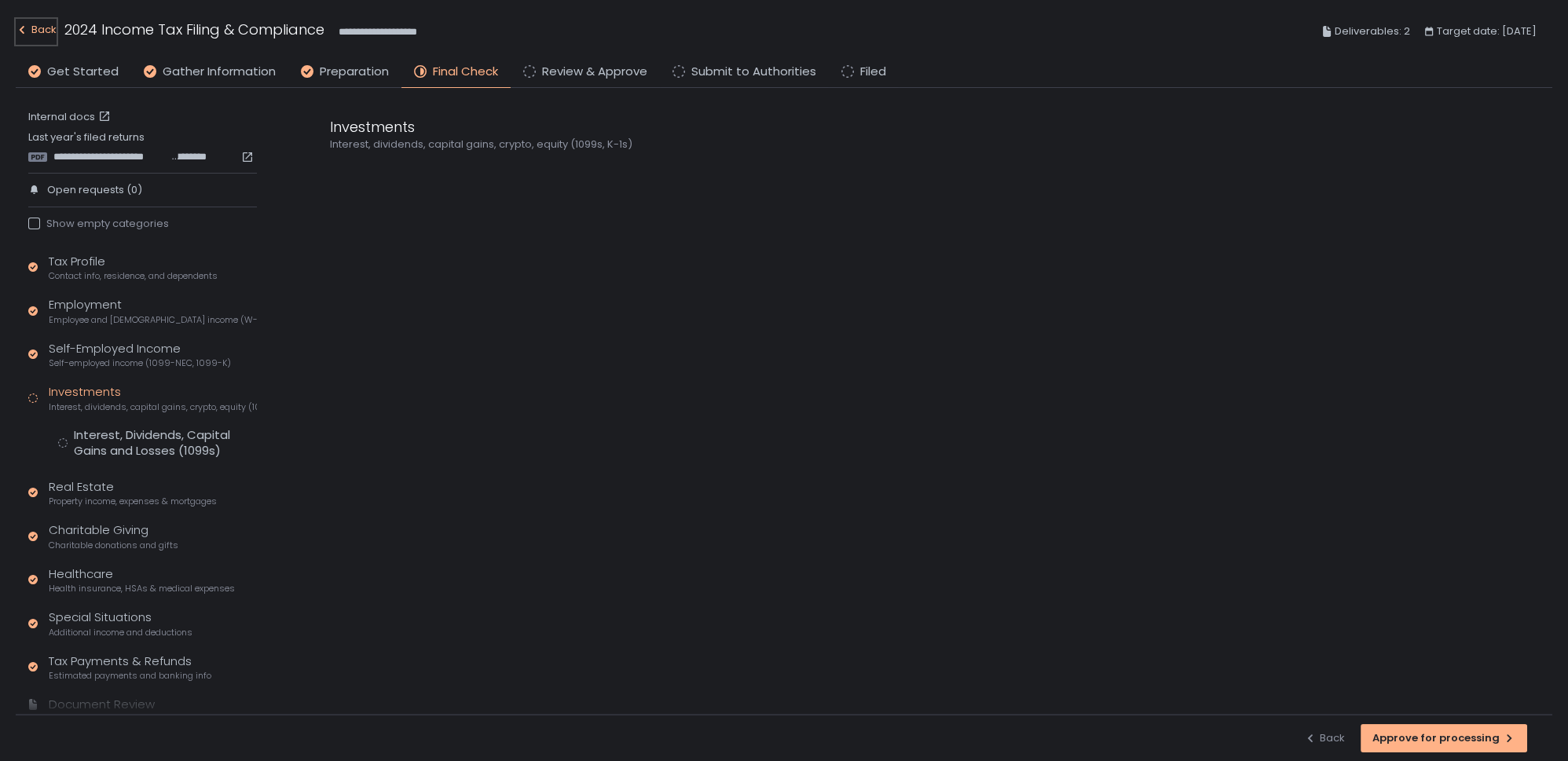
click at [35, 29] on div "Back" at bounding box center [37, 29] width 41 height 19
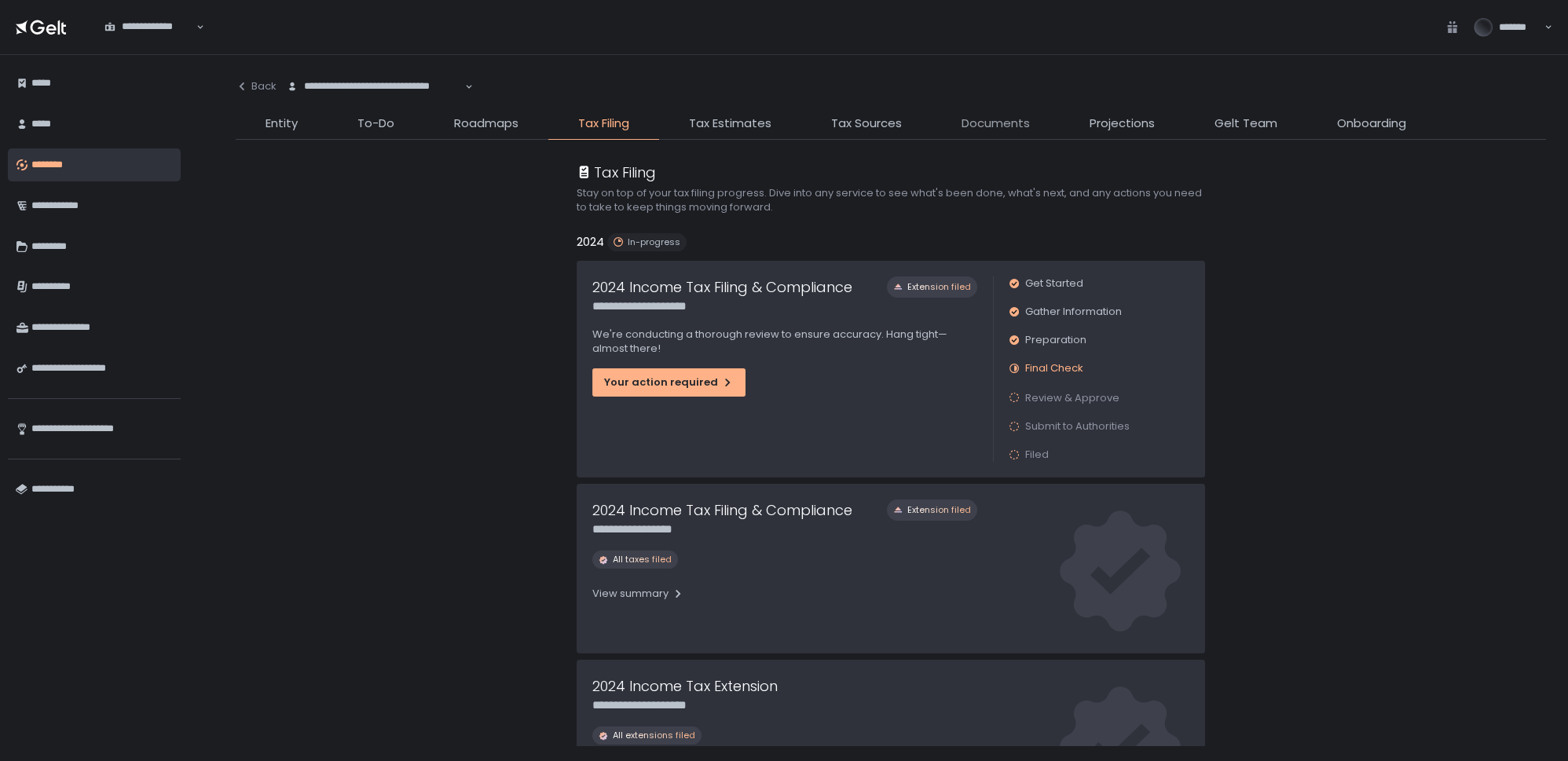
click at [1003, 123] on span "Documents" at bounding box center [995, 123] width 69 height 18
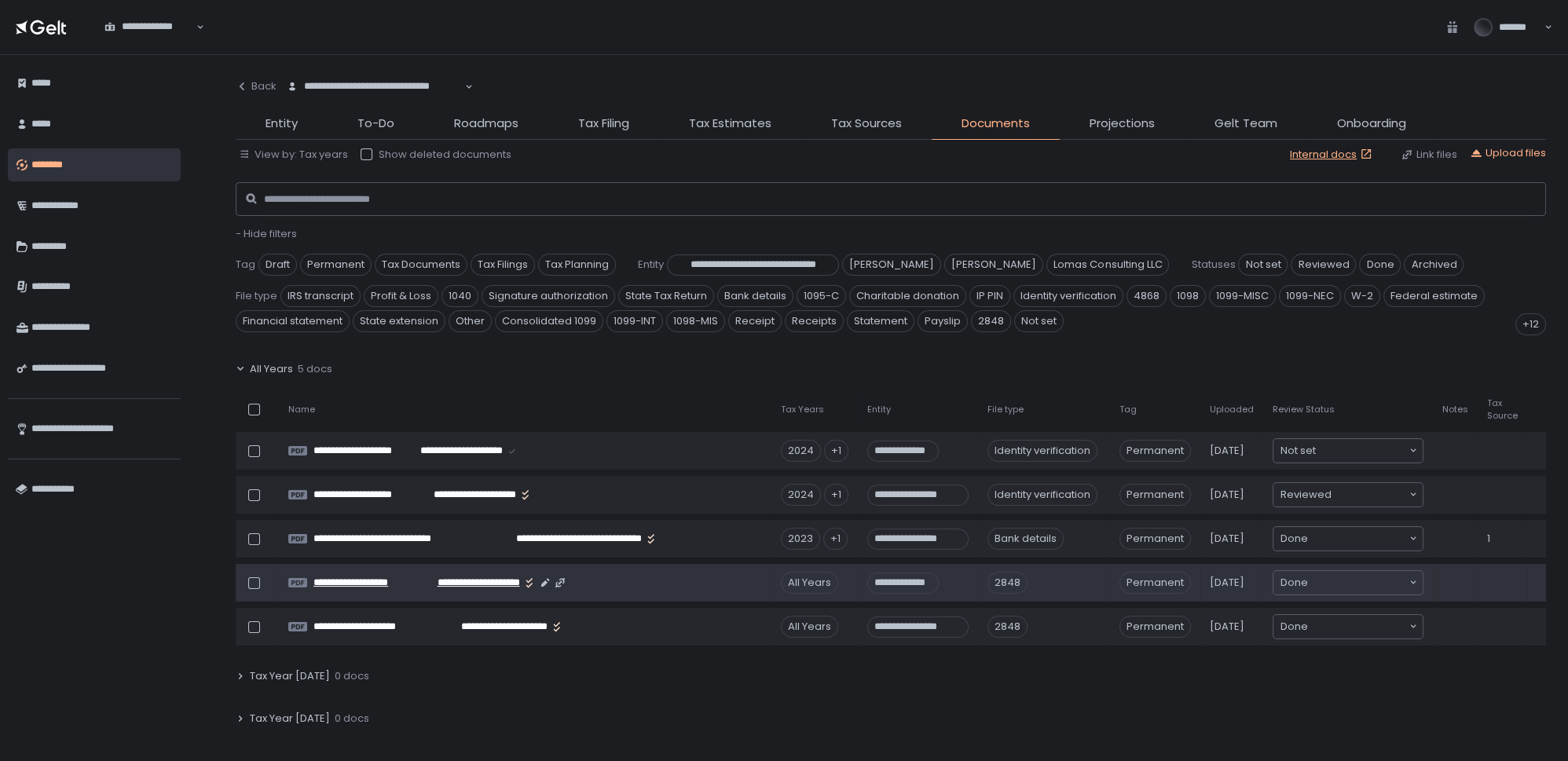
scroll to position [213, 0]
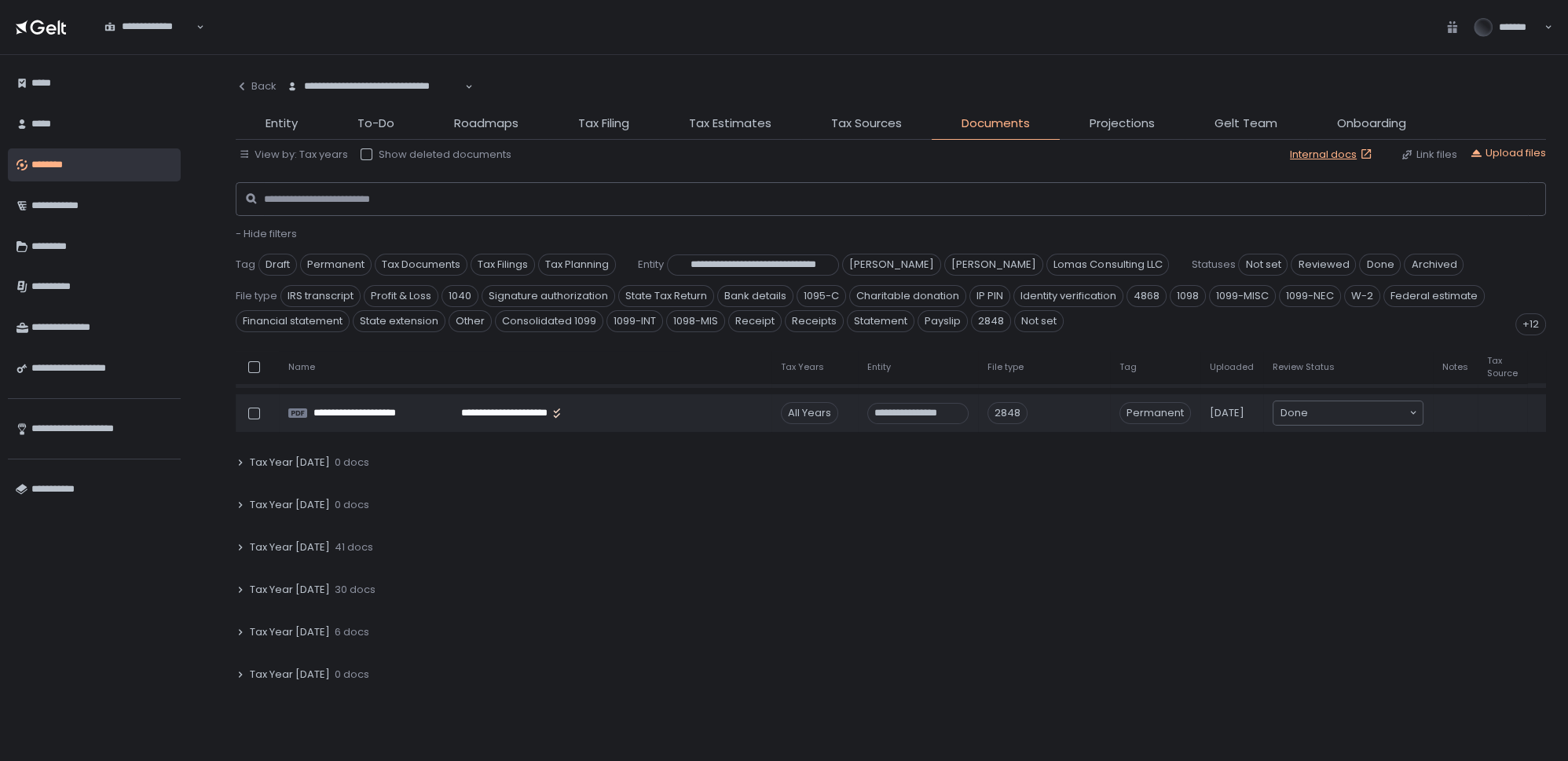
click at [311, 543] on span "Tax Year [DATE]" at bounding box center [290, 548] width 80 height 14
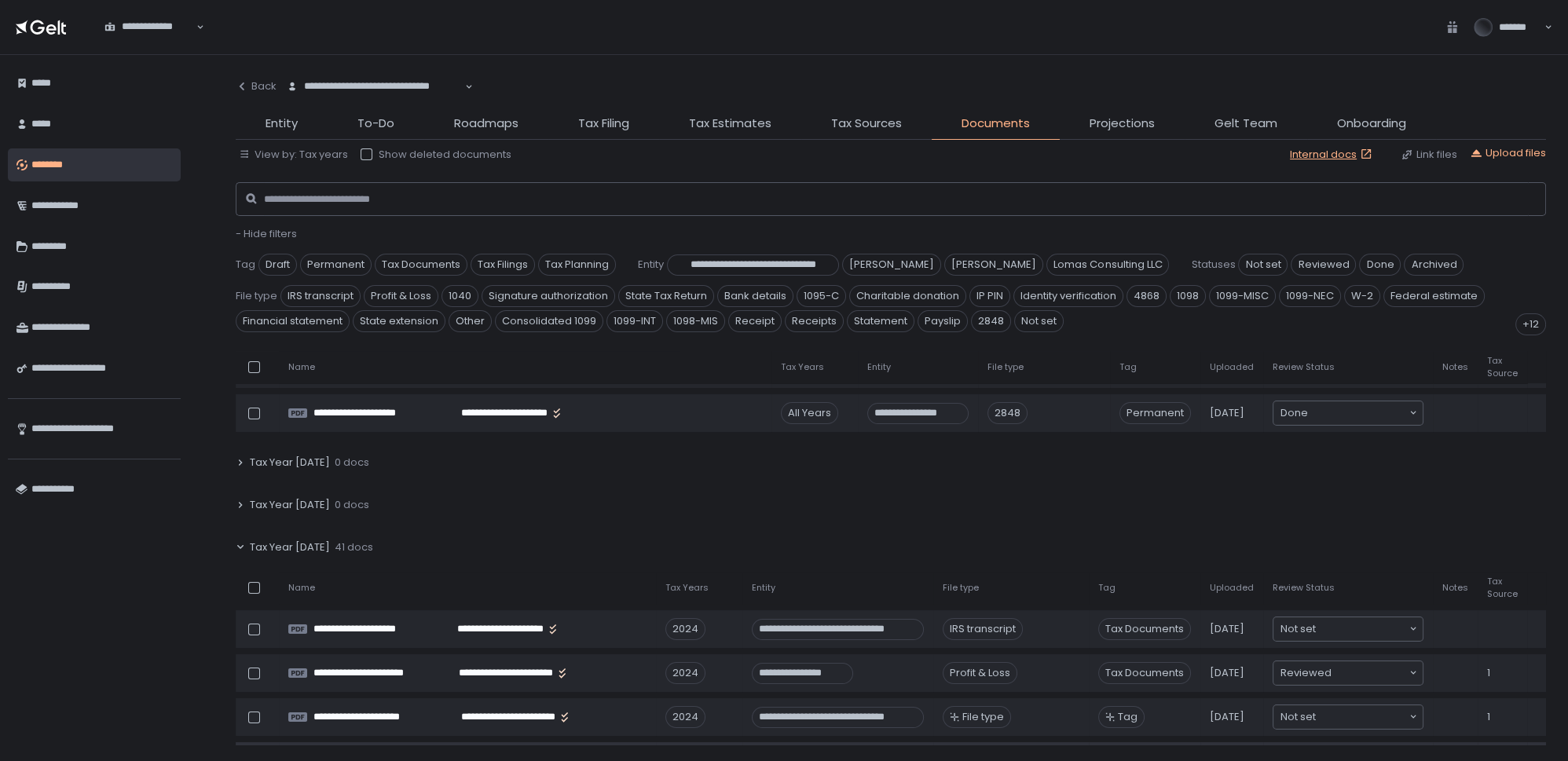
scroll to position [428, 0]
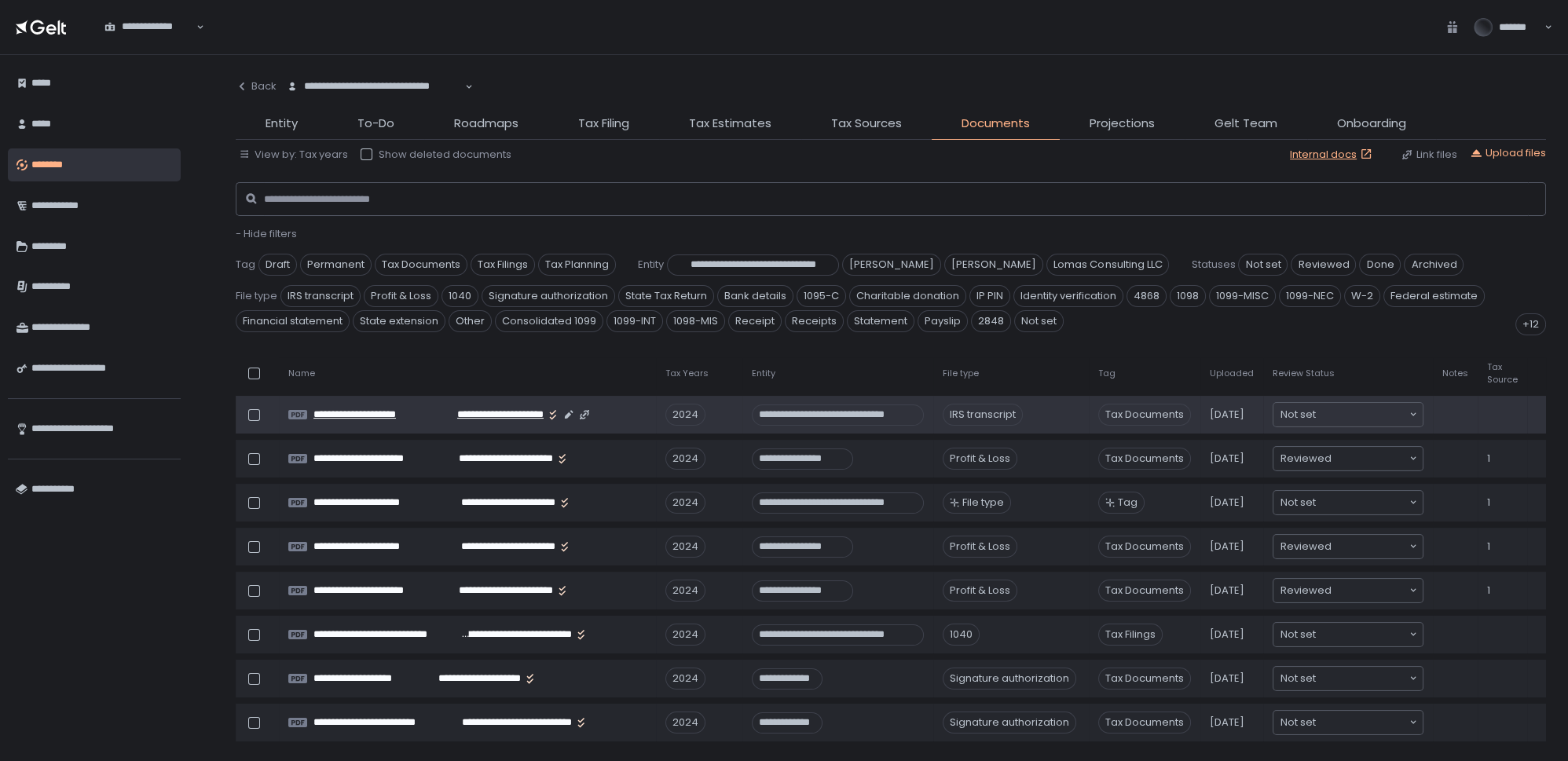
click at [458, 409] on span "**********" at bounding box center [494, 414] width 101 height 14
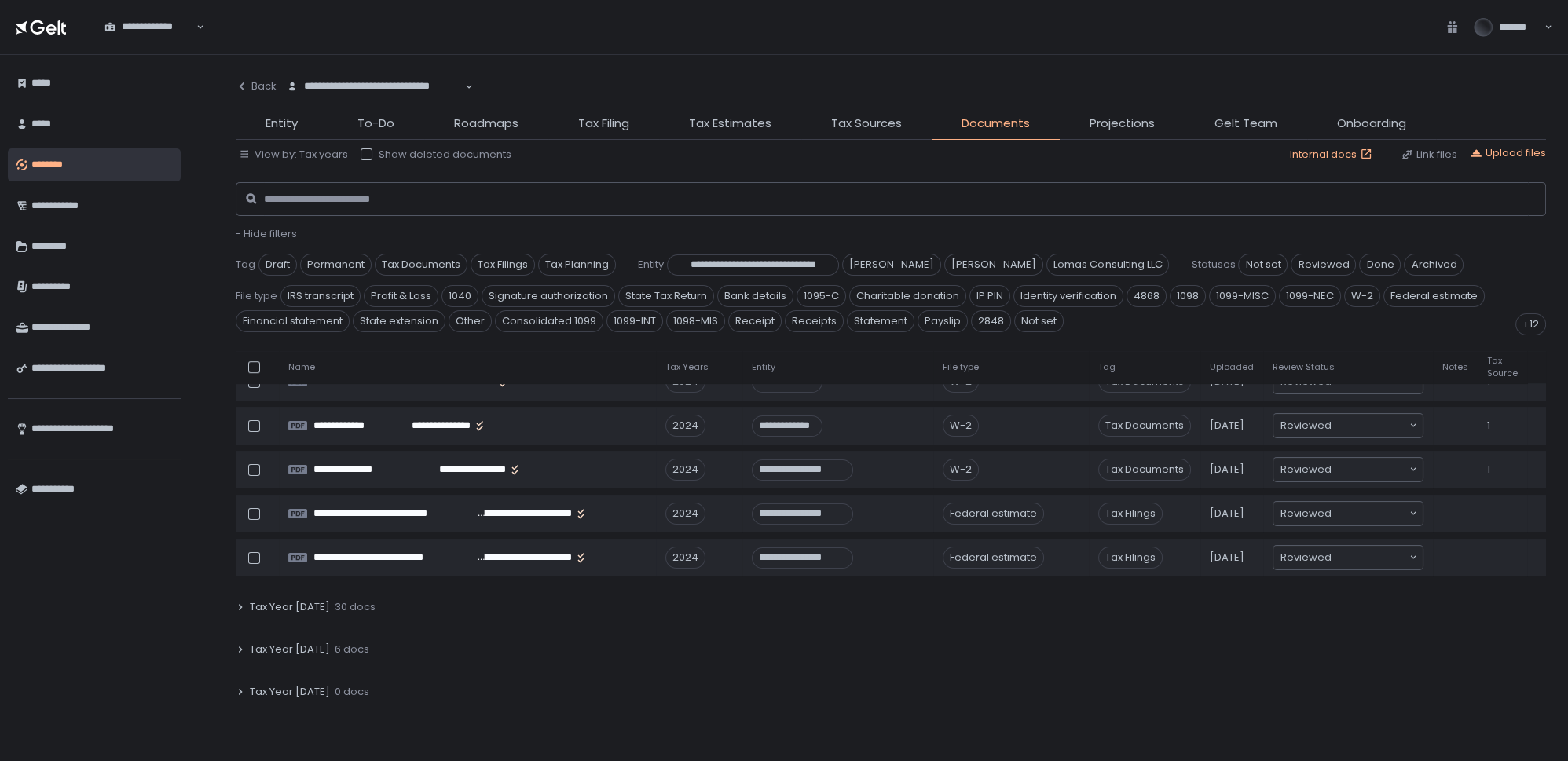
scroll to position [2142, 0]
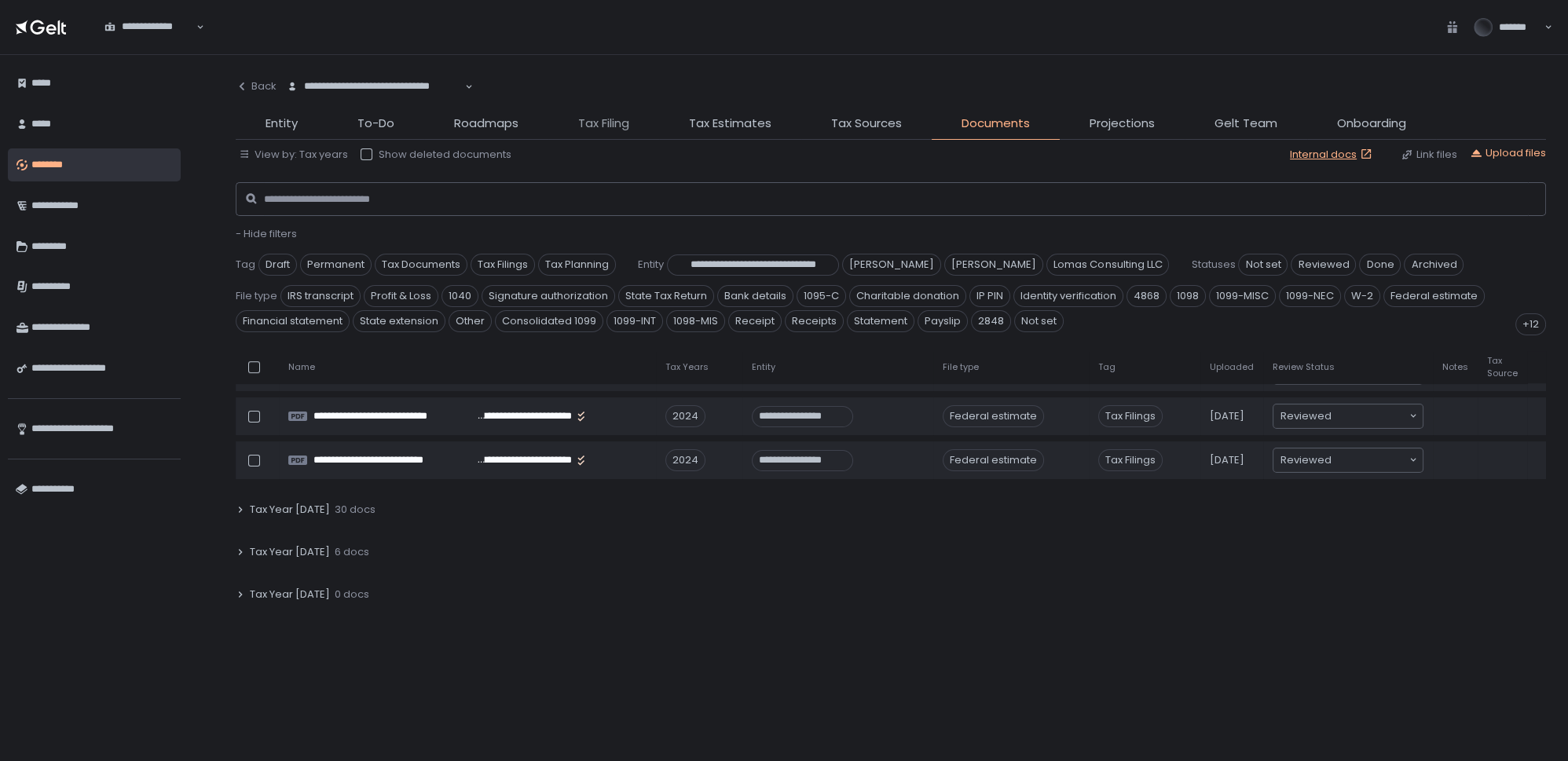
click at [588, 124] on span "Tax Filing" at bounding box center [603, 123] width 51 height 18
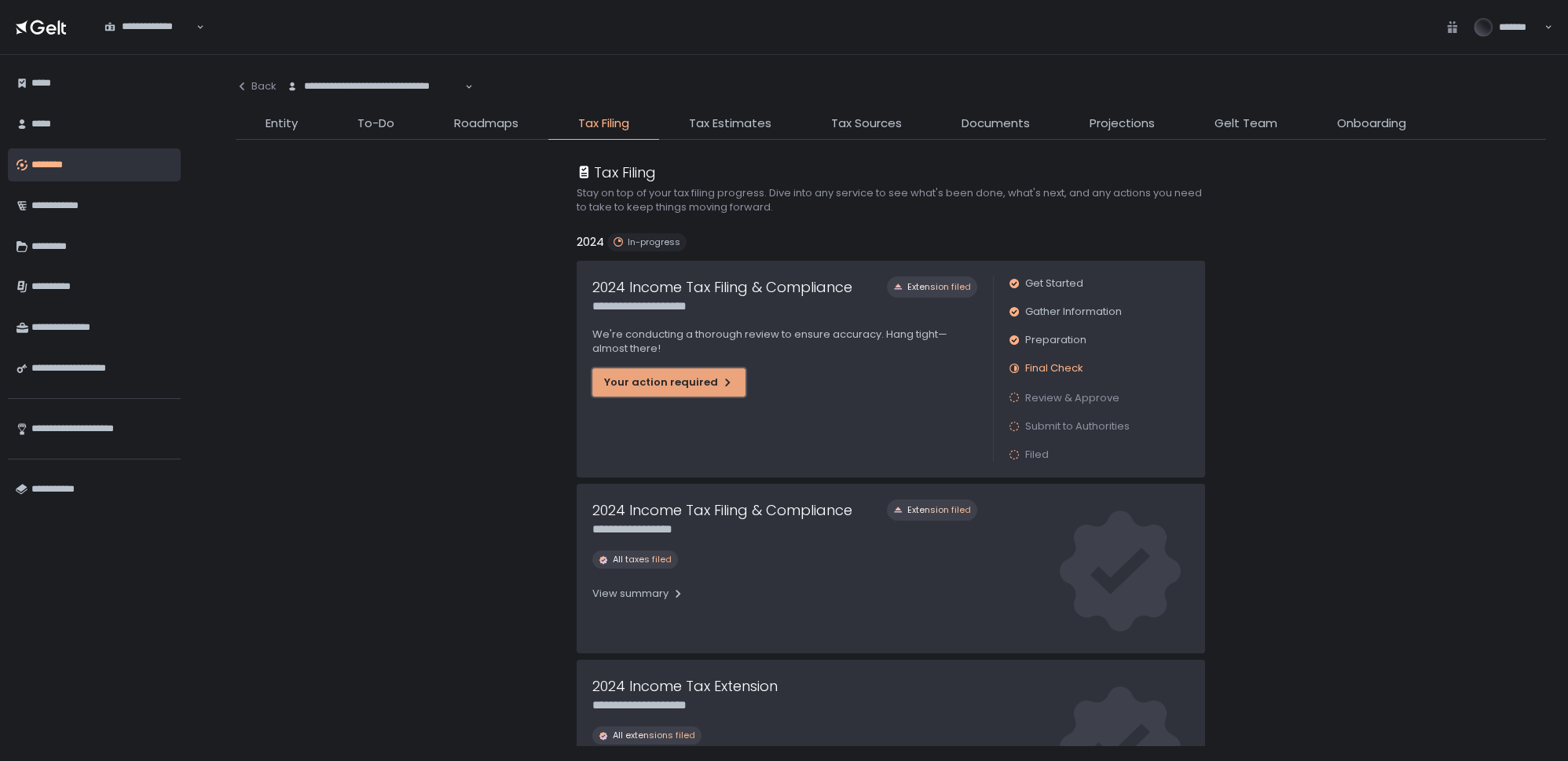
click at [625, 388] on div "Your action required" at bounding box center [668, 382] width 130 height 14
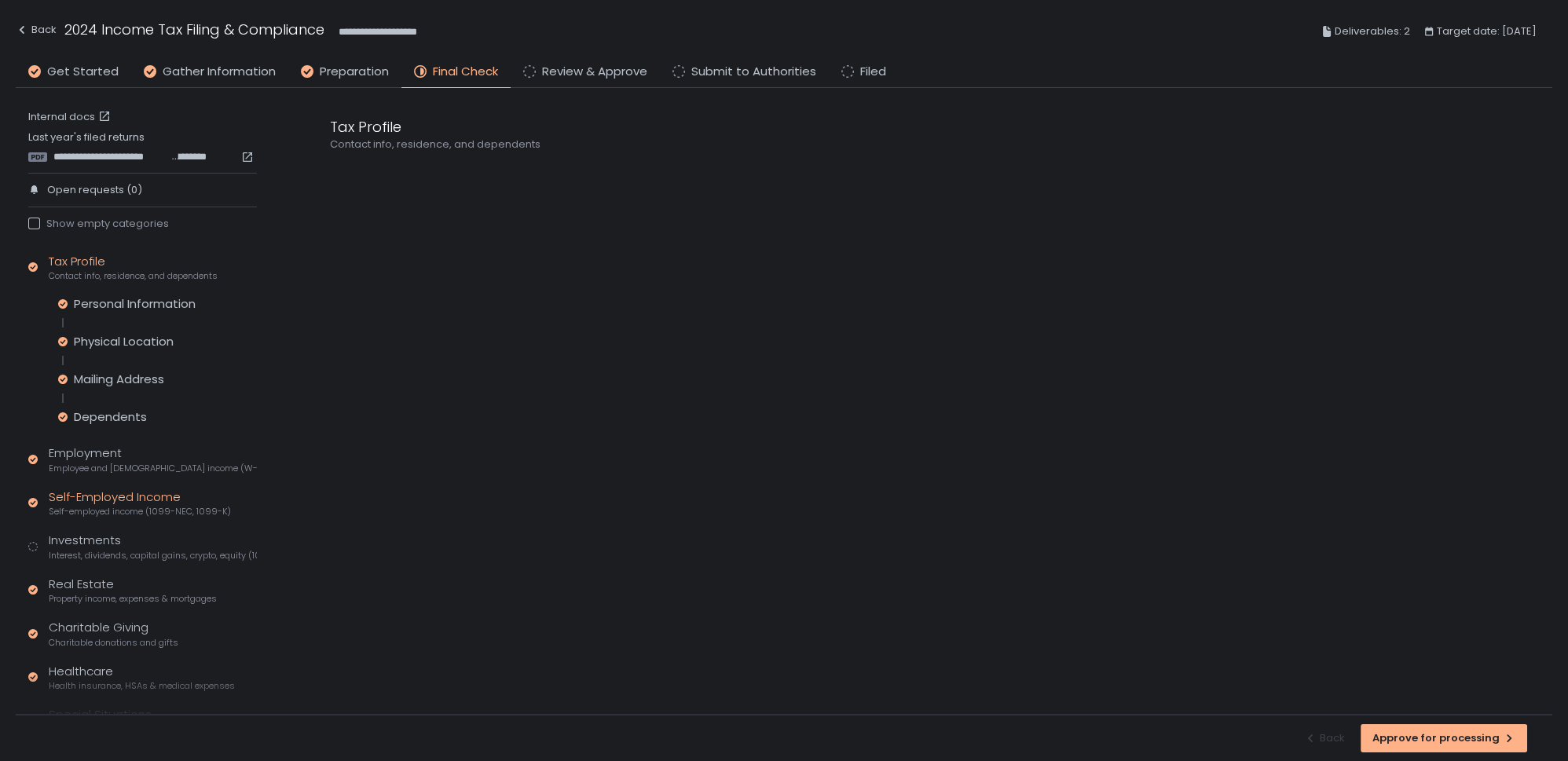
click at [113, 490] on div "Self-Employed Income Self-employed income (1099-NEC, 1099-K)" at bounding box center [140, 503] width 182 height 29
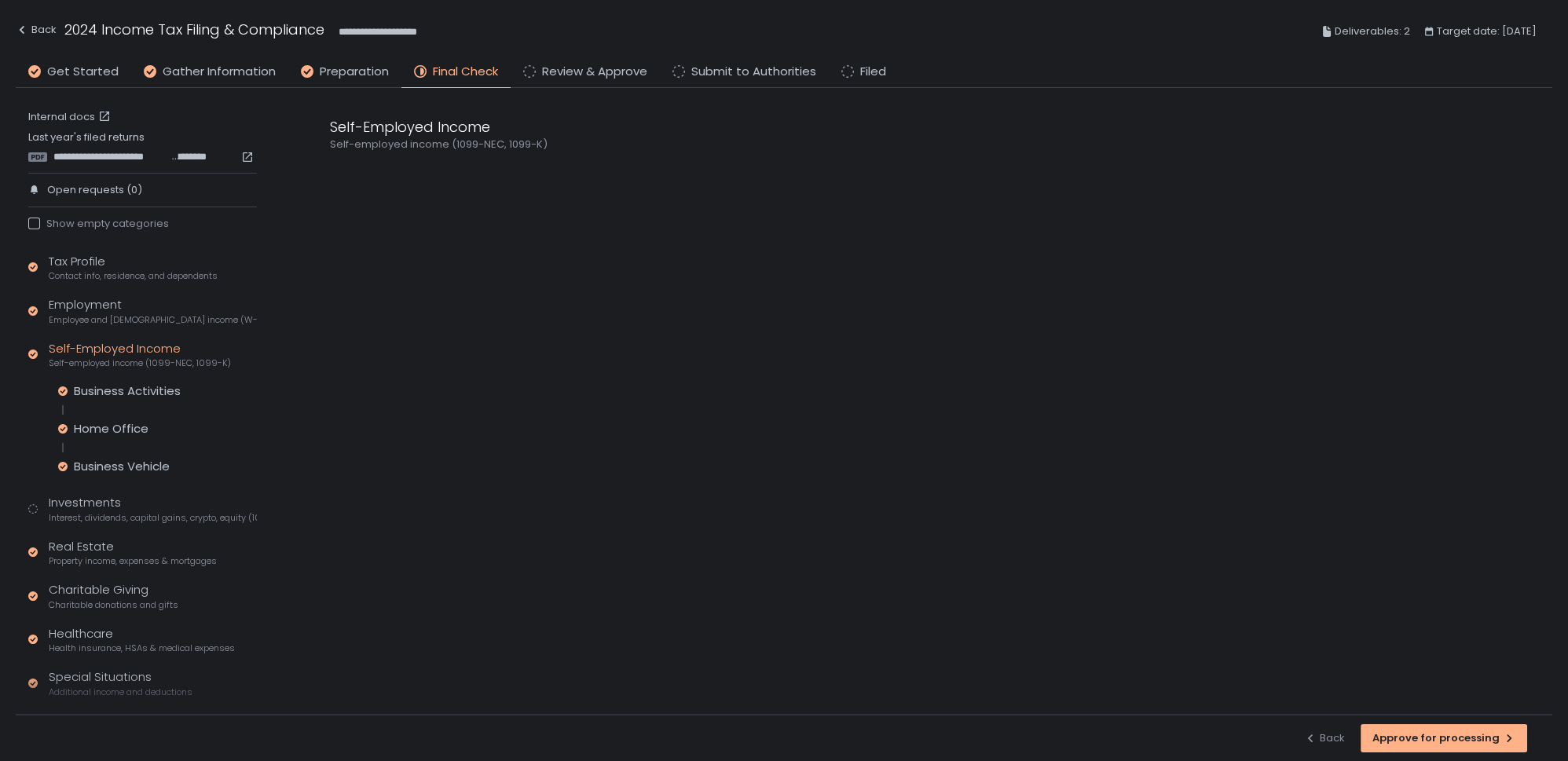
click at [394, 228] on div "Self-Employed Income Self-employed income (1099-NEC, 1099-K)" at bounding box center [926, 401] width 1254 height 627
click at [43, 29] on div "Back" at bounding box center [37, 29] width 41 height 19
